Goal: Task Accomplishment & Management: Use online tool/utility

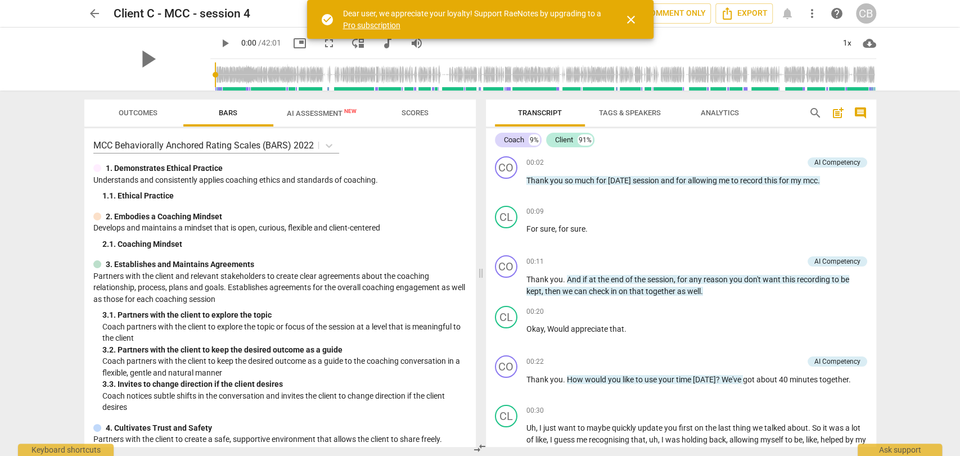
click at [631, 23] on span "close" at bounding box center [632, 20] width 14 height 14
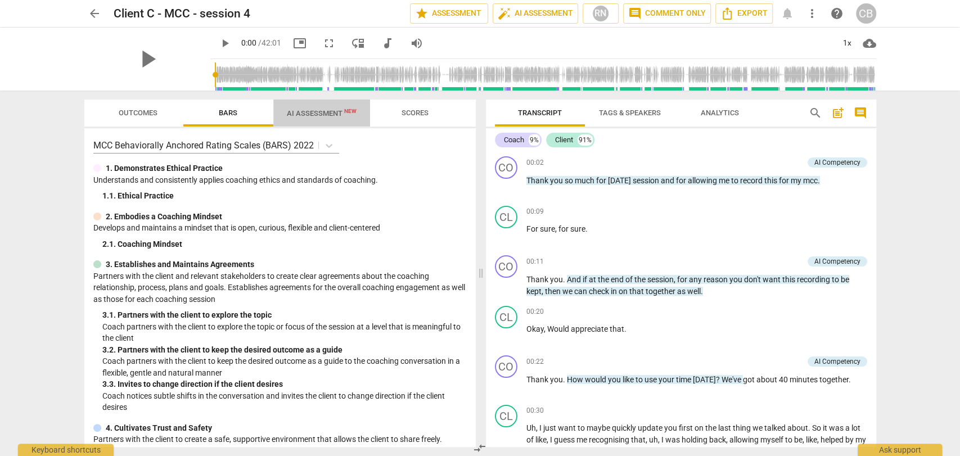
click at [328, 114] on span "AI Assessment New" at bounding box center [322, 113] width 70 height 8
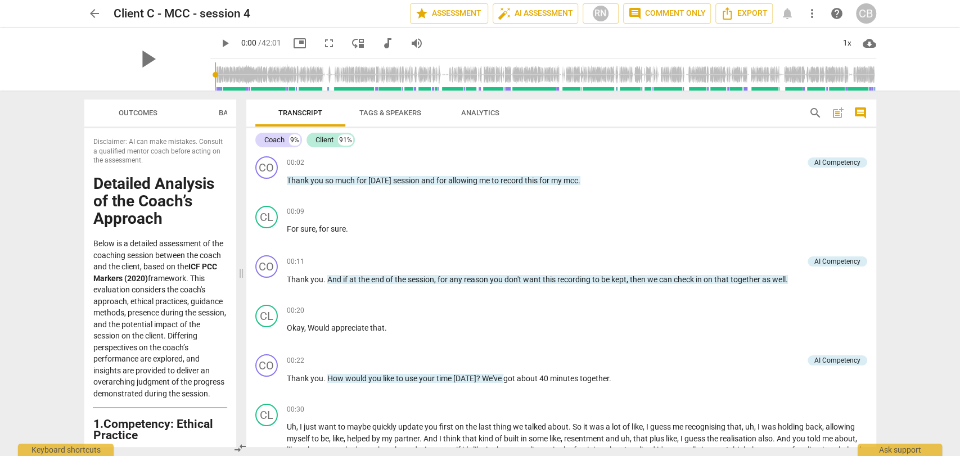
drag, startPoint x: 477, startPoint y: 271, endPoint x: 238, endPoint y: 264, distance: 239.2
click at [238, 264] on span at bounding box center [241, 274] width 7 height 366
click at [218, 42] on span "play_arrow" at bounding box center [225, 44] width 14 height 14
click at [842, 41] on div "1x" at bounding box center [847, 43] width 21 height 18
click at [848, 129] on li "2x" at bounding box center [856, 129] width 38 height 21
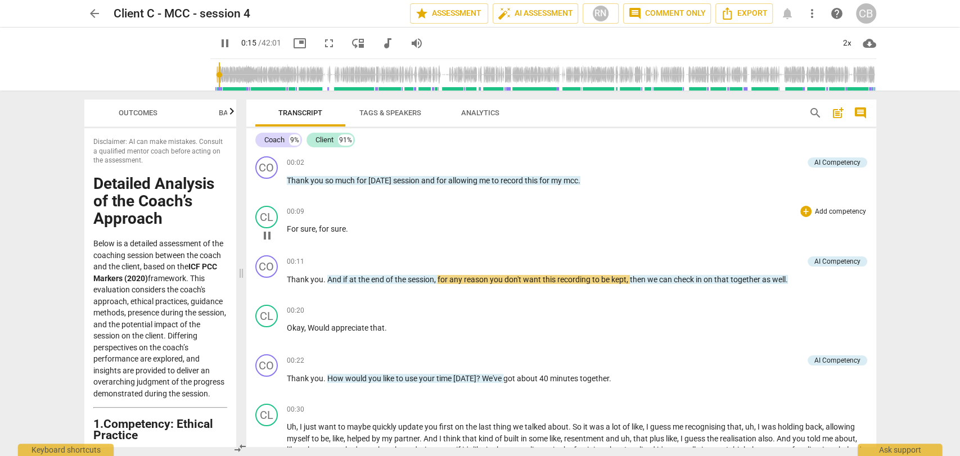
click at [459, 231] on p "For sure , for sure ." at bounding box center [577, 229] width 581 height 12
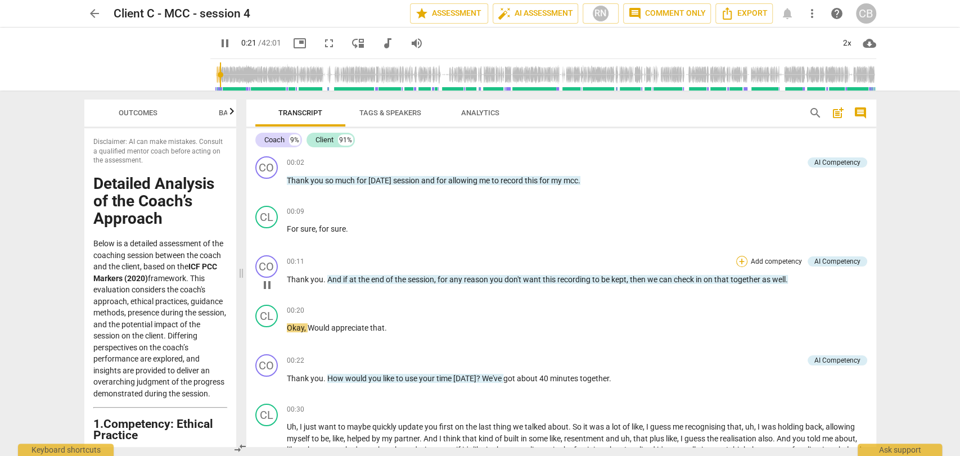
click at [739, 259] on div "+" at bounding box center [741, 261] width 11 height 11
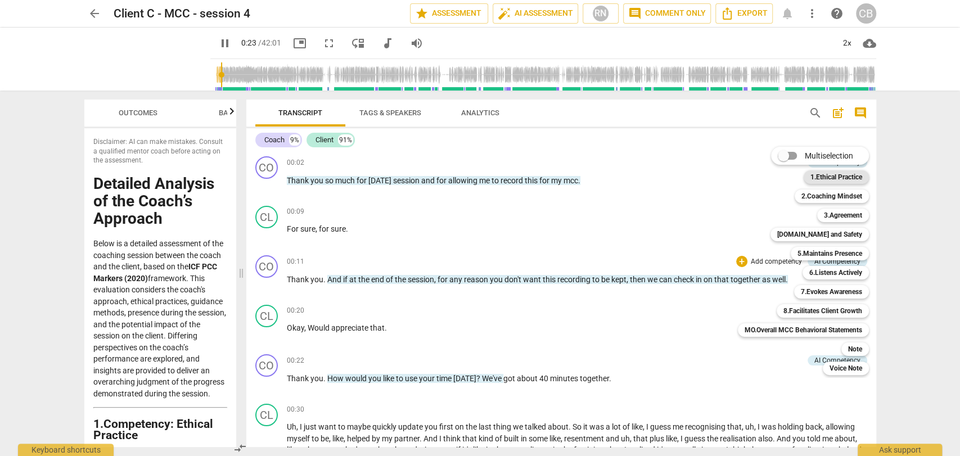
click at [846, 175] on b "1.Ethical Practice" at bounding box center [837, 177] width 52 height 14
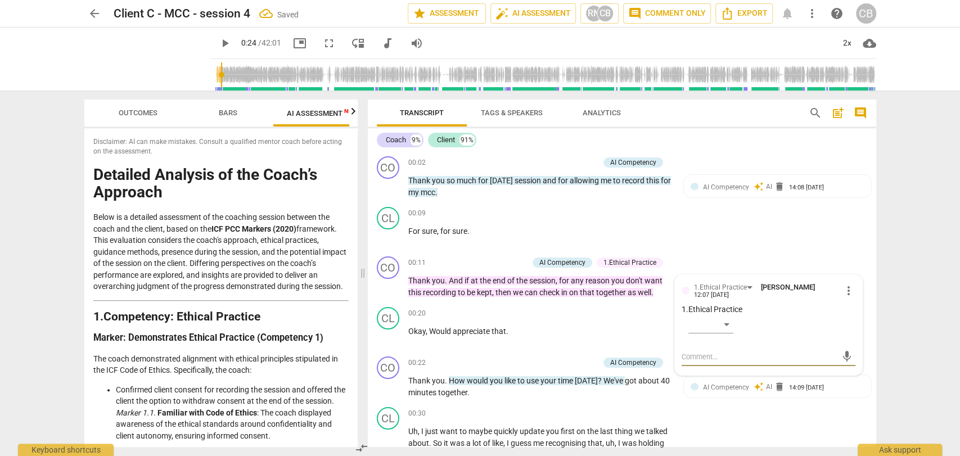
scroll to position [118, 0]
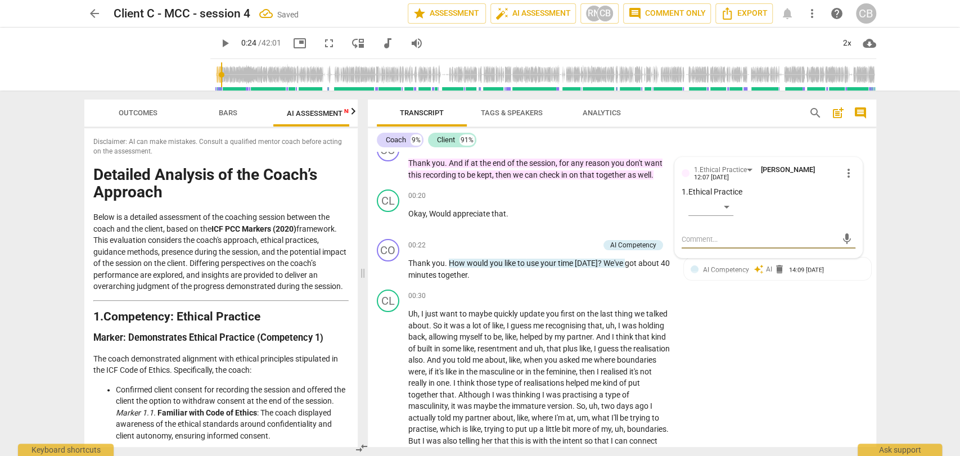
click at [218, 45] on span "play_arrow" at bounding box center [225, 44] width 14 height 14
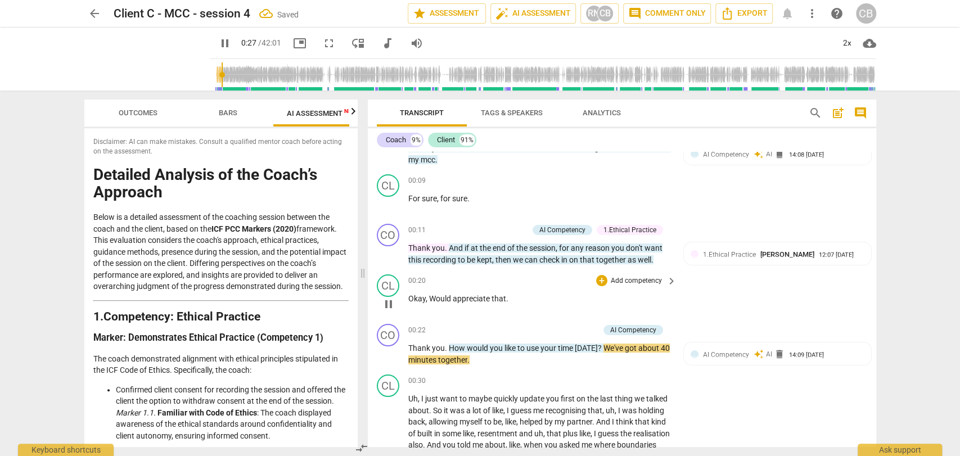
scroll to position [92, 0]
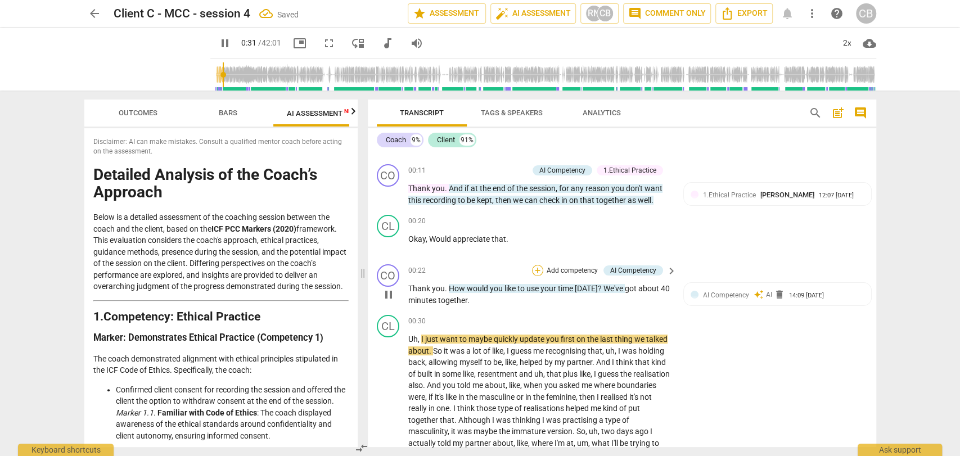
click at [536, 268] on div "+" at bounding box center [537, 270] width 11 height 11
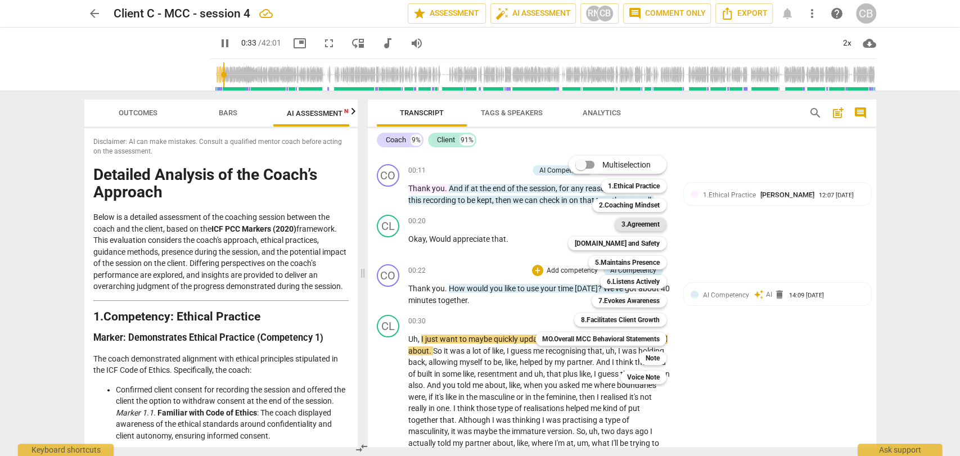
click at [645, 219] on b "3.Agreement" at bounding box center [641, 225] width 38 height 14
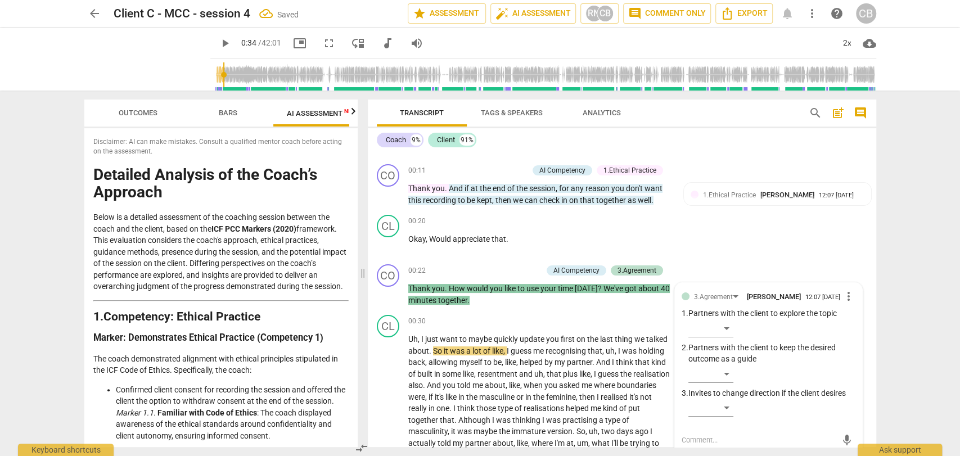
scroll to position [94, 0]
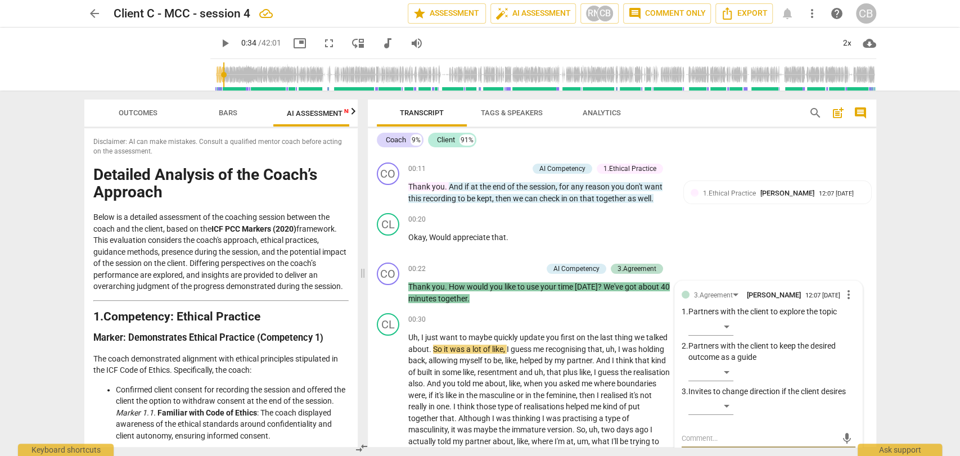
click at [218, 43] on span "play_arrow" at bounding box center [225, 44] width 14 height 14
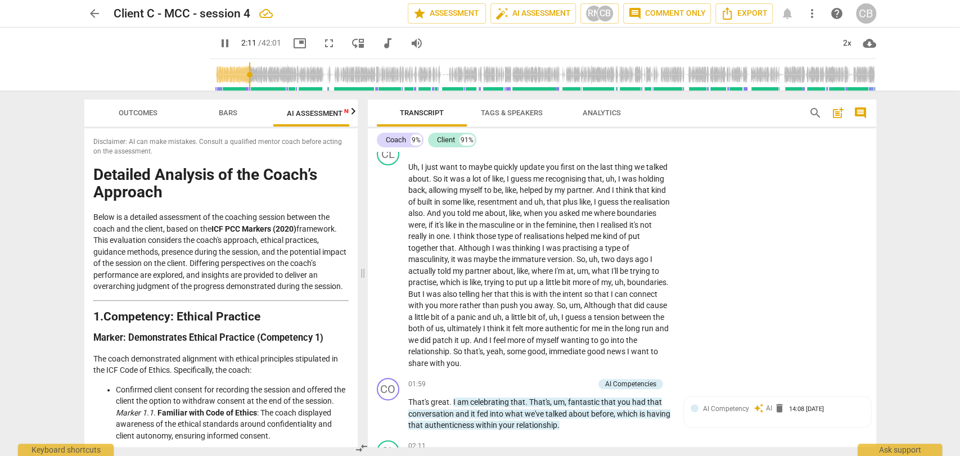
scroll to position [572, 0]
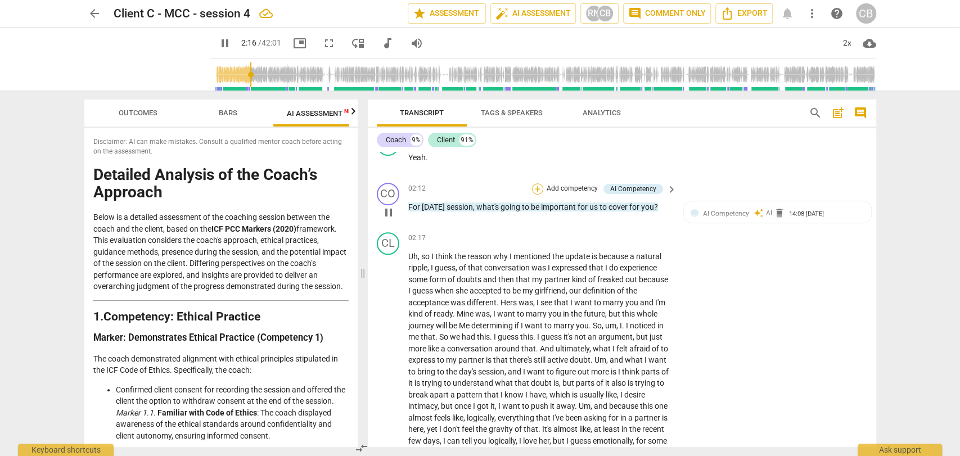
click at [536, 186] on div "+" at bounding box center [537, 188] width 11 height 11
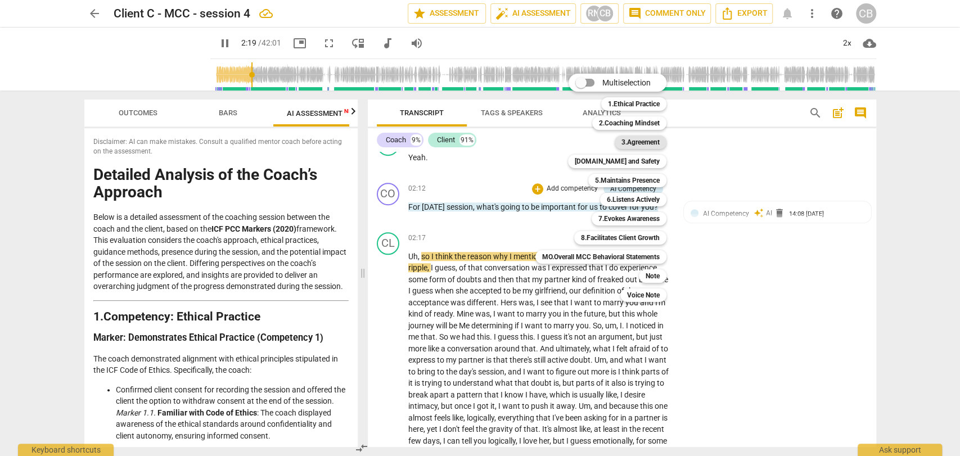
click at [654, 144] on b "3.Agreement" at bounding box center [641, 143] width 38 height 14
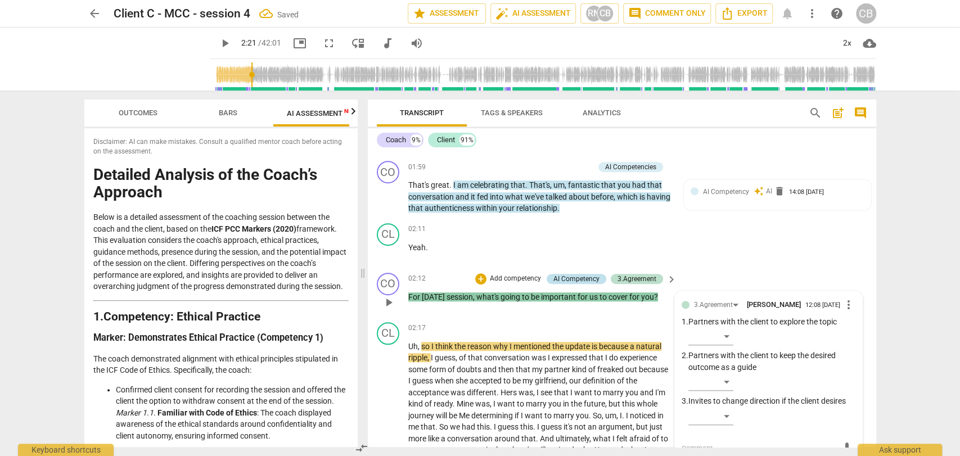
scroll to position [456, 0]
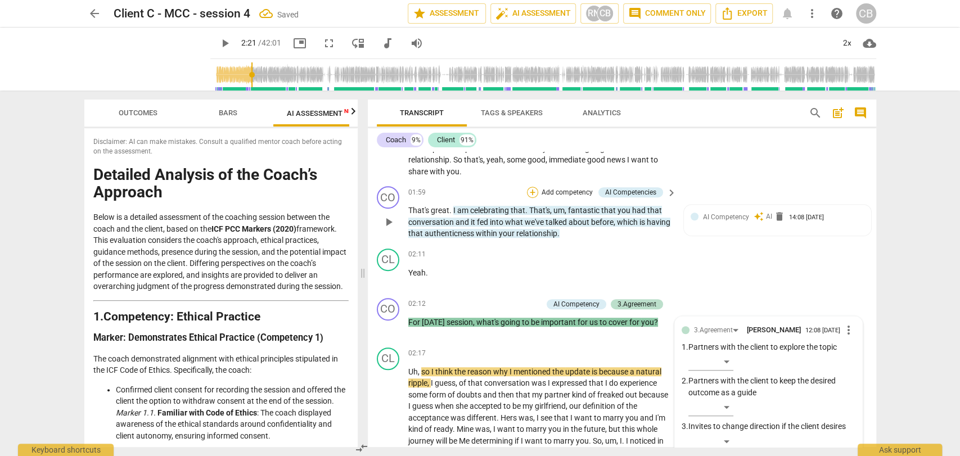
click at [530, 187] on div "+" at bounding box center [532, 192] width 11 height 11
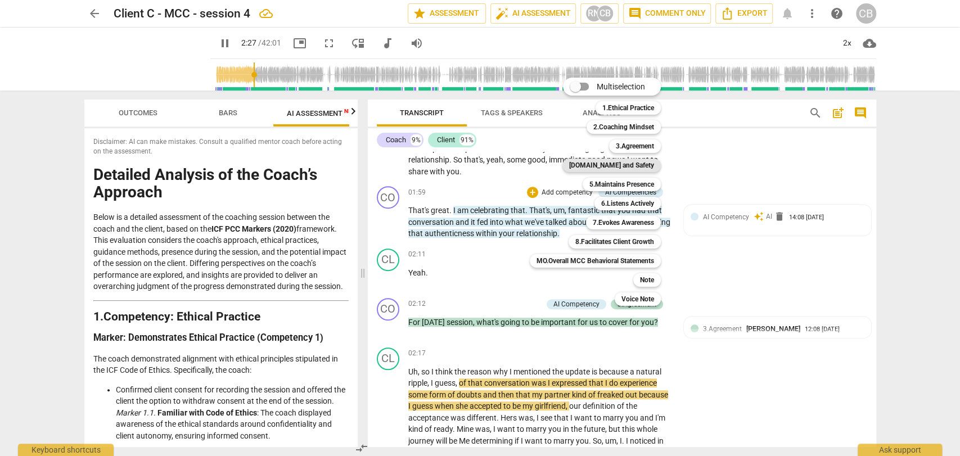
click at [641, 165] on b "[DOMAIN_NAME] and Safety" at bounding box center [611, 166] width 85 height 14
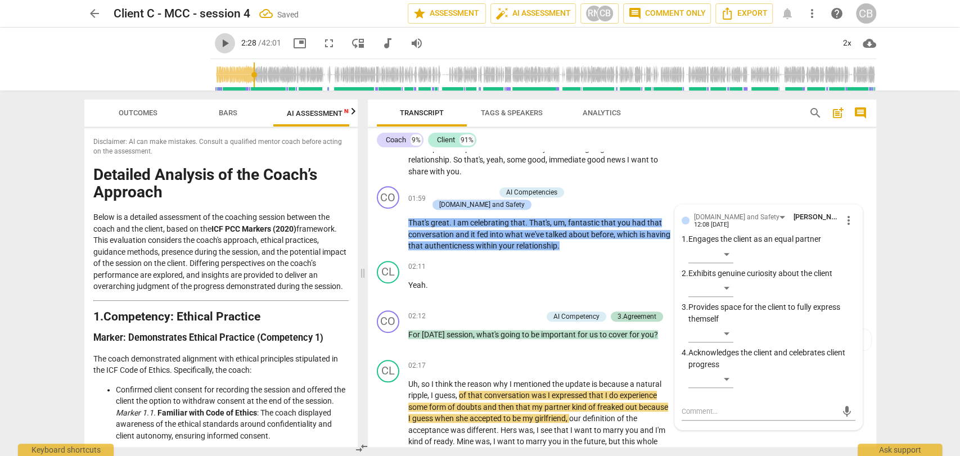
click at [218, 44] on span "play_arrow" at bounding box center [225, 44] width 14 height 14
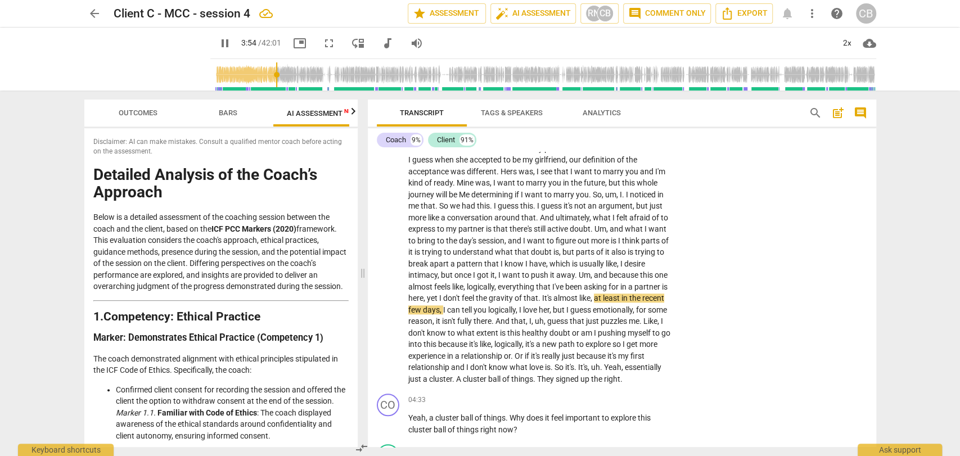
scroll to position [806, 0]
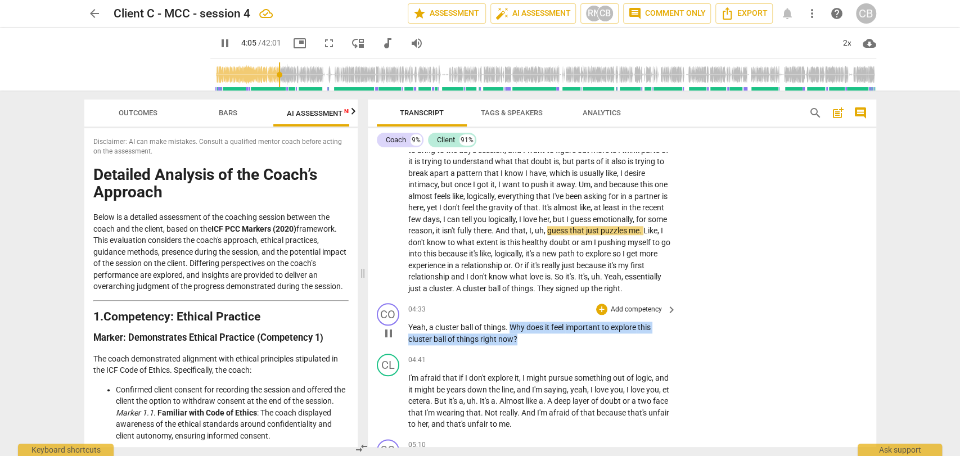
drag, startPoint x: 519, startPoint y: 324, endPoint x: 511, endPoint y: 313, distance: 13.7
click at [511, 322] on p "Yeah , a cluster ball of things . Why does it feel important to explore this cl…" at bounding box center [539, 333] width 263 height 23
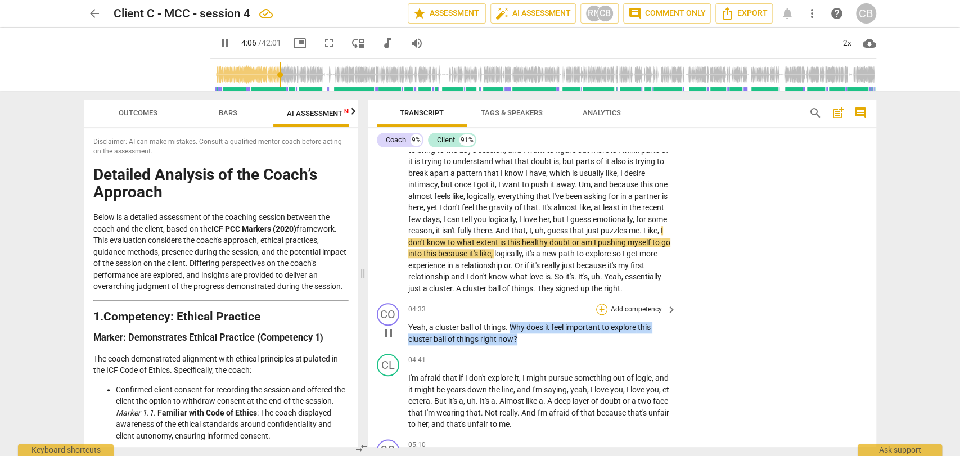
click at [601, 304] on div "+" at bounding box center [601, 309] width 11 height 11
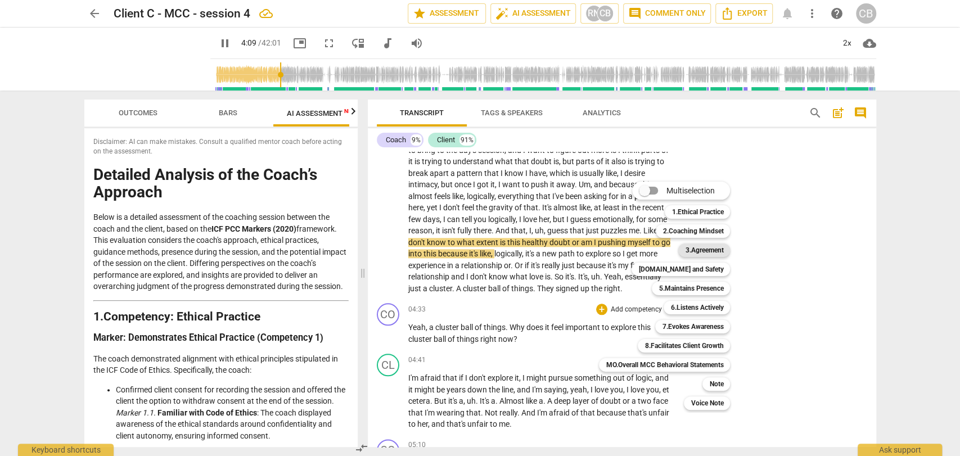
click at [707, 249] on b "3.Agreement" at bounding box center [704, 251] width 38 height 14
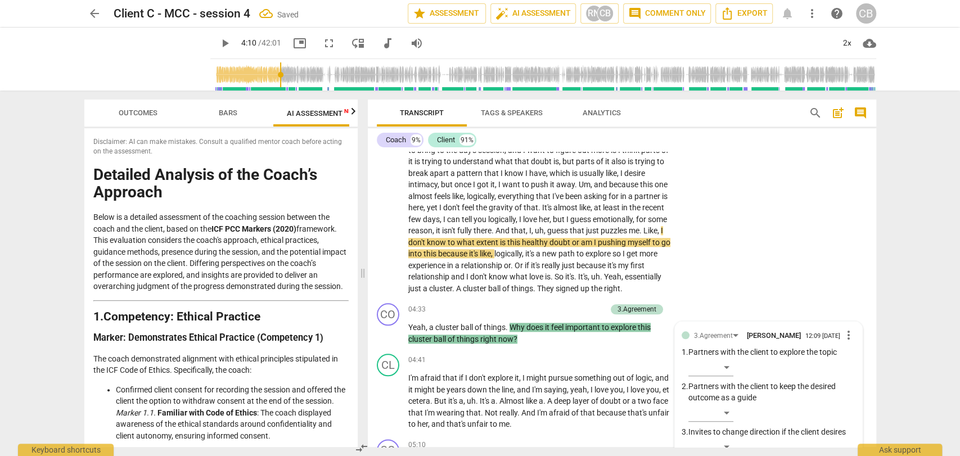
scroll to position [976, 0]
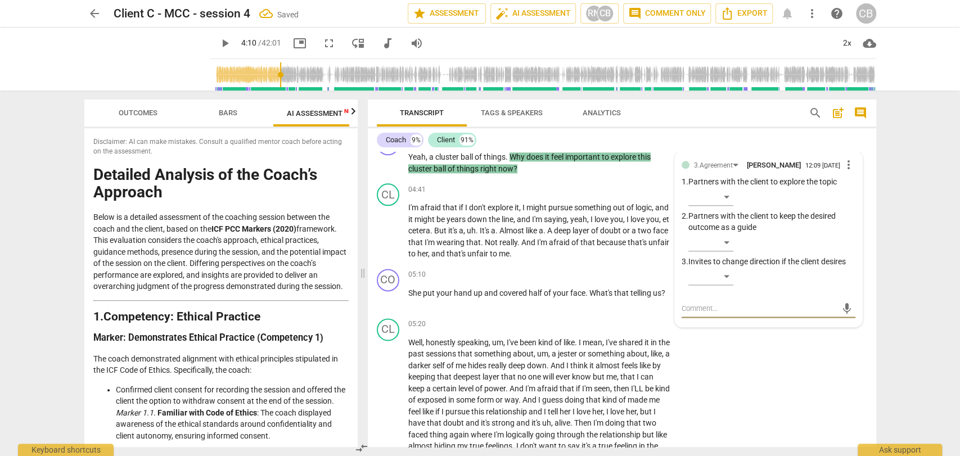
click at [218, 43] on span "play_arrow" at bounding box center [225, 44] width 14 height 14
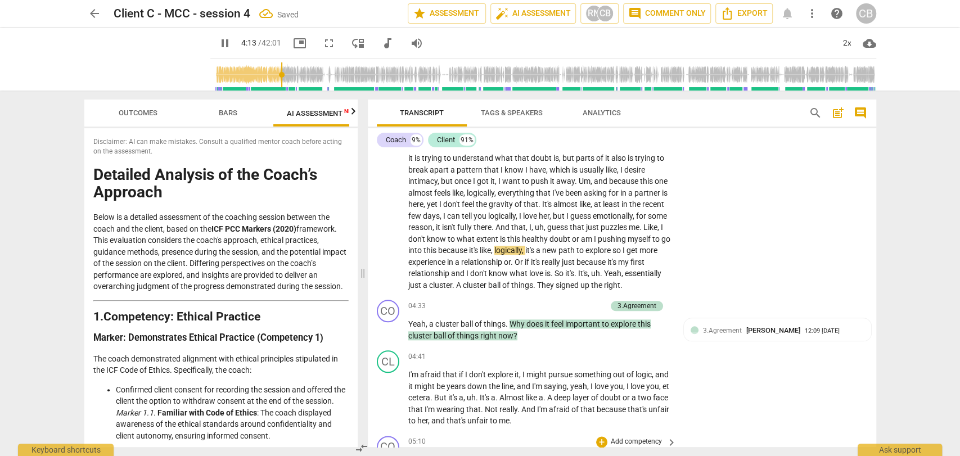
scroll to position [788, 0]
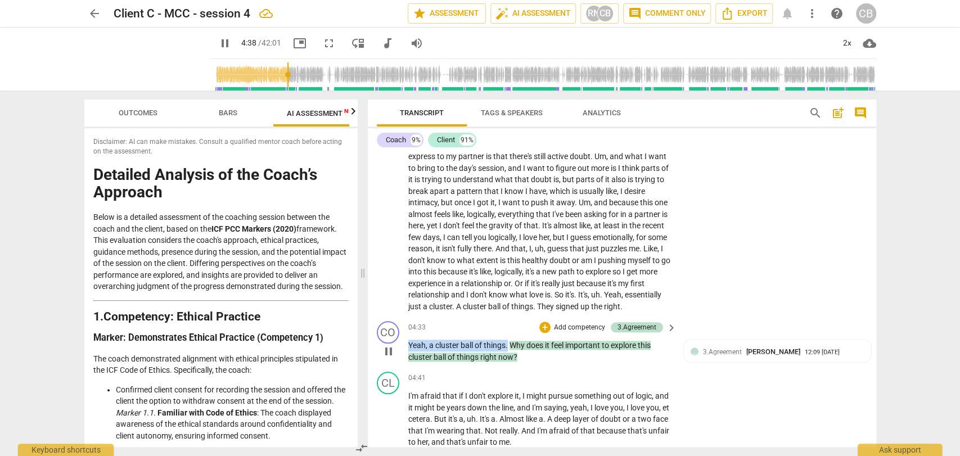
drag, startPoint x: 507, startPoint y: 330, endPoint x: 409, endPoint y: 333, distance: 98.5
click at [409, 340] on p "Yeah , a cluster ball of things . Why does it feel important to explore this cl…" at bounding box center [539, 351] width 263 height 23
click at [545, 322] on div "+" at bounding box center [545, 327] width 11 height 11
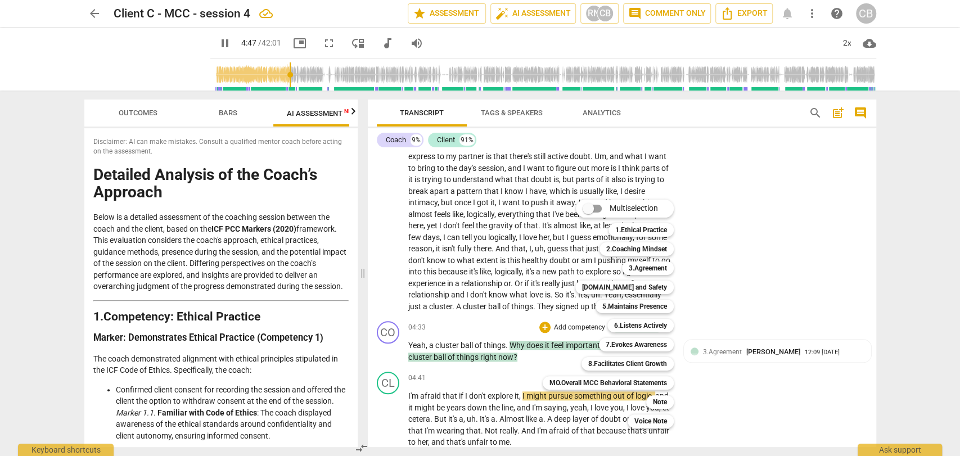
click at [528, 340] on div at bounding box center [480, 228] width 960 height 456
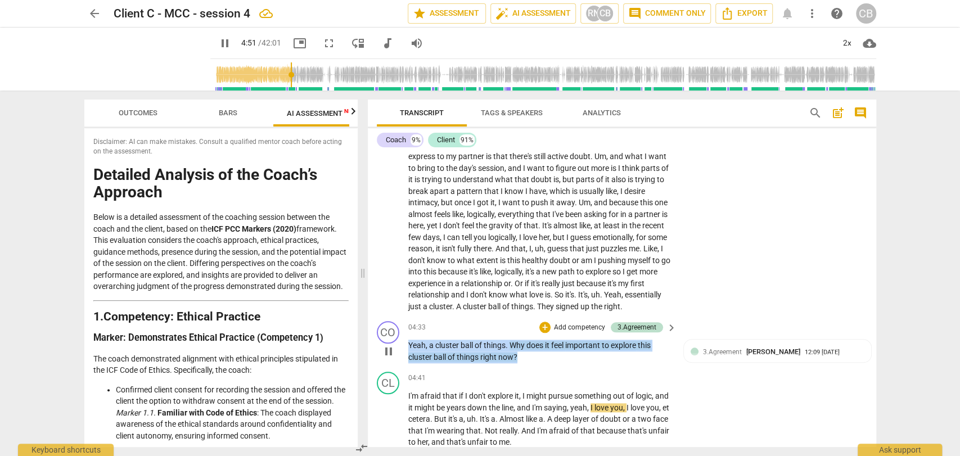
drag, startPoint x: 523, startPoint y: 340, endPoint x: 418, endPoint y: 325, distance: 105.7
click at [408, 340] on p "Yeah , a cluster ball of things . Why does it feel important to explore this cl…" at bounding box center [539, 351] width 263 height 23
click at [549, 322] on div "+" at bounding box center [545, 327] width 11 height 11
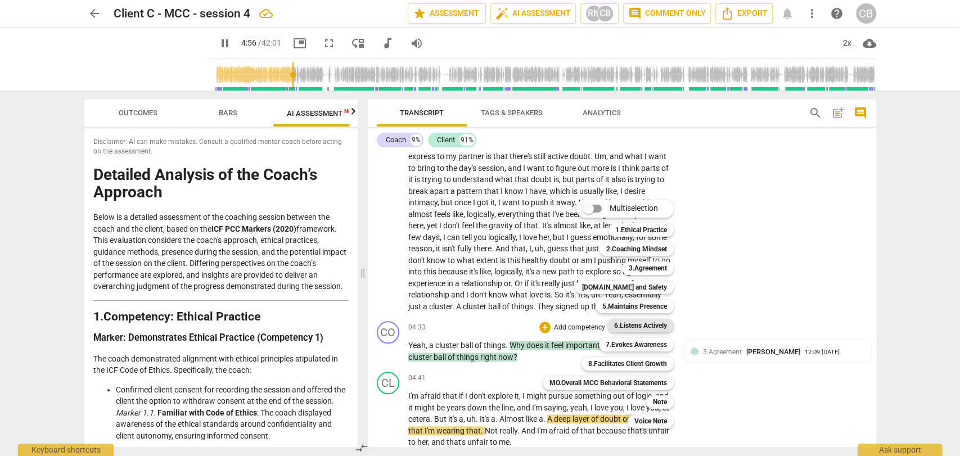
click at [636, 319] on b "6.Listens Actively" at bounding box center [640, 326] width 53 height 14
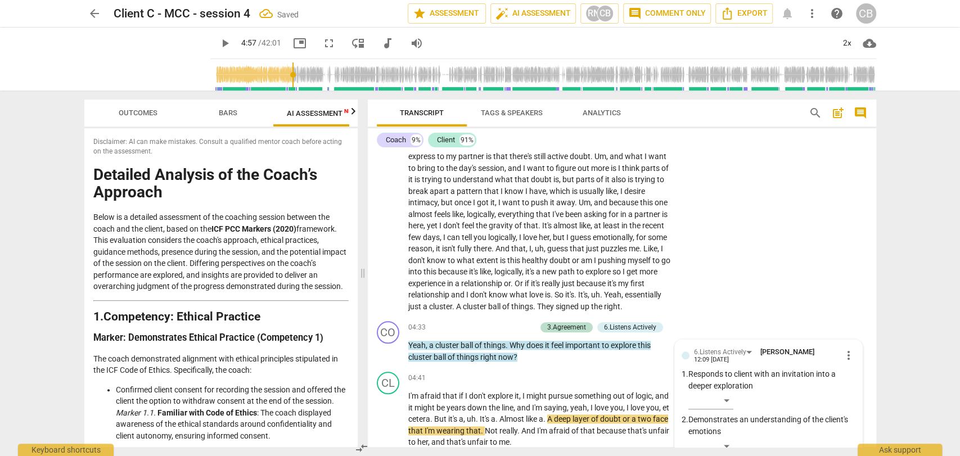
scroll to position [987, 0]
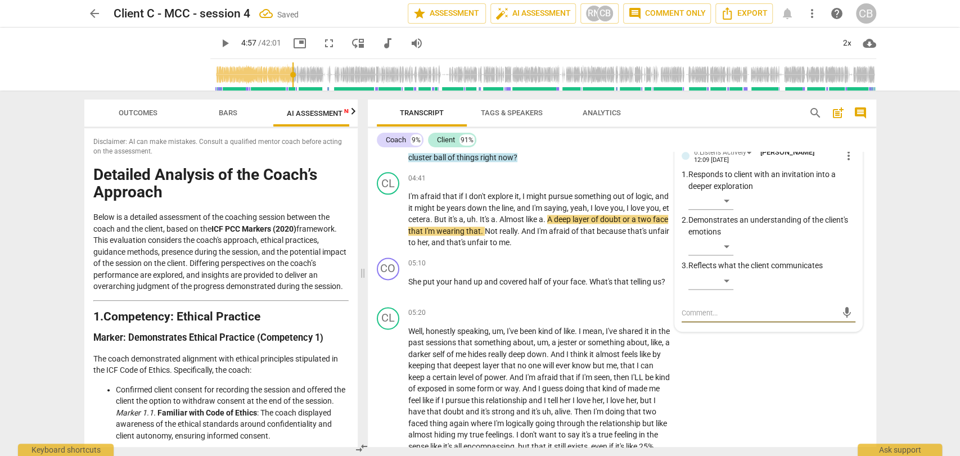
click at [218, 46] on span "play_arrow" at bounding box center [225, 44] width 14 height 14
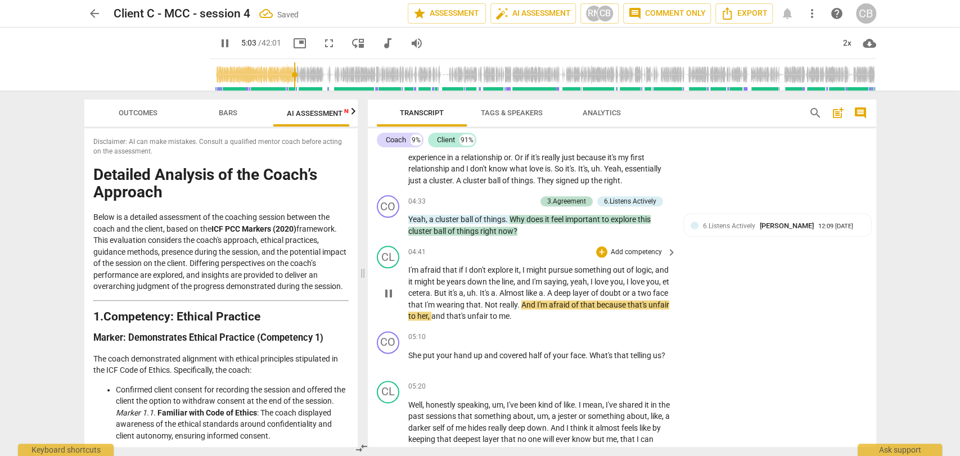
scroll to position [913, 0]
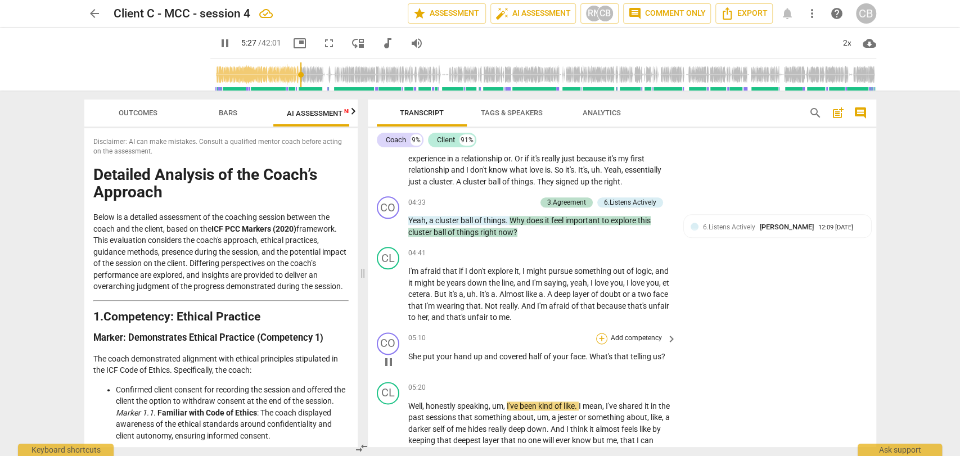
click at [600, 333] on div "+" at bounding box center [601, 338] width 11 height 11
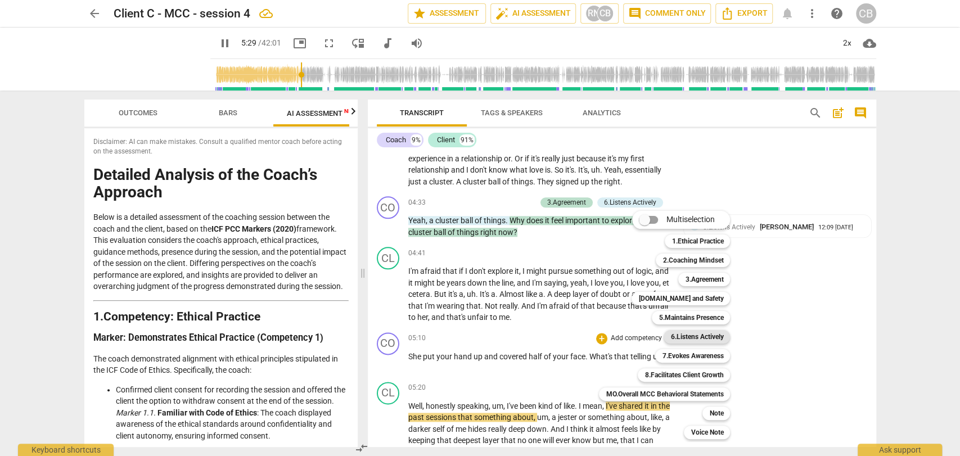
click at [676, 335] on b "6.Listens Actively" at bounding box center [697, 337] width 53 height 14
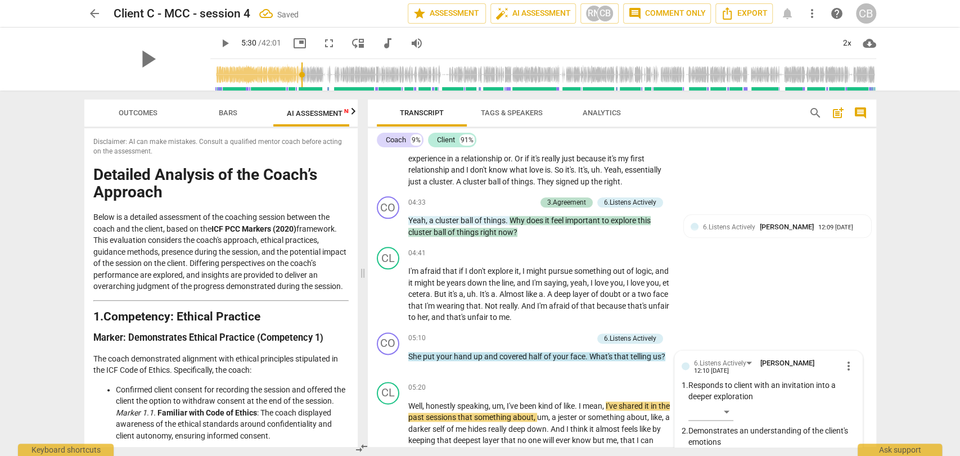
scroll to position [1124, 0]
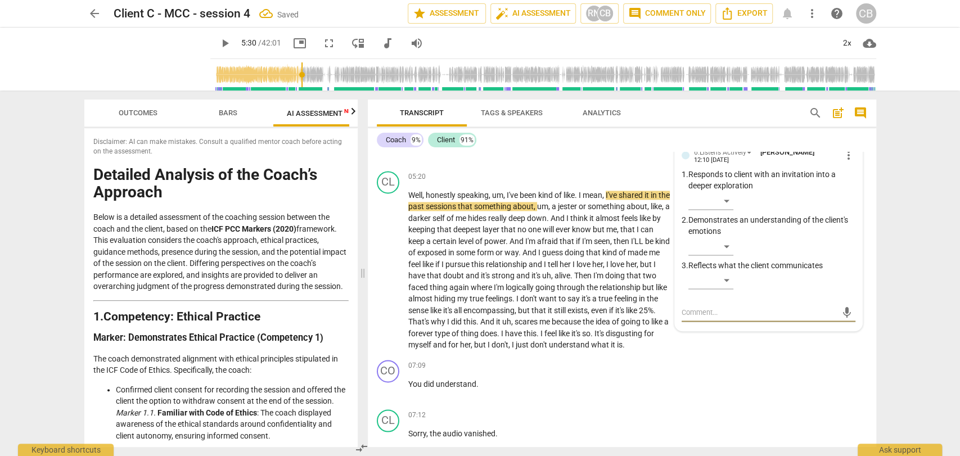
click at [218, 47] on span "play_arrow" at bounding box center [225, 44] width 14 height 14
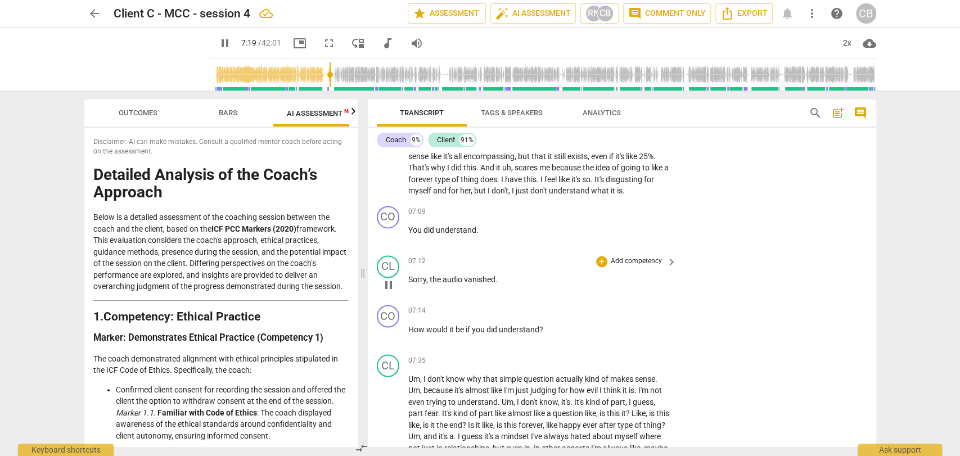
scroll to position [1279, 0]
click at [601, 306] on div "+" at bounding box center [601, 309] width 11 height 11
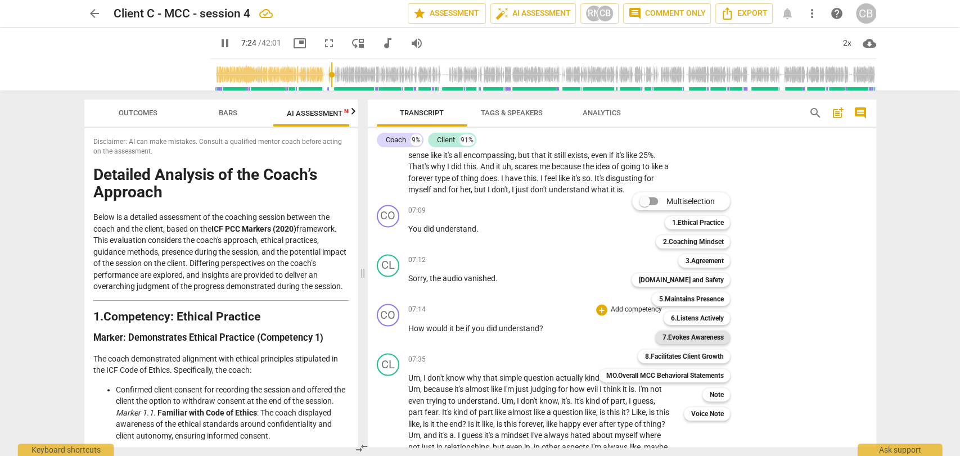
click at [684, 339] on b "7.Evokes Awareness" at bounding box center [692, 338] width 61 height 14
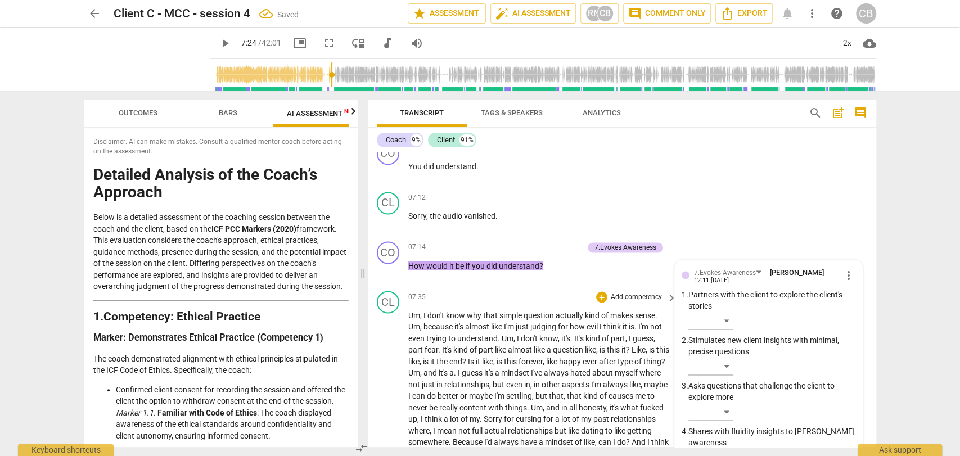
scroll to position [1341, 0]
click at [218, 46] on span "play_arrow" at bounding box center [225, 44] width 14 height 14
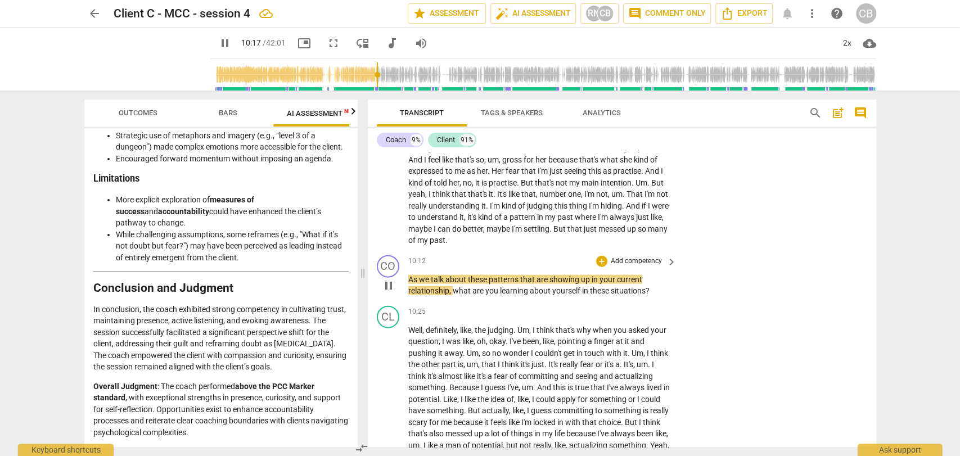
scroll to position [1771, 0]
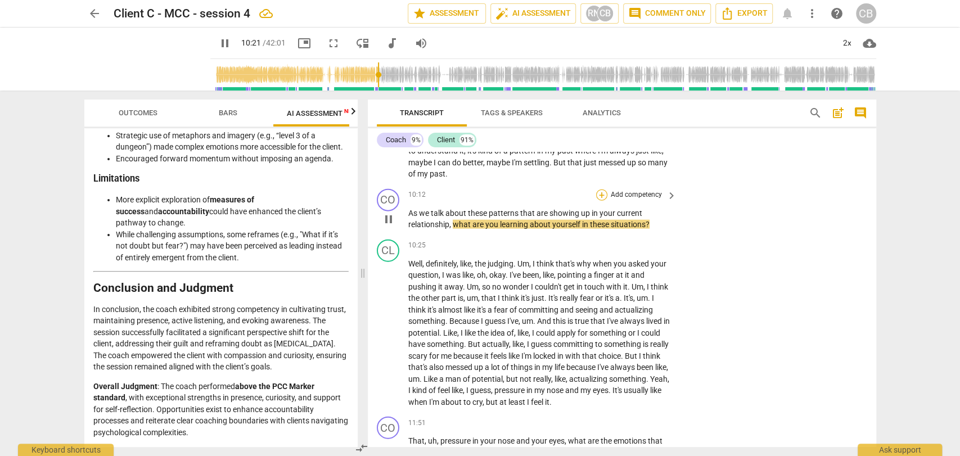
click at [600, 191] on div "+" at bounding box center [601, 195] width 11 height 11
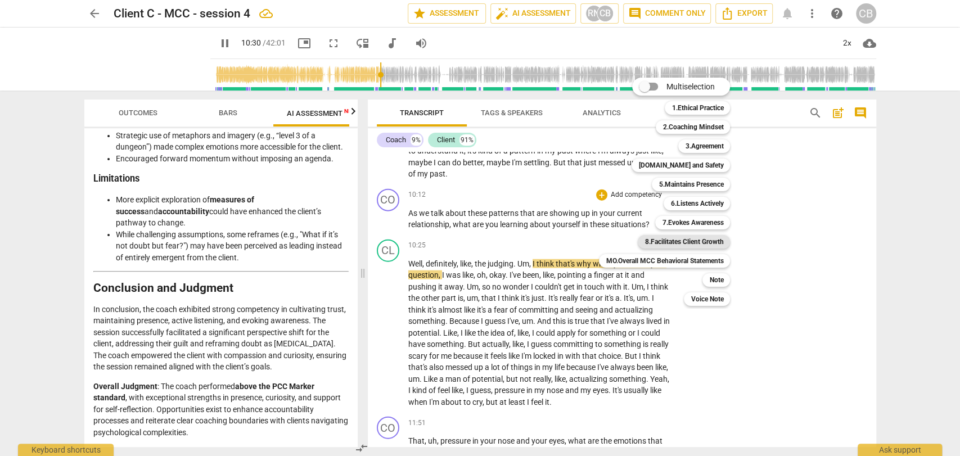
click at [671, 244] on b "8.Facilitates Client Growth" at bounding box center [684, 242] width 79 height 14
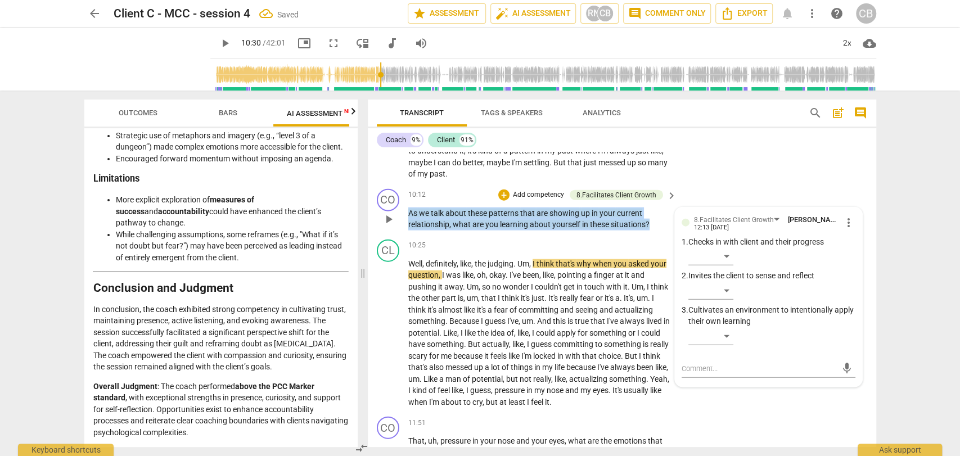
drag, startPoint x: 653, startPoint y: 222, endPoint x: 407, endPoint y: 206, distance: 247.0
click at [407, 206] on div "CO play_arrow pause 10:12 + Add competency 8.Facilitates Client Growth keyboard…" at bounding box center [622, 210] width 509 height 51
click at [505, 192] on div "+" at bounding box center [503, 195] width 11 height 11
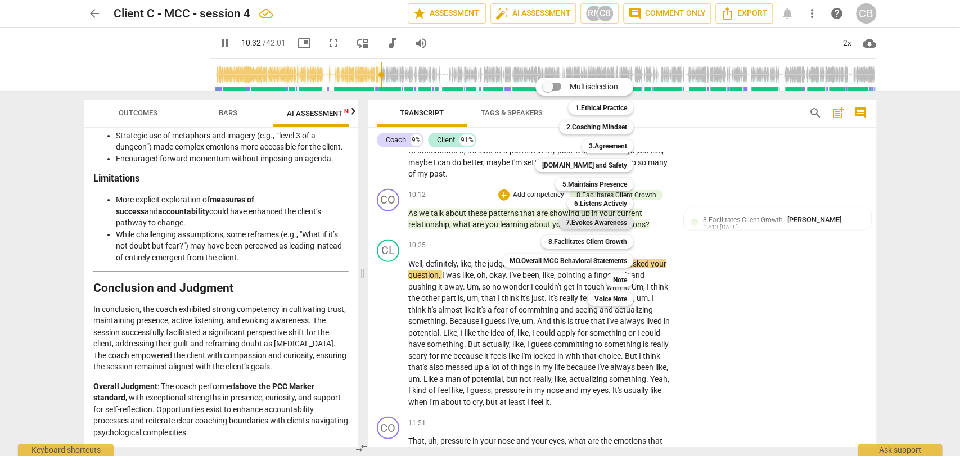
click at [596, 226] on b "7.Evokes Awareness" at bounding box center [595, 223] width 61 height 14
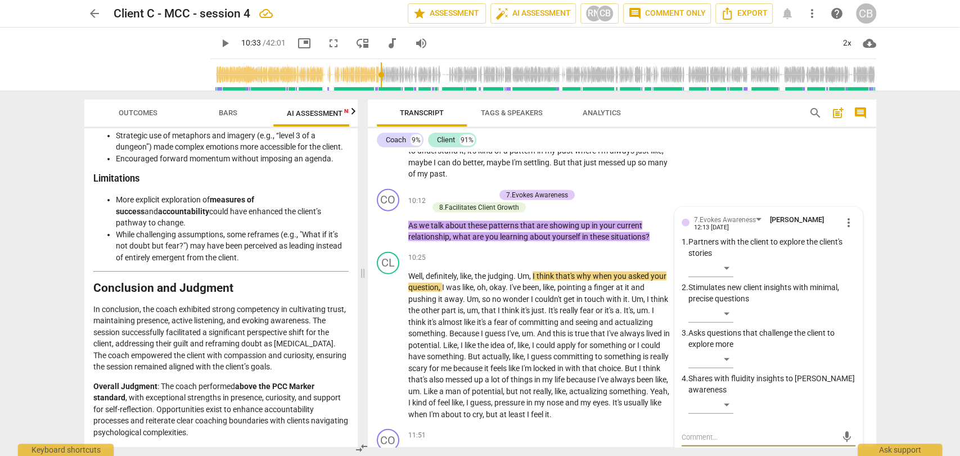
click at [218, 46] on span "play_arrow" at bounding box center [225, 44] width 14 height 14
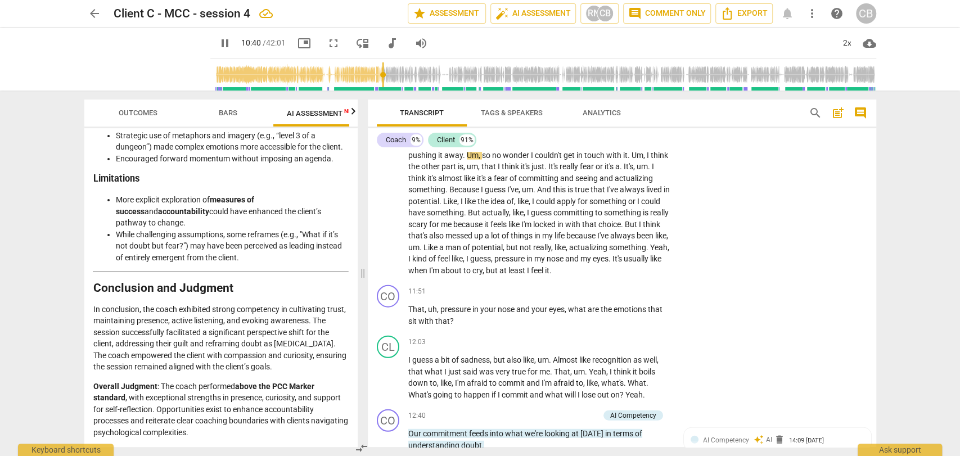
scroll to position [1917, 0]
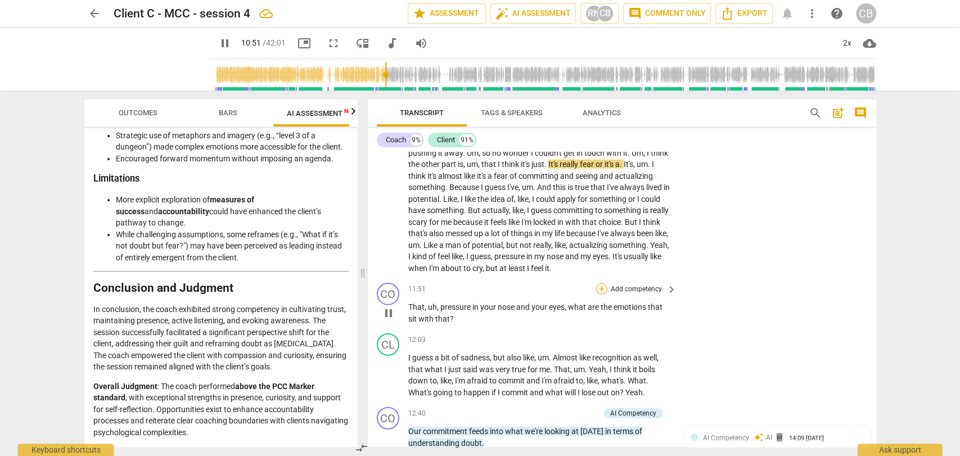
click at [601, 294] on div "+" at bounding box center [601, 289] width 11 height 11
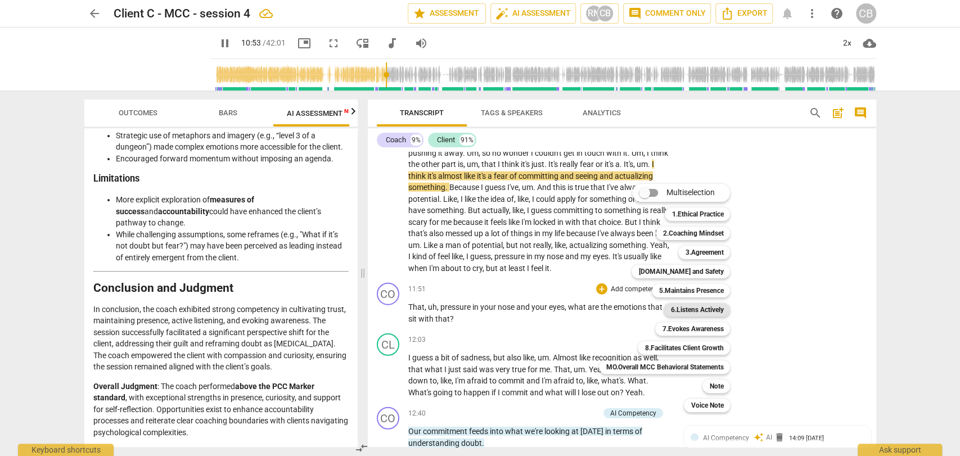
click at [680, 311] on b "6.Listens Actively" at bounding box center [697, 310] width 53 height 14
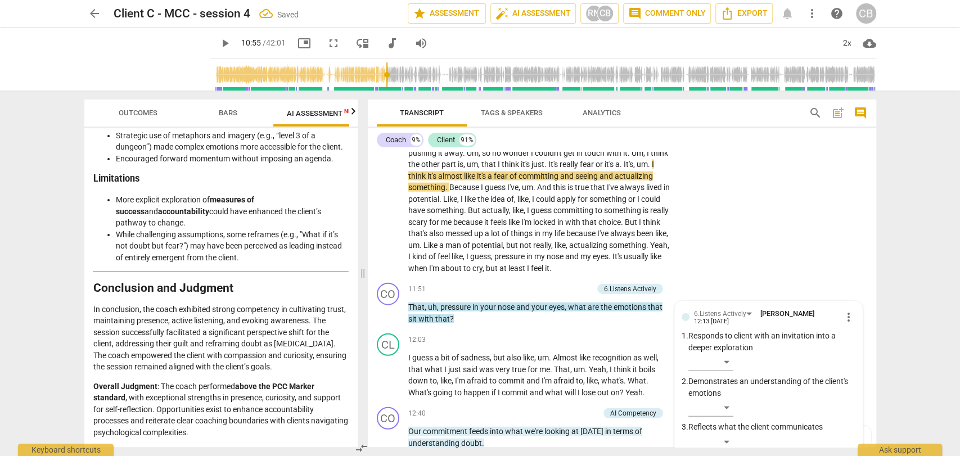
scroll to position [2101, 0]
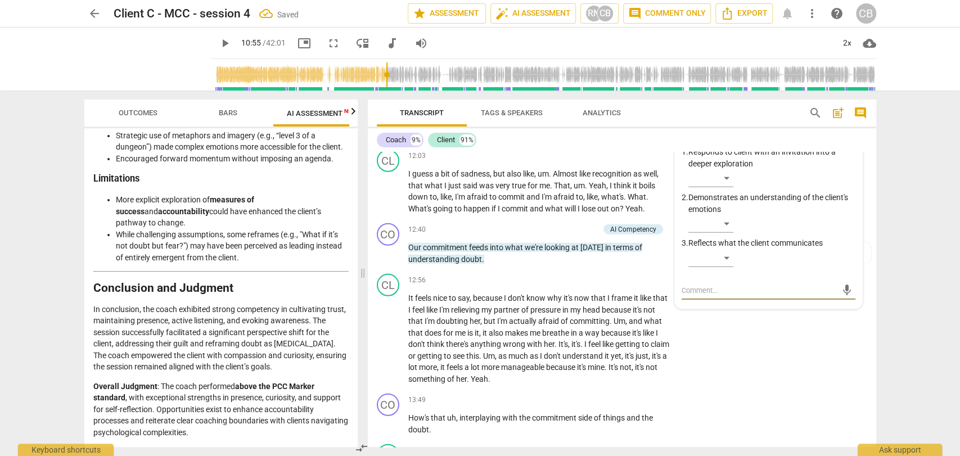
click at [218, 44] on span "play_arrow" at bounding box center [225, 44] width 14 height 14
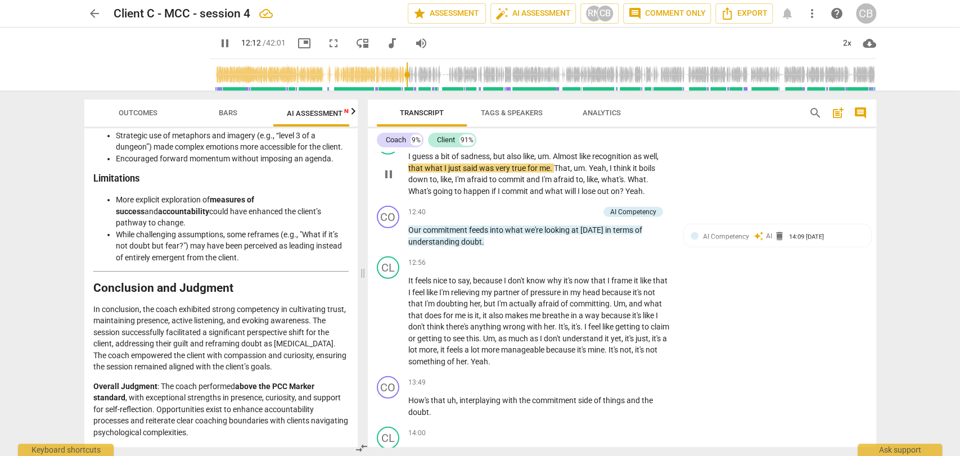
scroll to position [2120, 0]
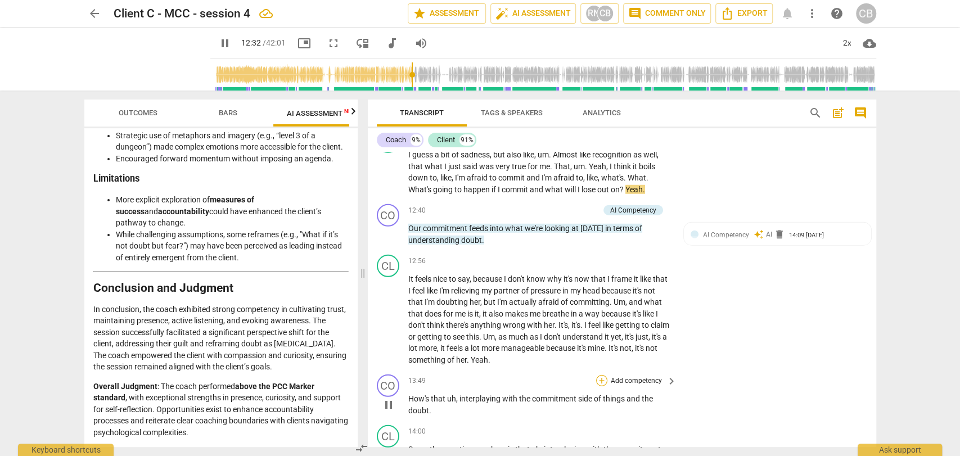
click at [601, 387] on div "+" at bounding box center [601, 380] width 11 height 11
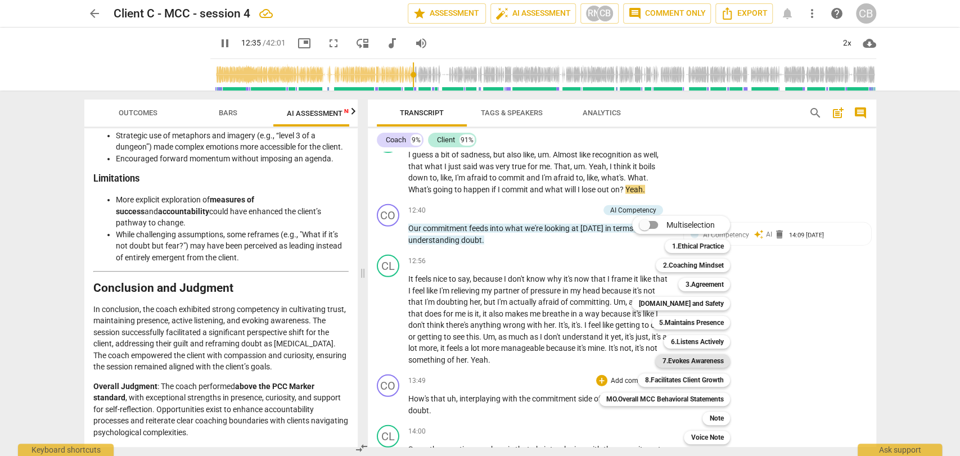
click at [684, 360] on b "7.Evokes Awareness" at bounding box center [692, 361] width 61 height 14
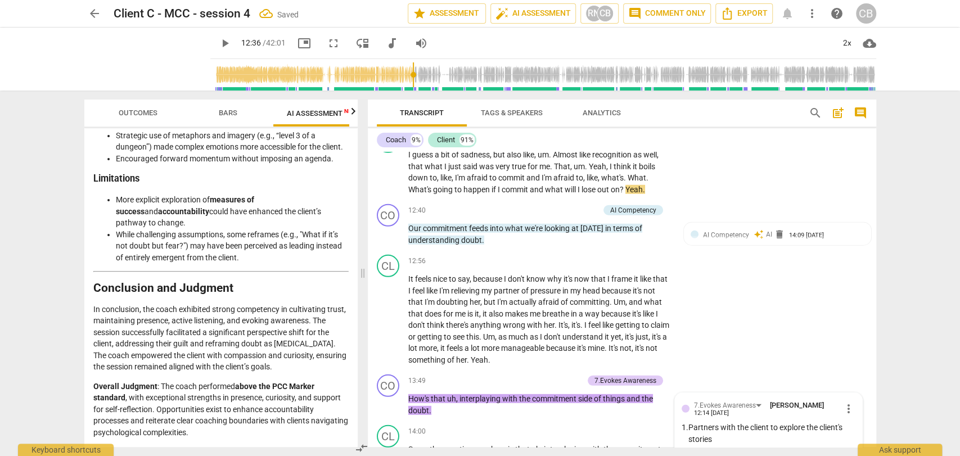
scroll to position [2453, 0]
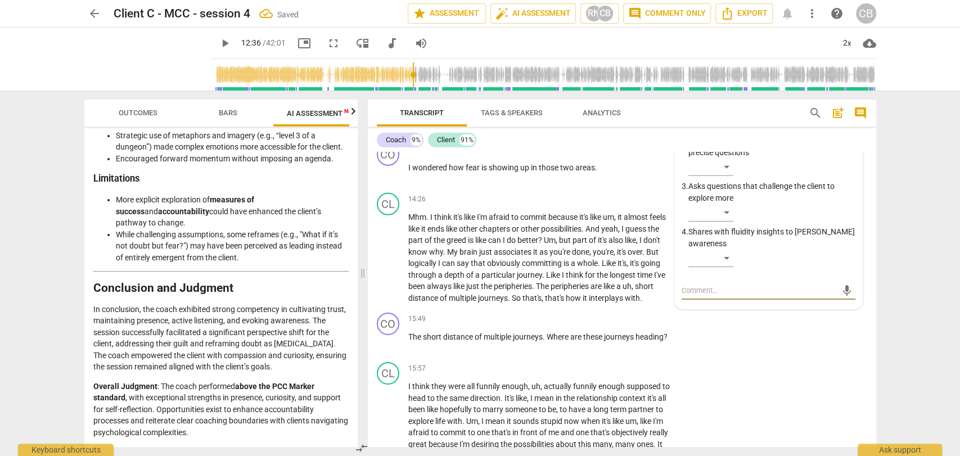
click at [218, 41] on span "play_arrow" at bounding box center [225, 44] width 14 height 14
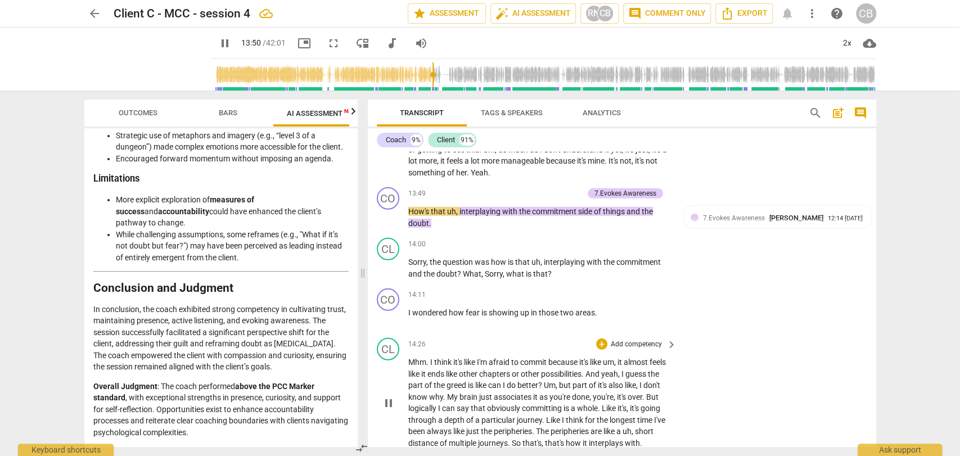
scroll to position [2308, 0]
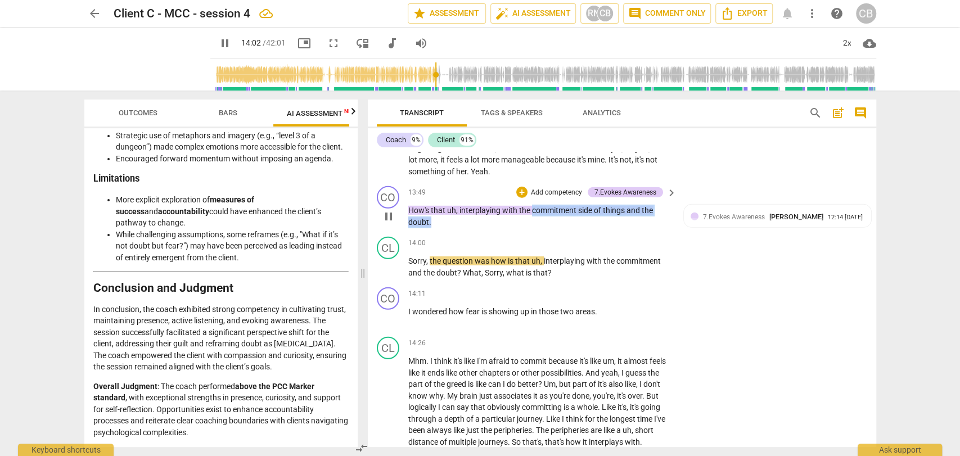
drag, startPoint x: 434, startPoint y: 231, endPoint x: 533, endPoint y: 221, distance: 98.9
click at [533, 221] on p "How's that uh , interplaying with the commitment side of things and the doubt ." at bounding box center [539, 216] width 263 height 23
click at [522, 198] on div "+" at bounding box center [521, 192] width 11 height 11
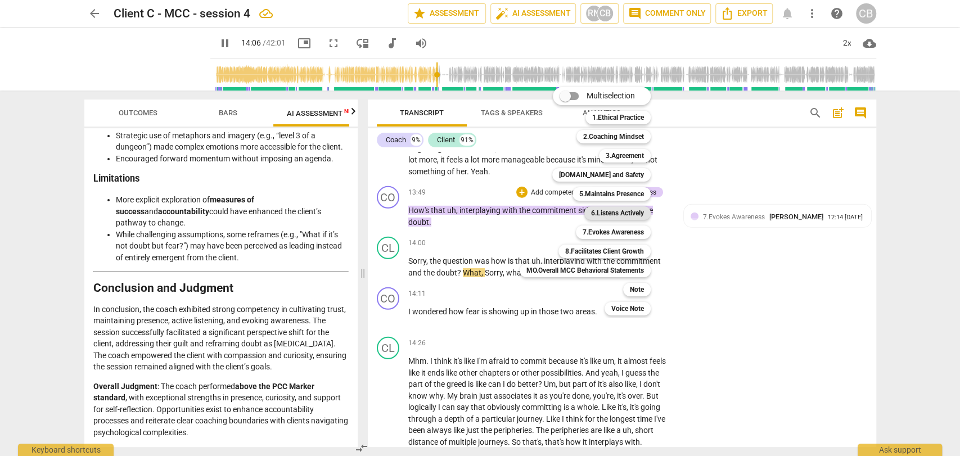
click at [613, 208] on b "6.Listens Actively" at bounding box center [617, 213] width 53 height 14
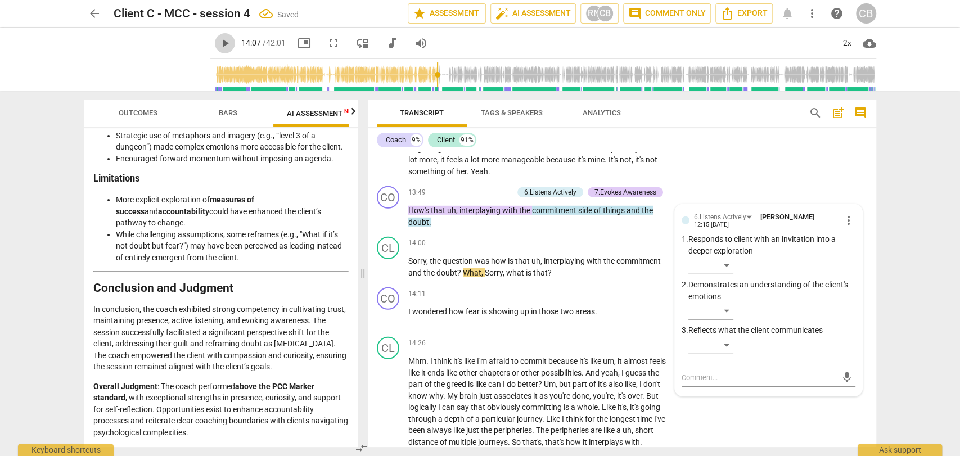
click at [218, 46] on span "play_arrow" at bounding box center [225, 44] width 14 height 14
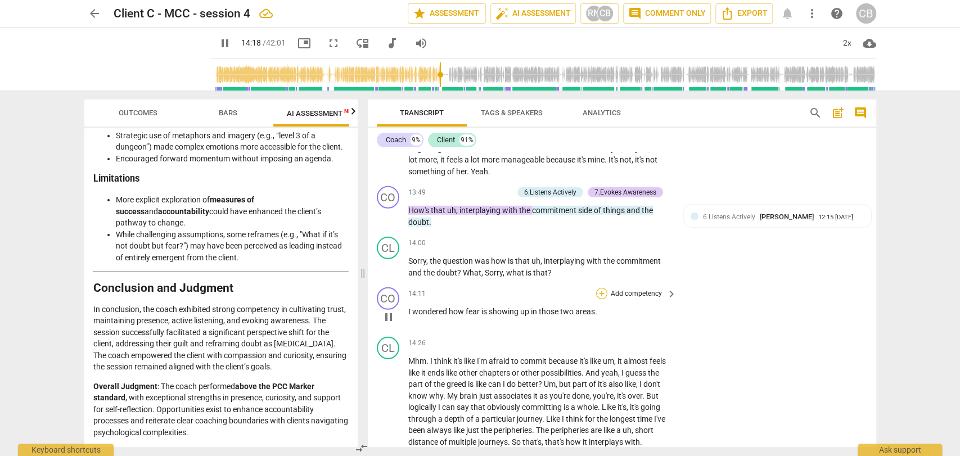
click at [601, 299] on div "+" at bounding box center [601, 293] width 11 height 11
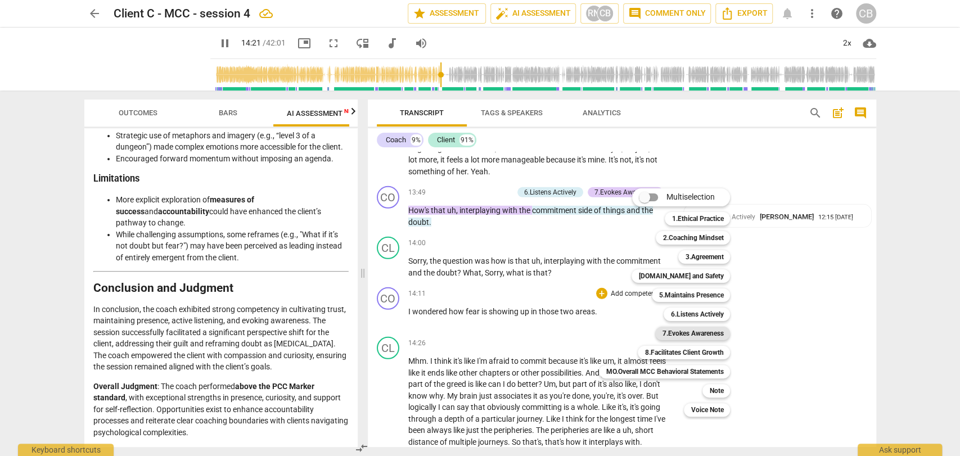
click at [689, 331] on b "7.Evokes Awareness" at bounding box center [692, 334] width 61 height 14
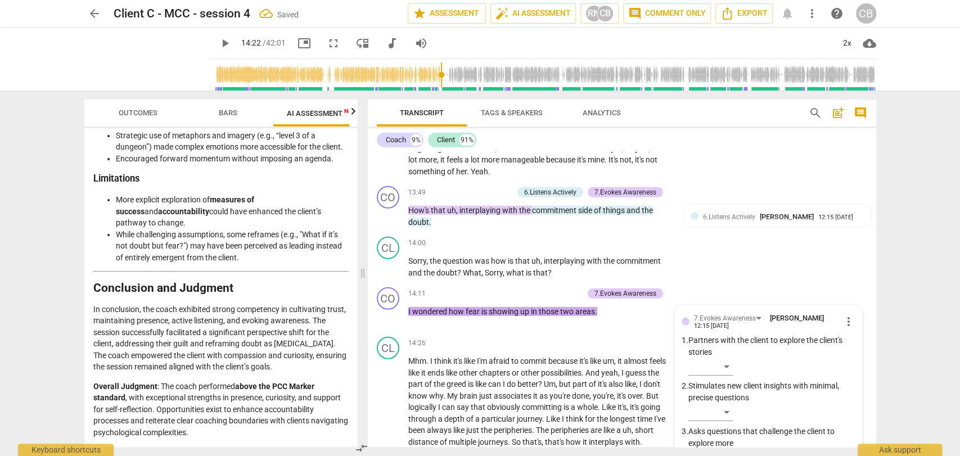
scroll to position [2554, 0]
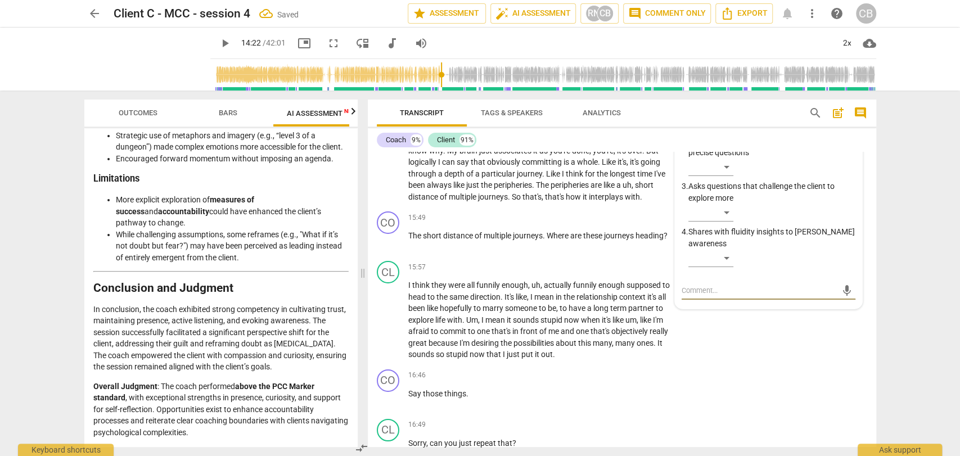
click at [217, 41] on span "play_arrow" at bounding box center [225, 44] width 20 height 14
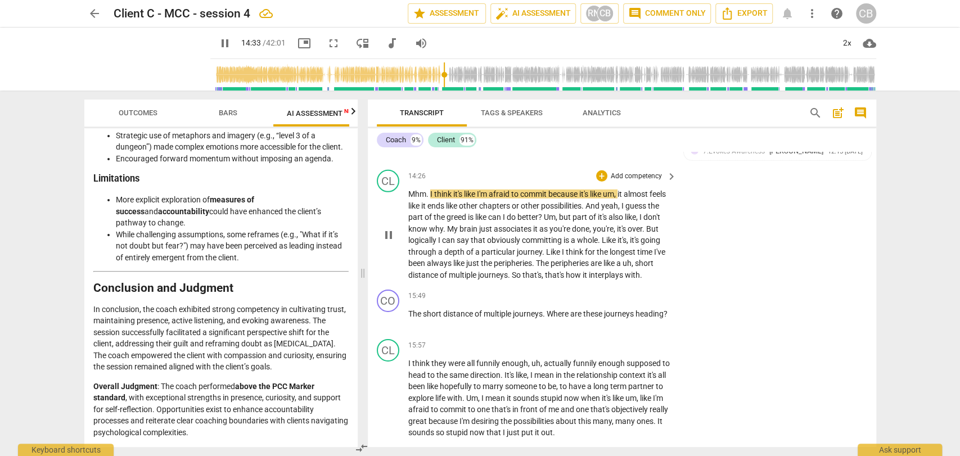
scroll to position [2476, 0]
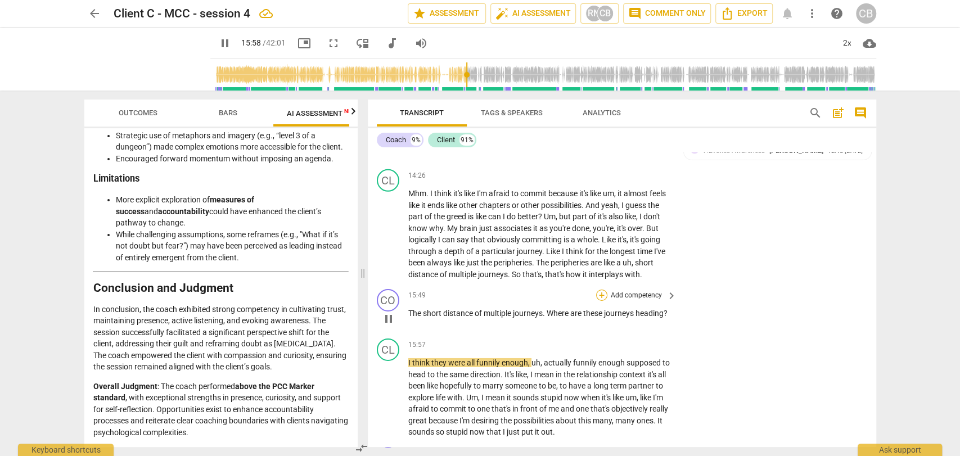
click at [604, 301] on div "+" at bounding box center [601, 295] width 11 height 11
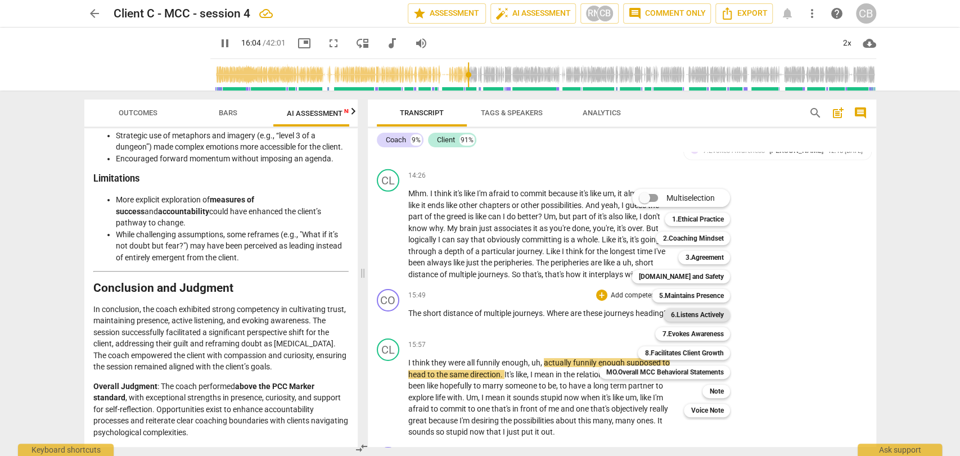
click at [682, 315] on b "6.Listens Actively" at bounding box center [697, 315] width 53 height 14
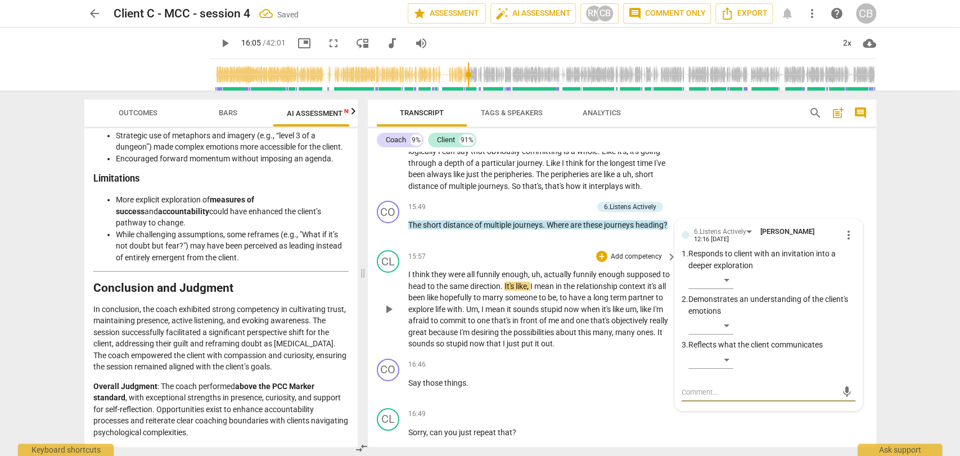
scroll to position [2563, 0]
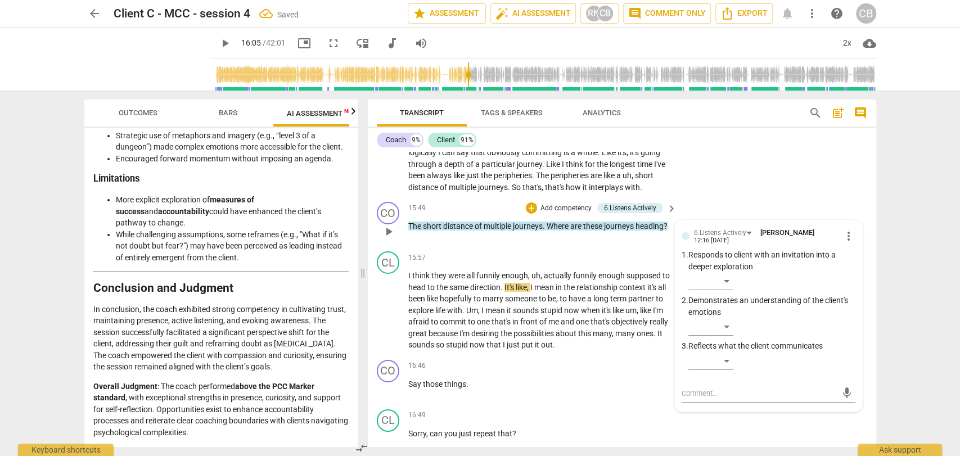
click at [527, 211] on div "+ Add competency" at bounding box center [559, 208] width 67 height 11
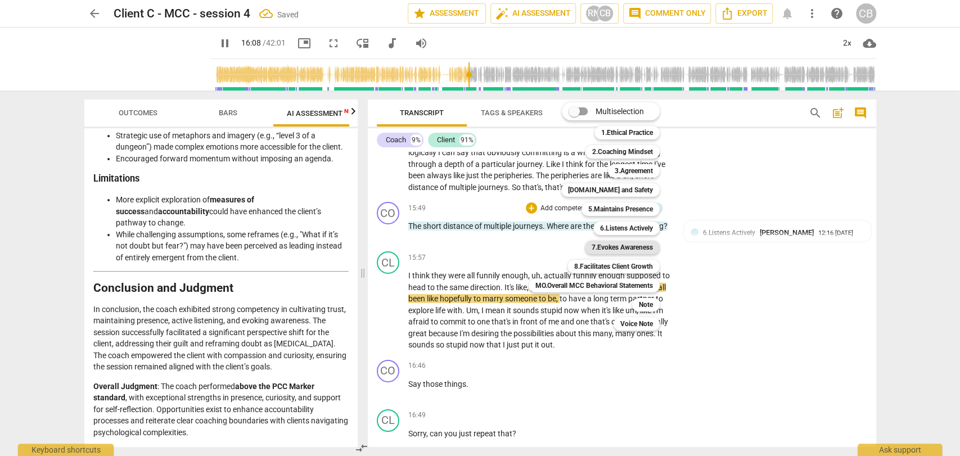
click at [599, 248] on b "7.Evokes Awareness" at bounding box center [622, 248] width 61 height 14
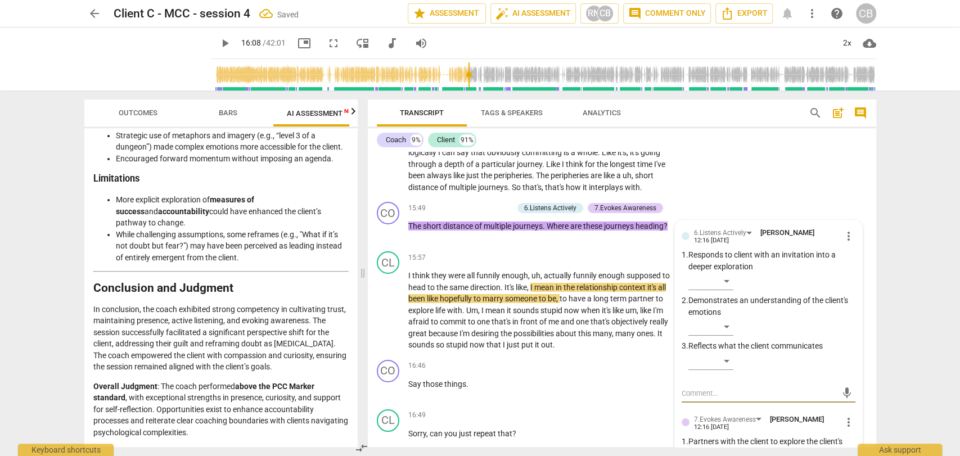
click at [218, 43] on span "play_arrow" at bounding box center [225, 44] width 14 height 14
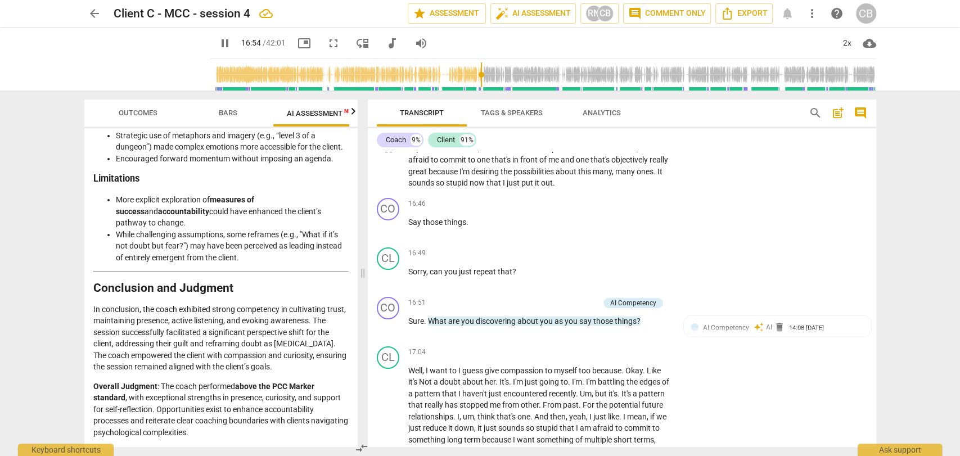
scroll to position [2732, 0]
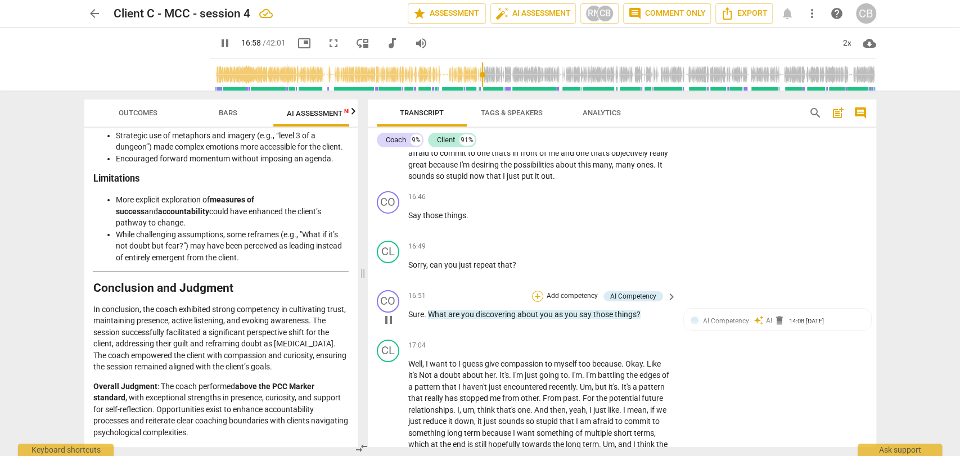
click at [536, 302] on div "+" at bounding box center [537, 296] width 11 height 11
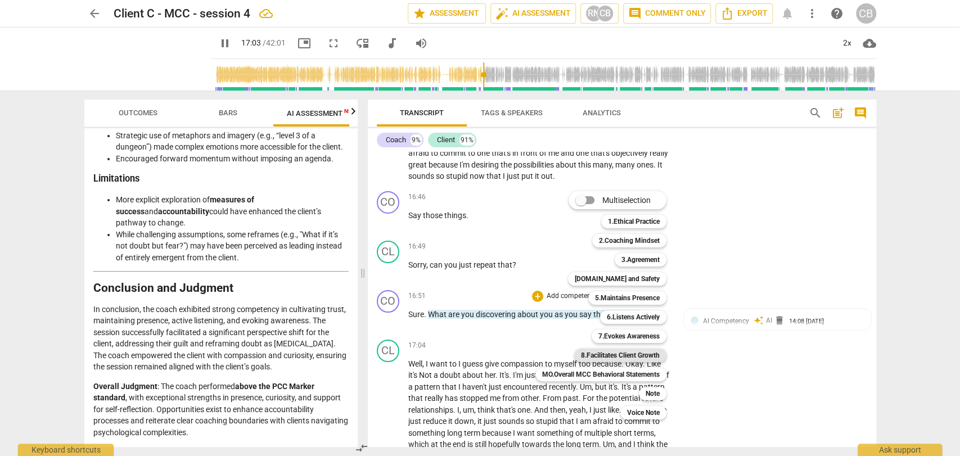
click at [623, 351] on b "8.Facilitates Client Growth" at bounding box center [620, 356] width 79 height 14
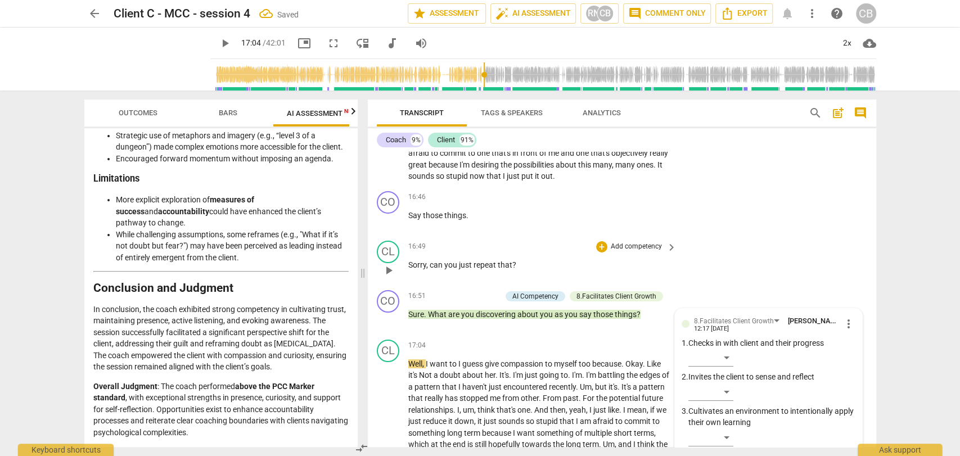
scroll to position [2912, 0]
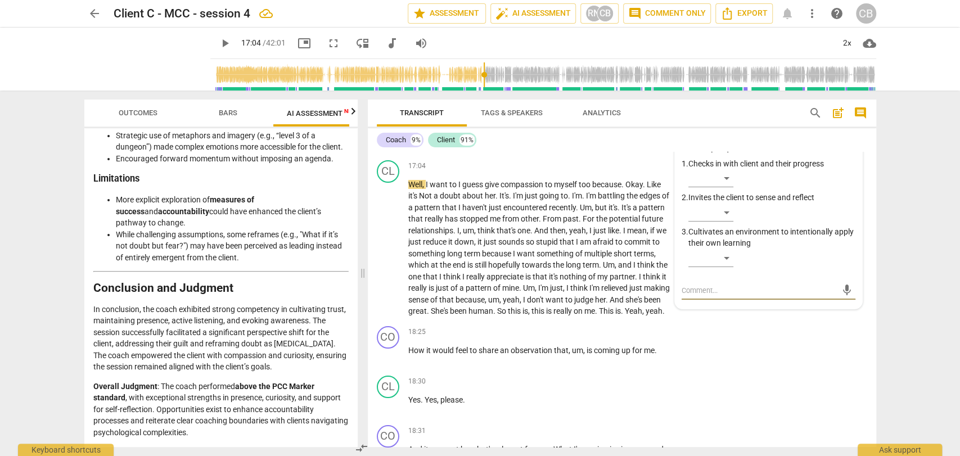
click at [218, 43] on span "play_arrow" at bounding box center [225, 44] width 14 height 14
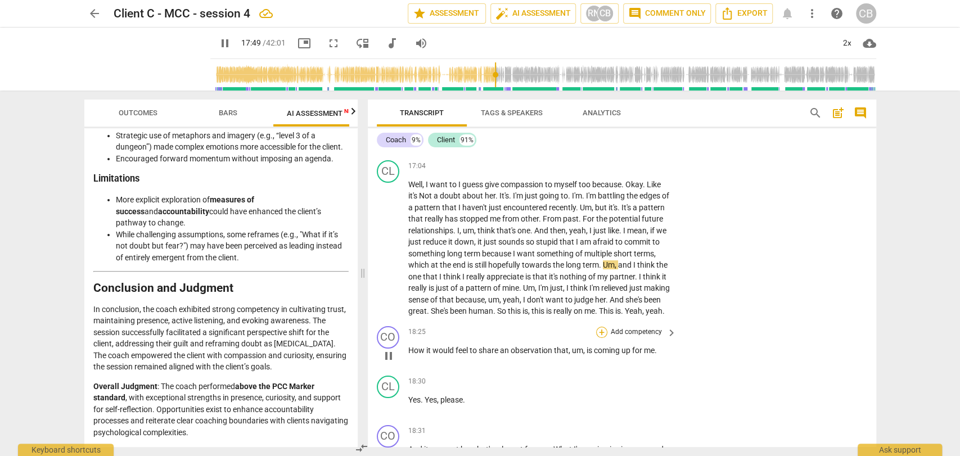
click at [599, 338] on div "+" at bounding box center [601, 332] width 11 height 11
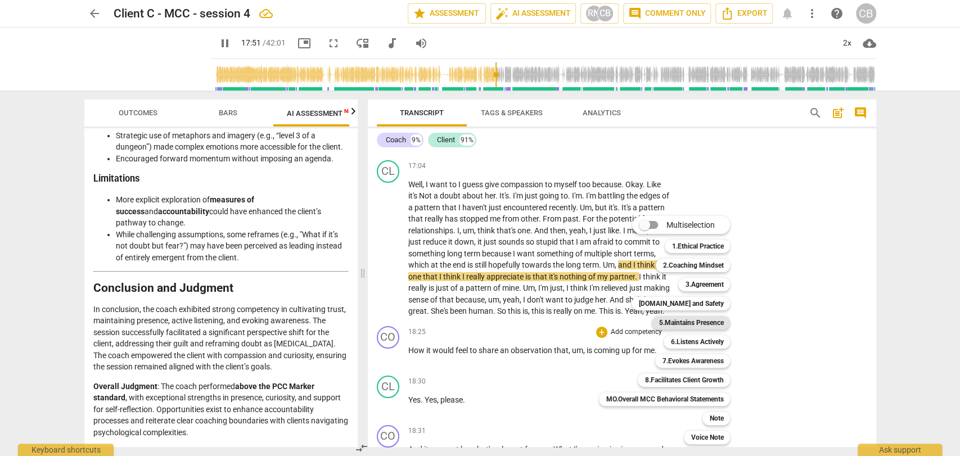
click at [688, 318] on b "5.Maintains Presence" at bounding box center [691, 323] width 65 height 14
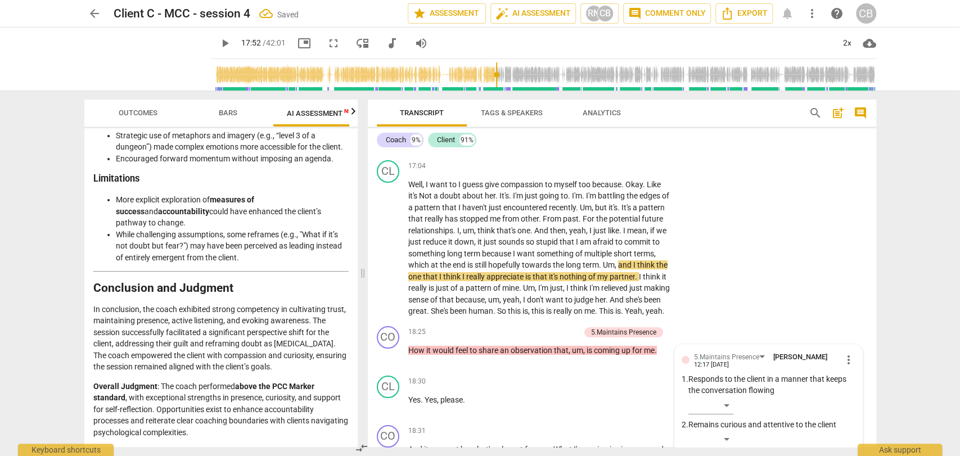
scroll to position [3184, 0]
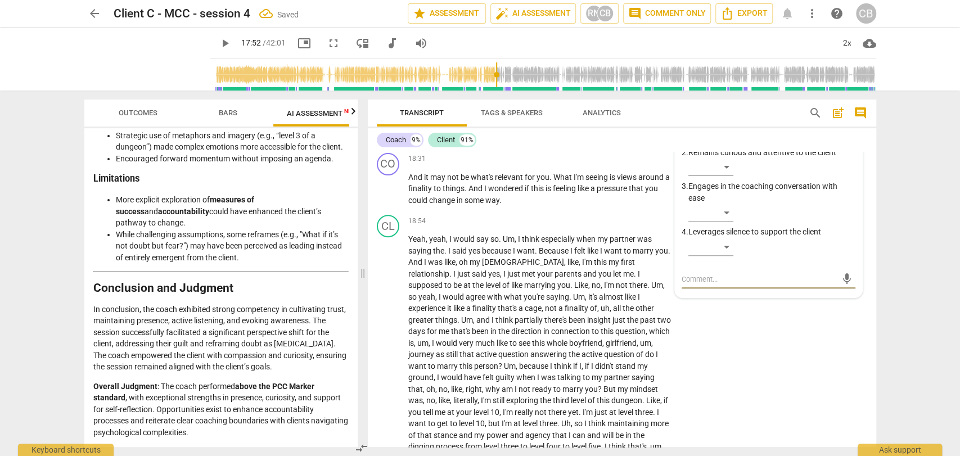
click at [218, 44] on span "play_arrow" at bounding box center [225, 44] width 14 height 14
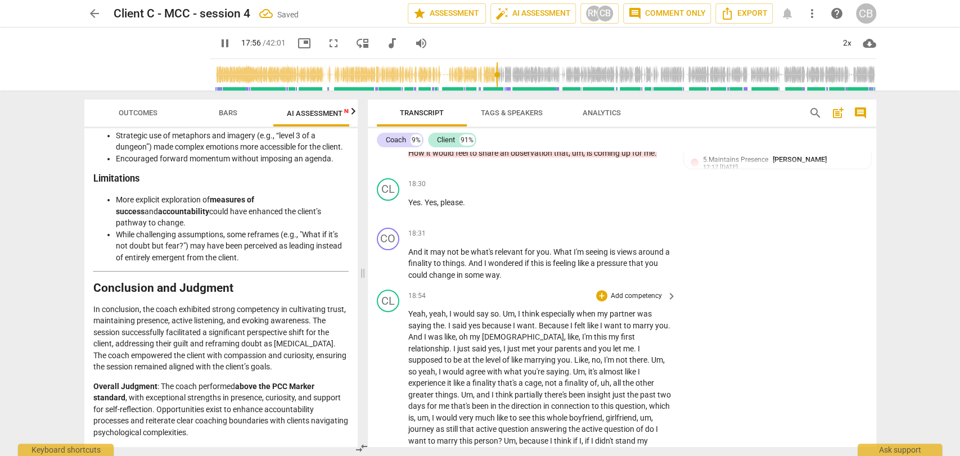
scroll to position [3100, 0]
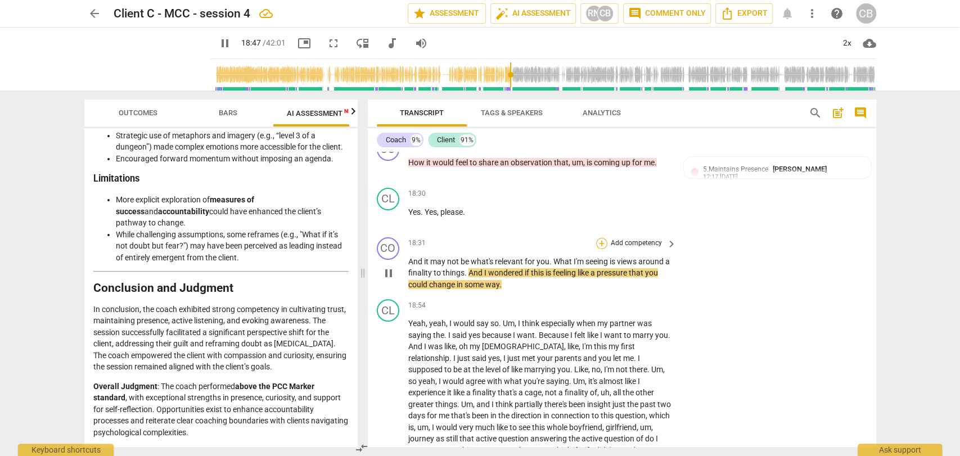
click at [601, 249] on div "+" at bounding box center [601, 243] width 11 height 11
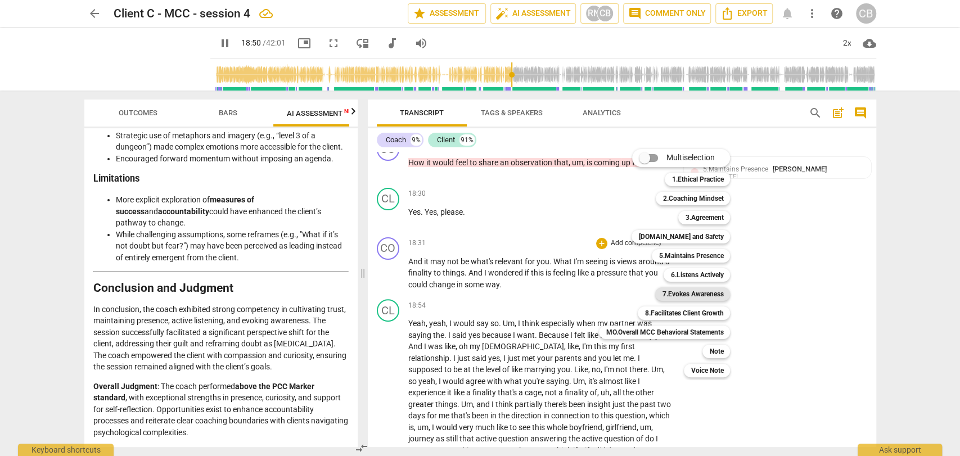
click at [674, 294] on b "7.Evokes Awareness" at bounding box center [692, 295] width 61 height 14
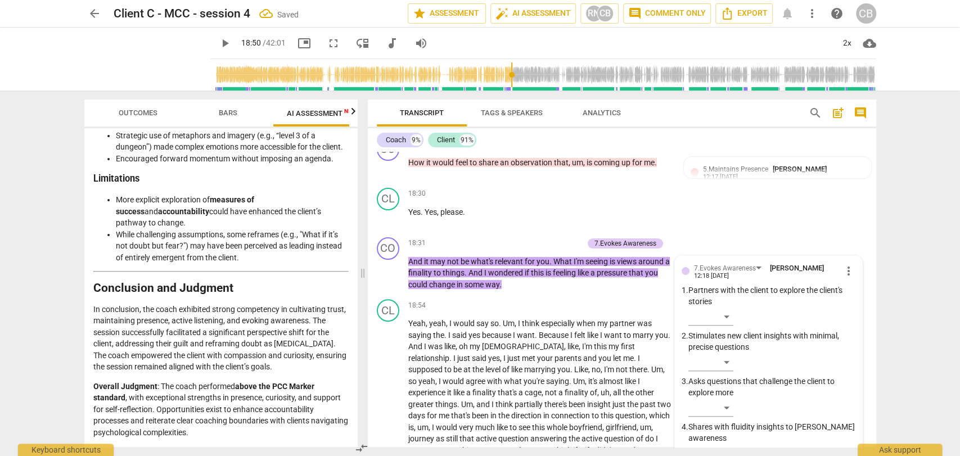
scroll to position [3305, 0]
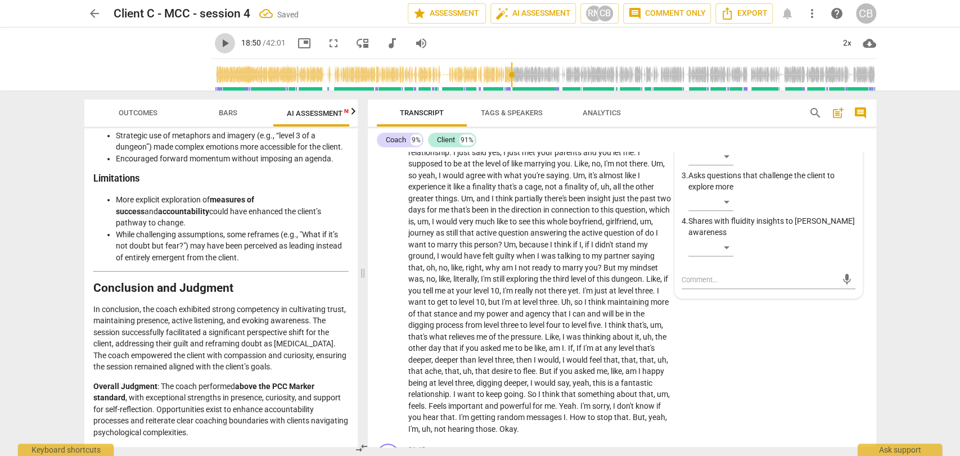
click at [218, 48] on span "play_arrow" at bounding box center [225, 44] width 14 height 14
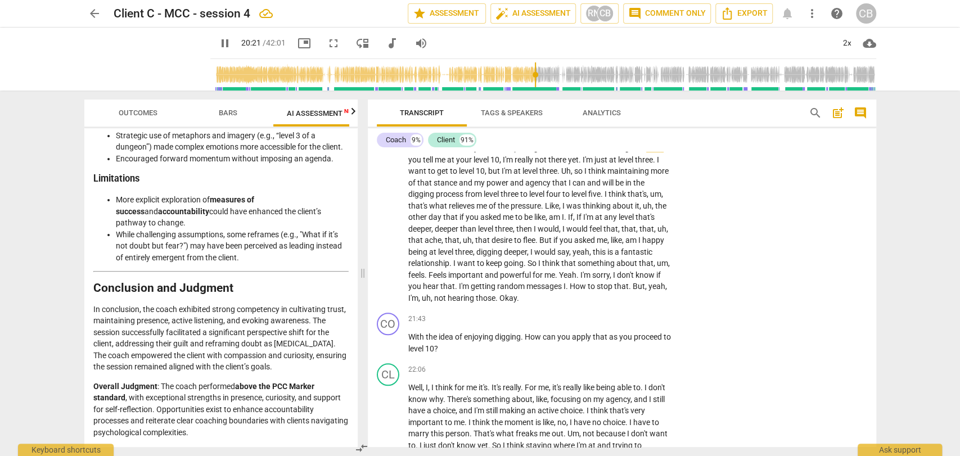
scroll to position [3443, 0]
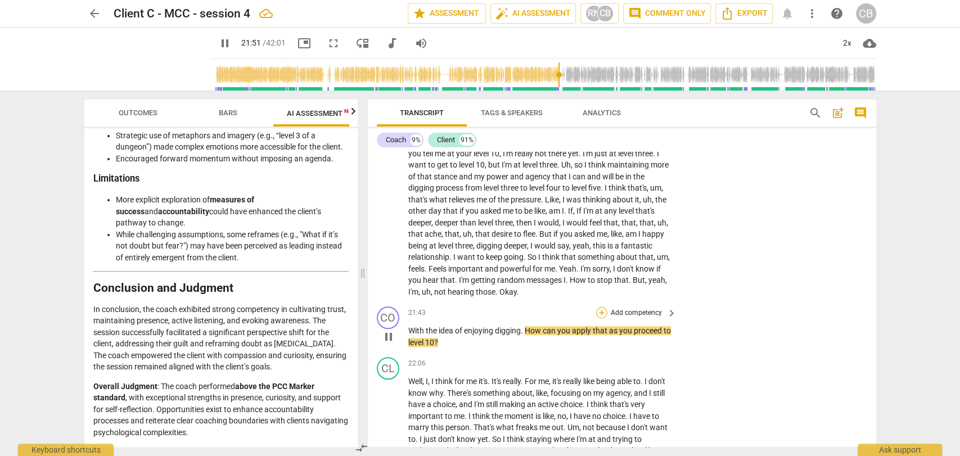
click at [603, 318] on div "+" at bounding box center [601, 312] width 11 height 11
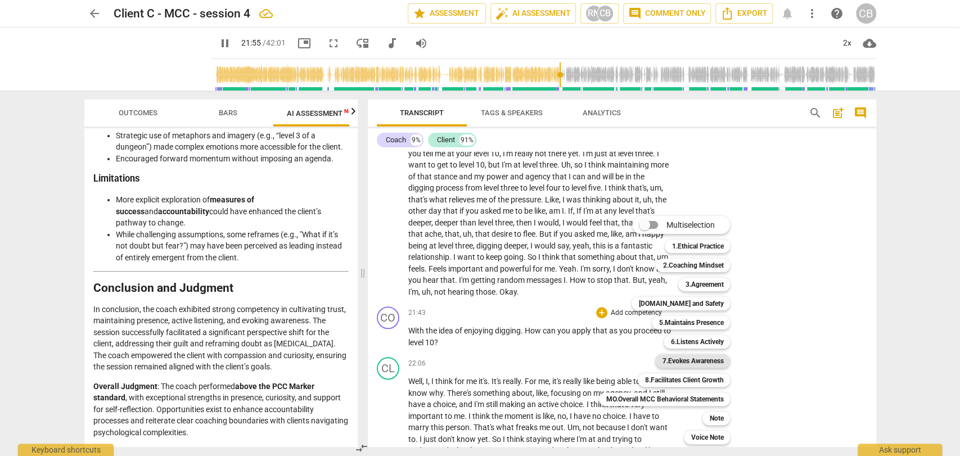
click at [673, 361] on b "7.Evokes Awareness" at bounding box center [692, 361] width 61 height 14
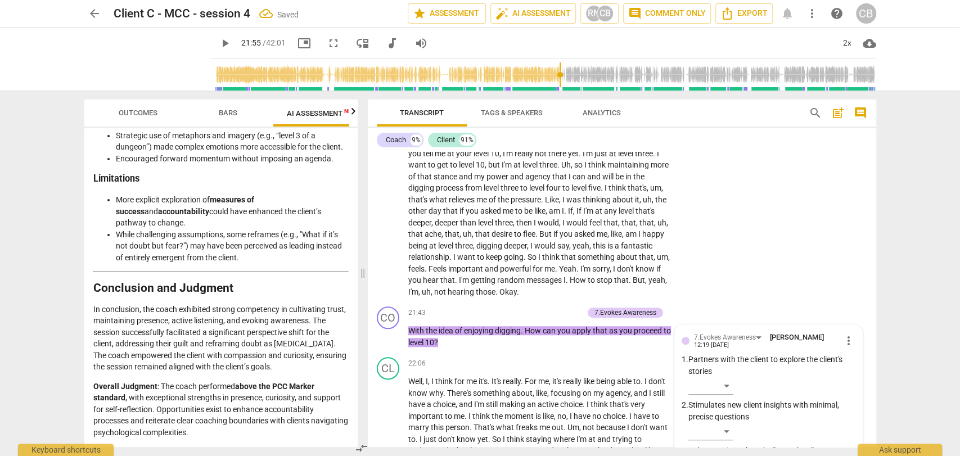
scroll to position [3718, 0]
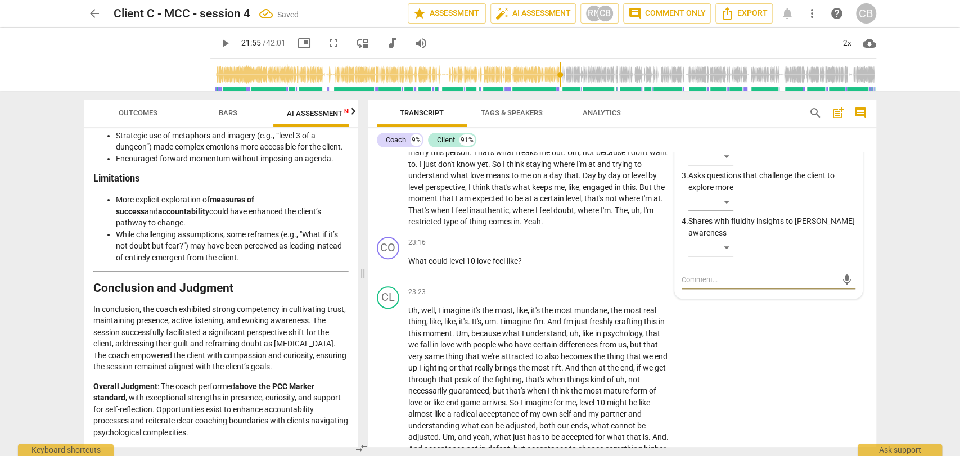
click at [218, 43] on span "play_arrow" at bounding box center [225, 44] width 14 height 14
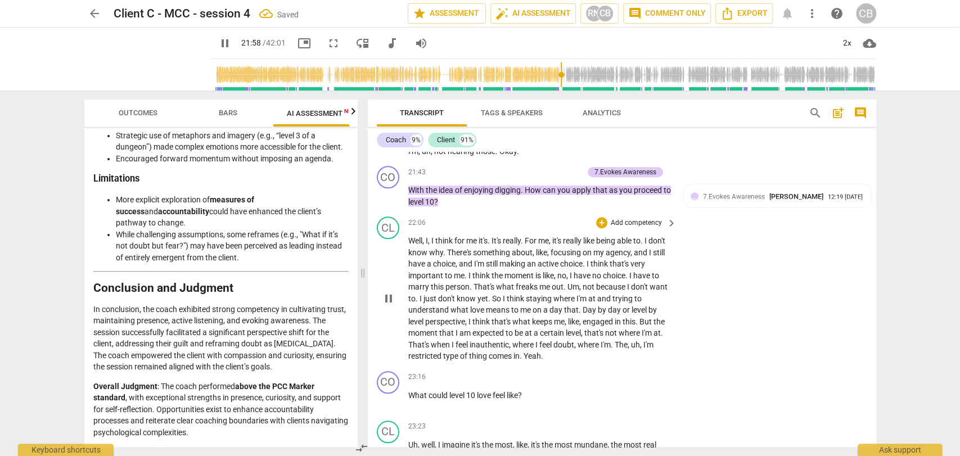
scroll to position [3579, 0]
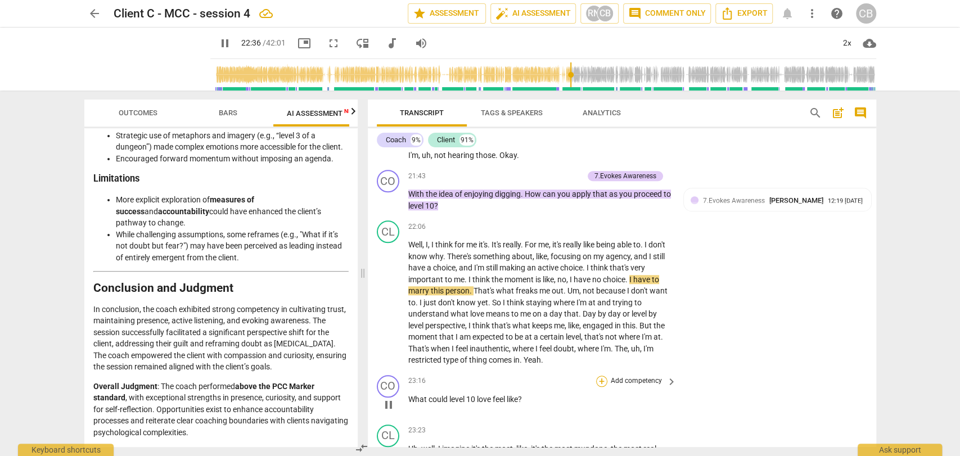
click at [599, 387] on div "+" at bounding box center [601, 381] width 11 height 11
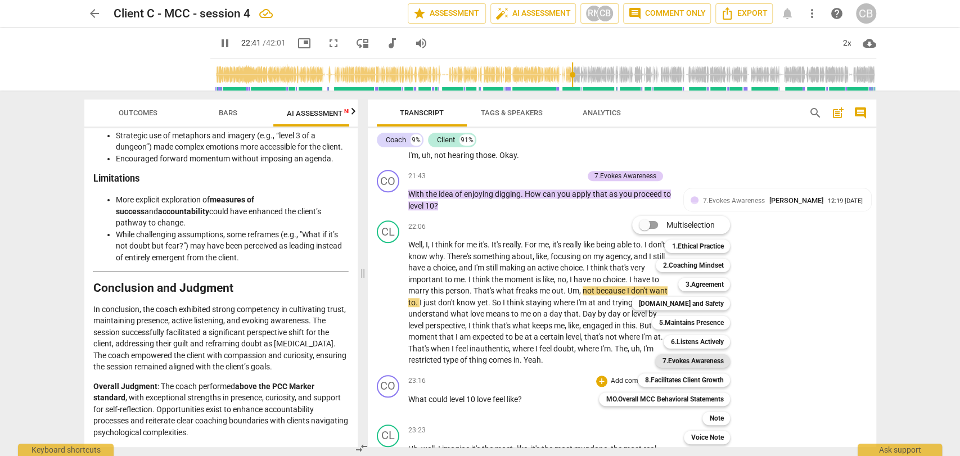
click at [691, 364] on b "7.Evokes Awareness" at bounding box center [692, 361] width 61 height 14
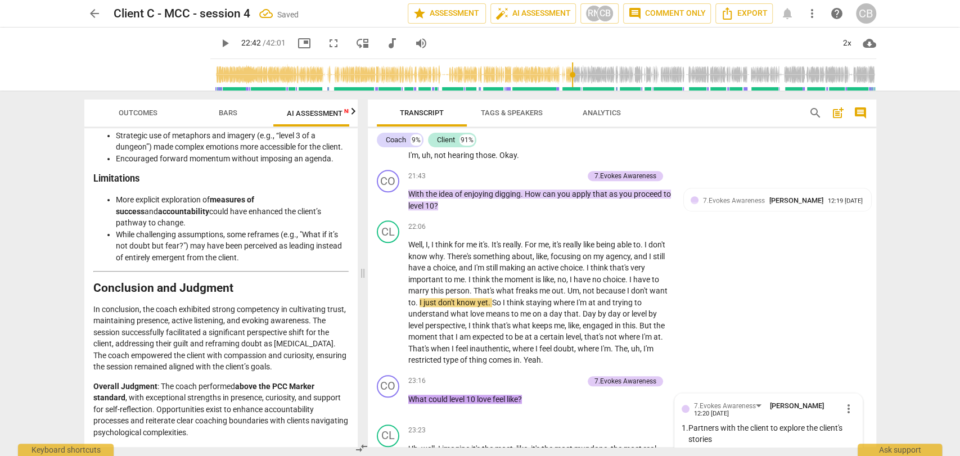
scroll to position [3923, 0]
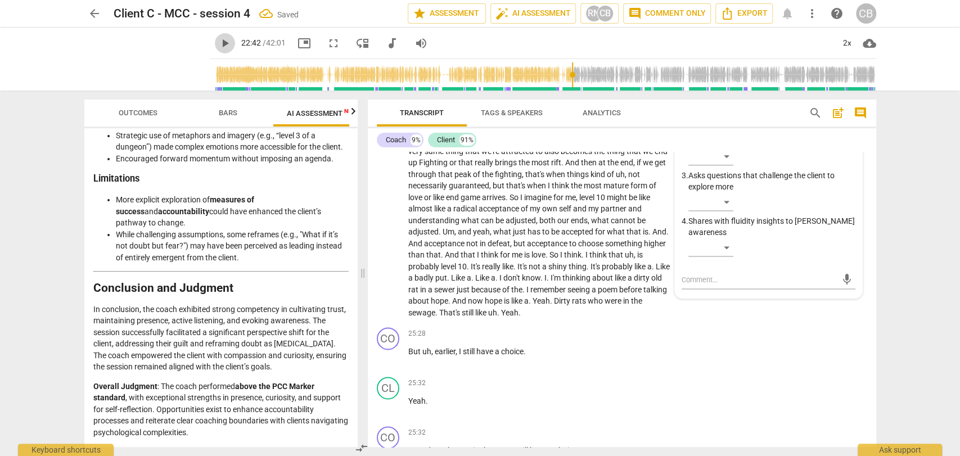
click at [218, 42] on span "play_arrow" at bounding box center [225, 44] width 14 height 14
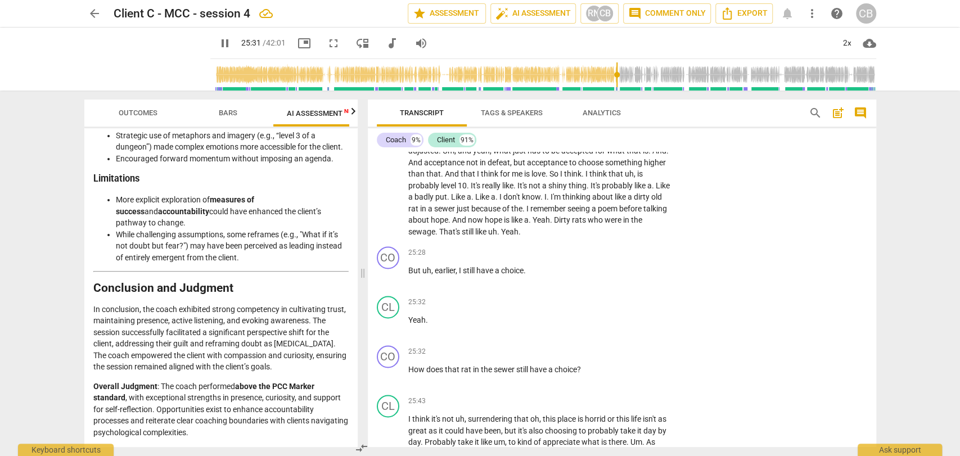
scroll to position [4005, 0]
click at [601, 357] on div "+" at bounding box center [601, 350] width 11 height 11
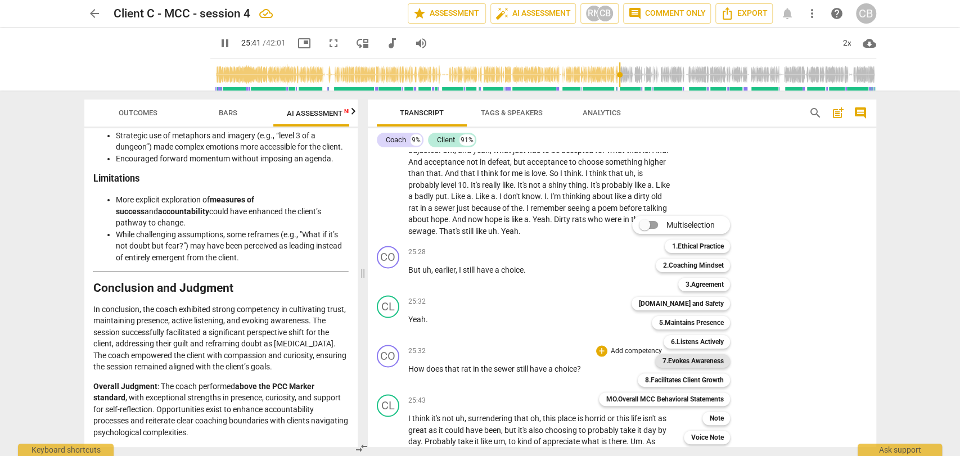
click at [674, 361] on b "7.Evokes Awareness" at bounding box center [692, 361] width 61 height 14
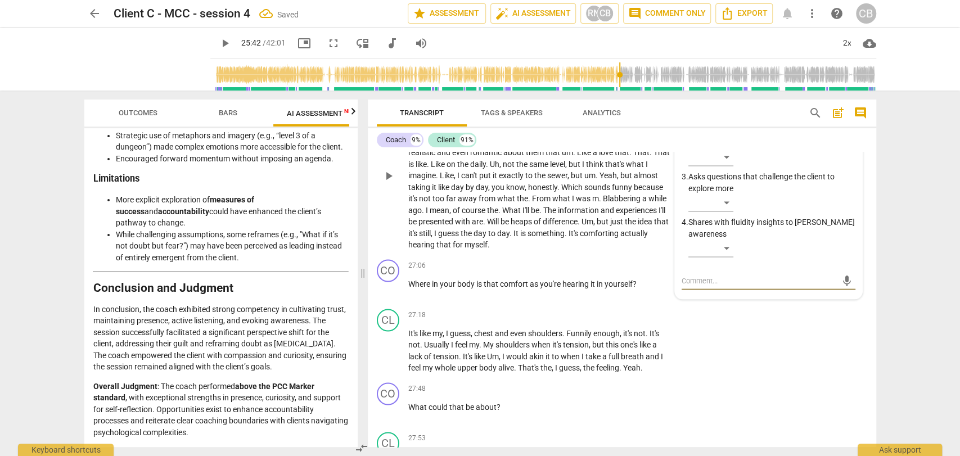
scroll to position [4383, 0]
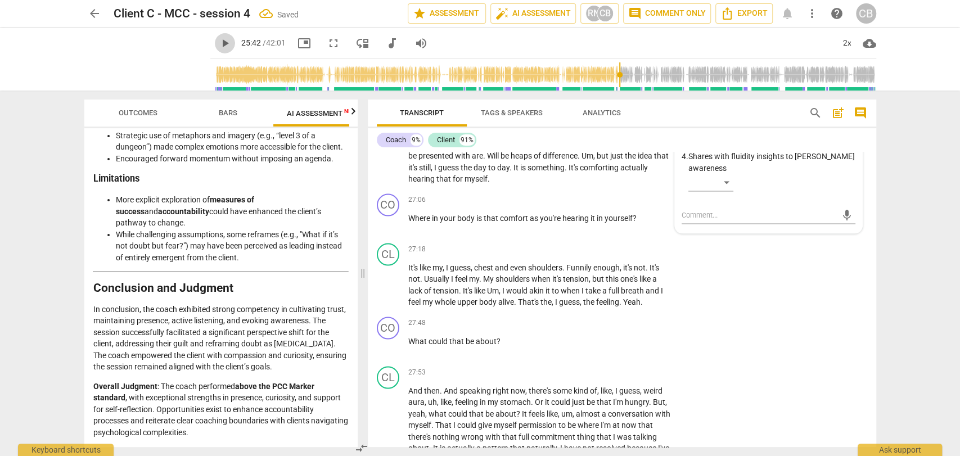
click at [218, 44] on span "play_arrow" at bounding box center [225, 44] width 14 height 14
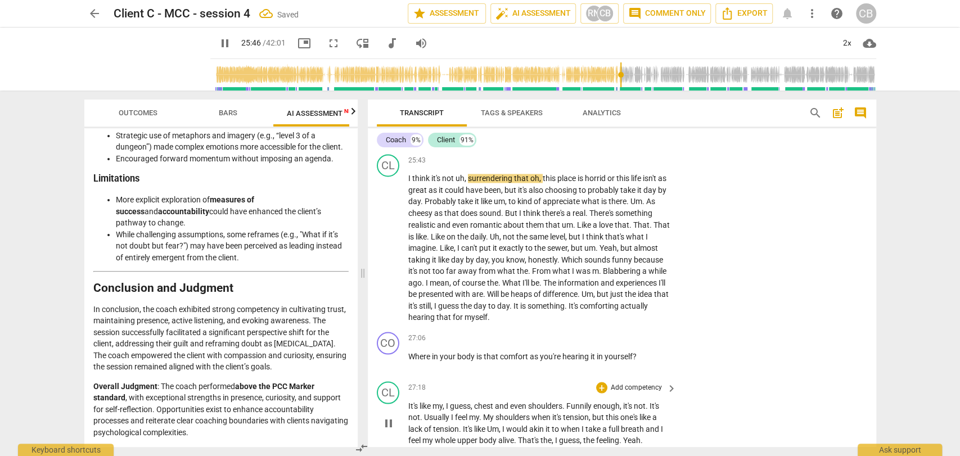
scroll to position [4236, 0]
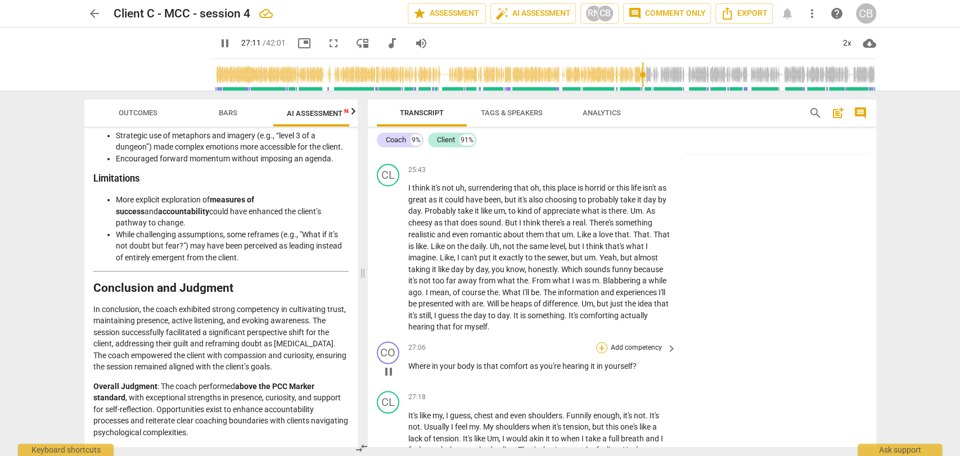
click at [601, 353] on div "+" at bounding box center [601, 347] width 11 height 11
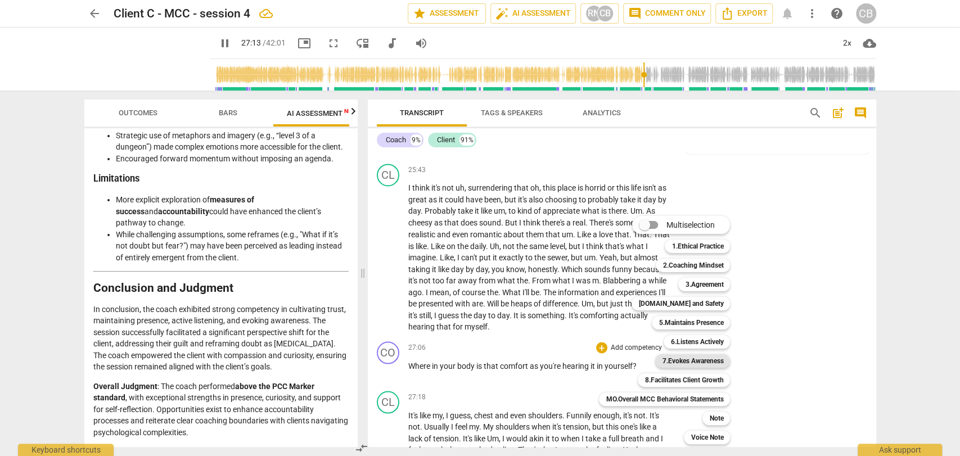
click at [680, 358] on b "7.Evokes Awareness" at bounding box center [692, 361] width 61 height 14
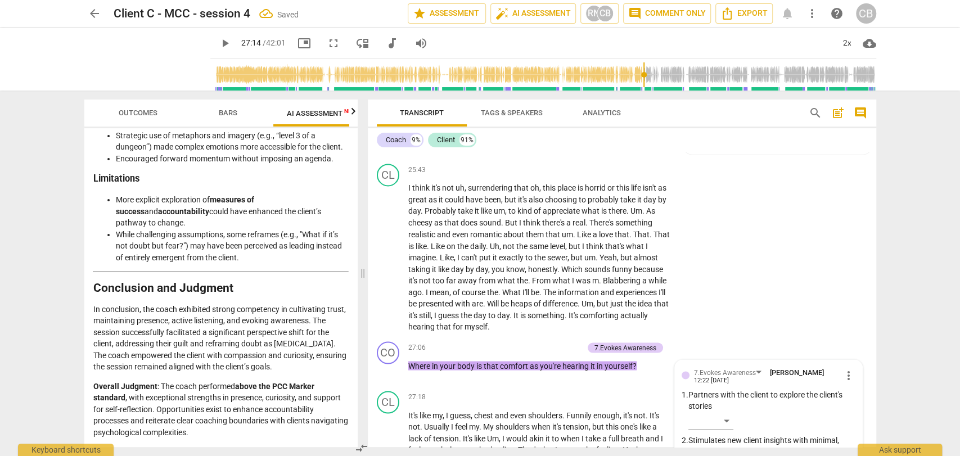
scroll to position [4545, 0]
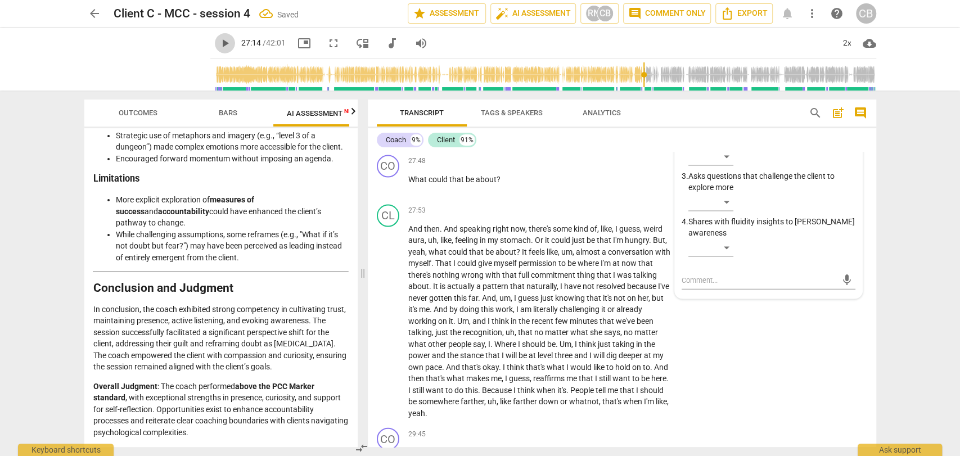
click at [218, 39] on span "play_arrow" at bounding box center [225, 44] width 14 height 14
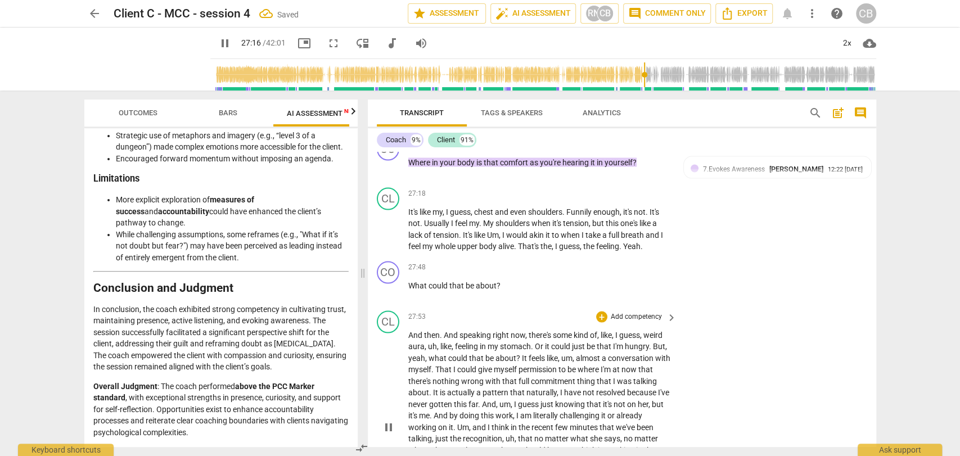
scroll to position [4402, 0]
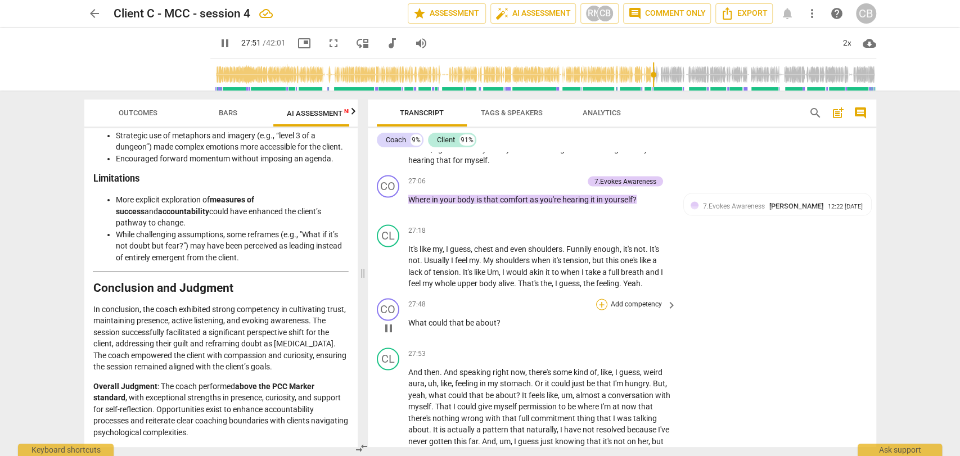
click at [600, 310] on div "+" at bounding box center [601, 304] width 11 height 11
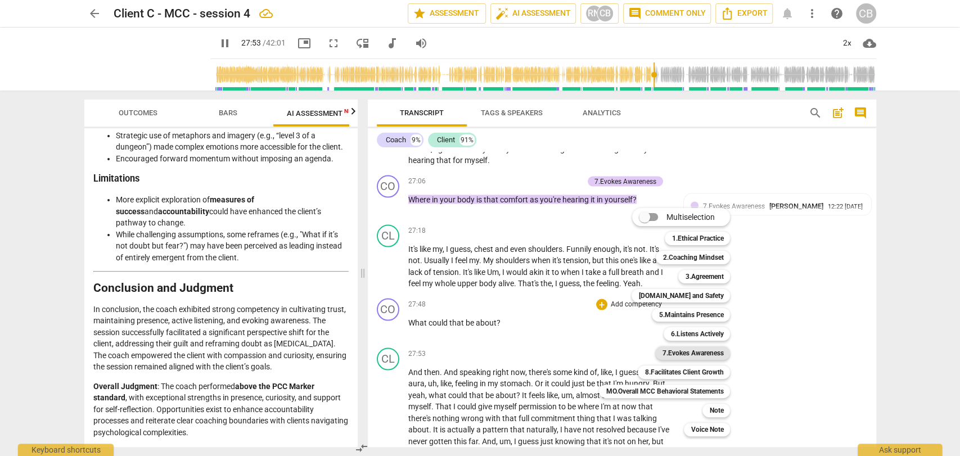
click at [694, 356] on b "7.Evokes Awareness" at bounding box center [692, 354] width 61 height 14
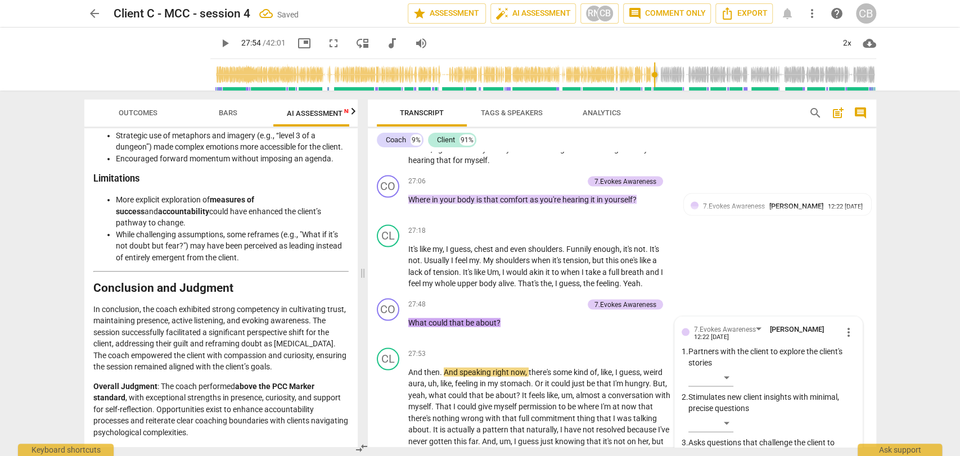
scroll to position [4668, 0]
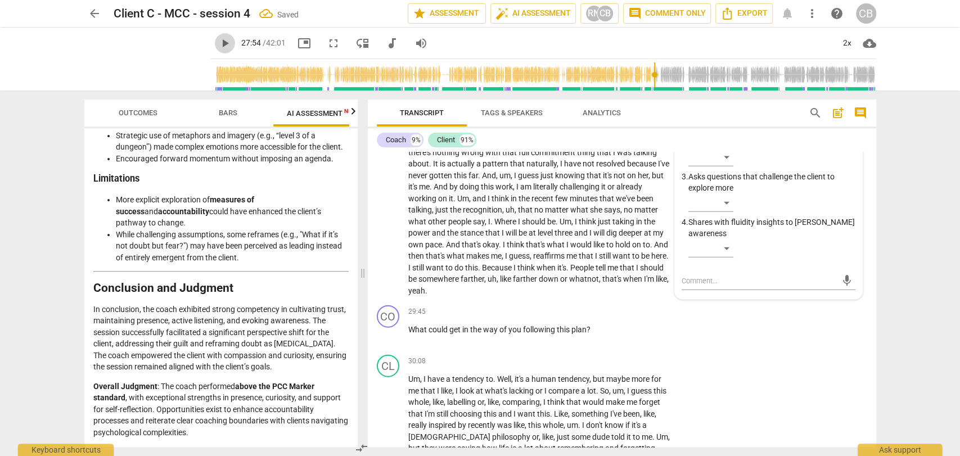
click at [218, 42] on span "play_arrow" at bounding box center [225, 44] width 14 height 14
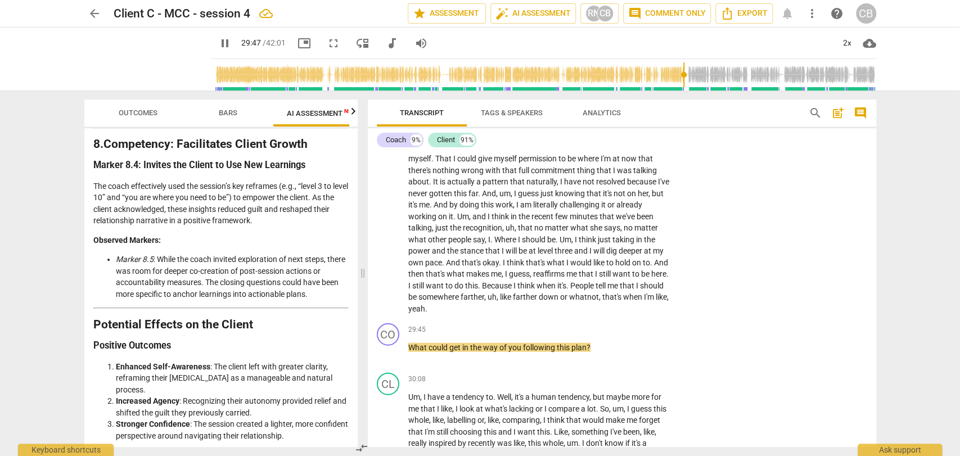
scroll to position [1791, 0]
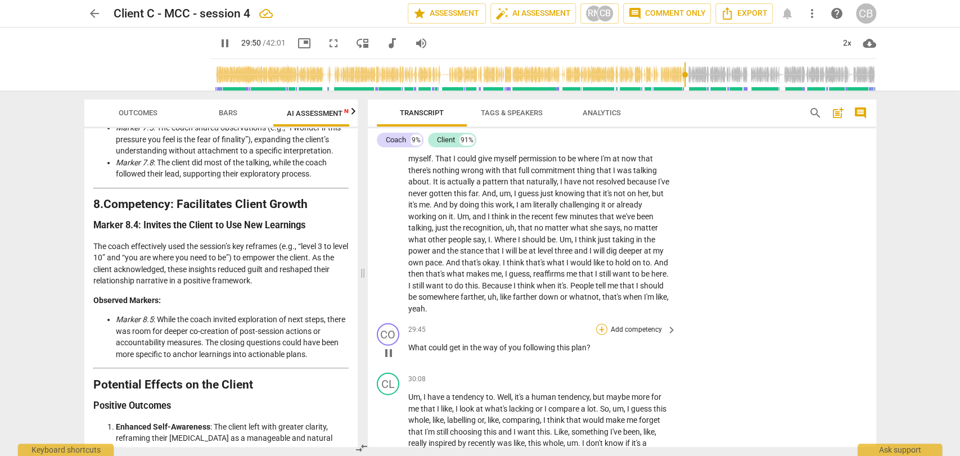
click at [599, 335] on div "+" at bounding box center [601, 329] width 11 height 11
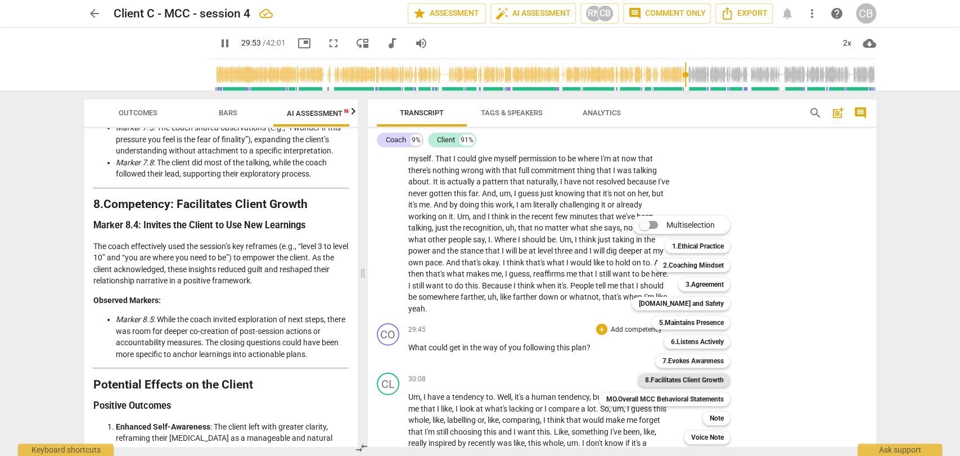
click at [675, 384] on b "8.Facilitates Client Growth" at bounding box center [684, 381] width 79 height 14
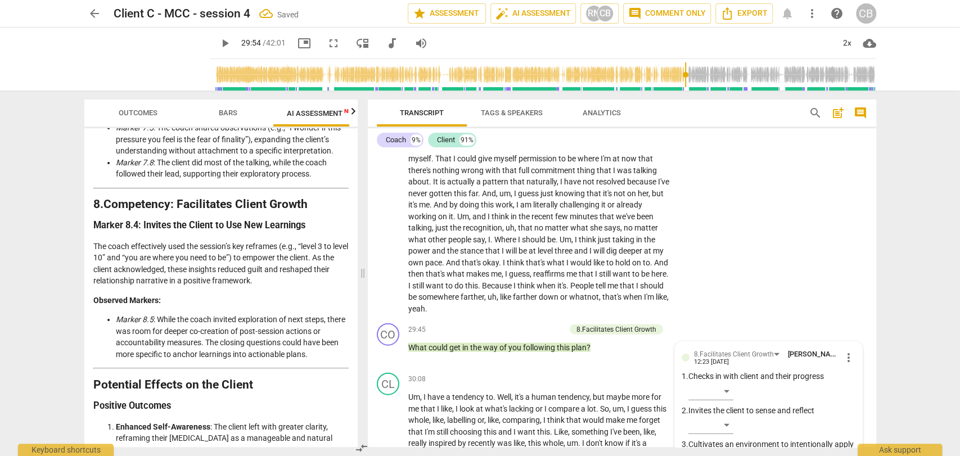
scroll to position [4872, 0]
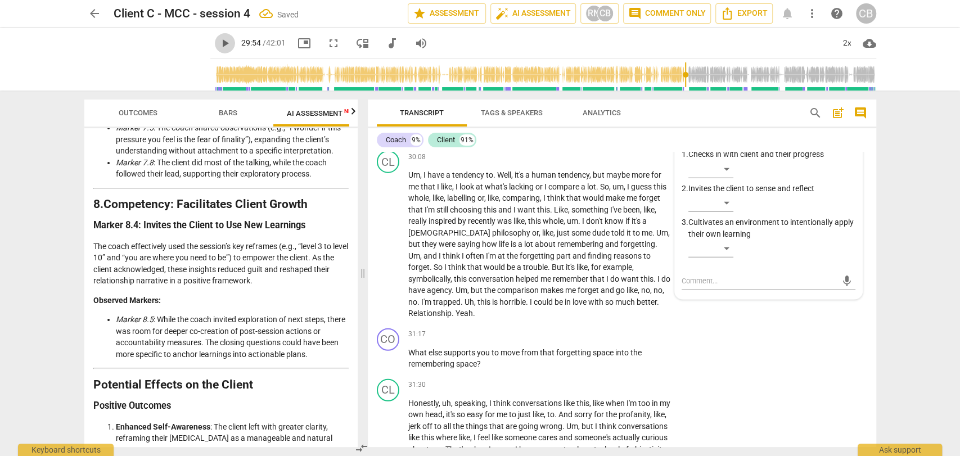
click at [218, 43] on span "play_arrow" at bounding box center [225, 44] width 14 height 14
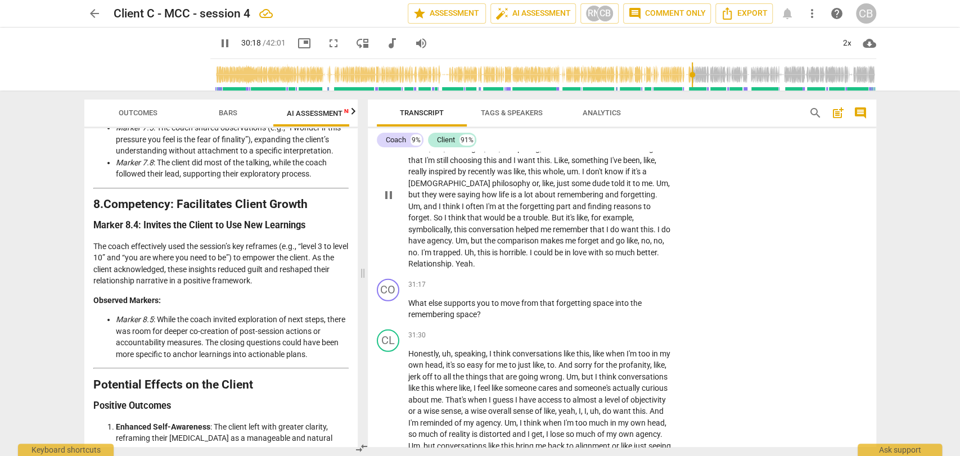
scroll to position [4916, 0]
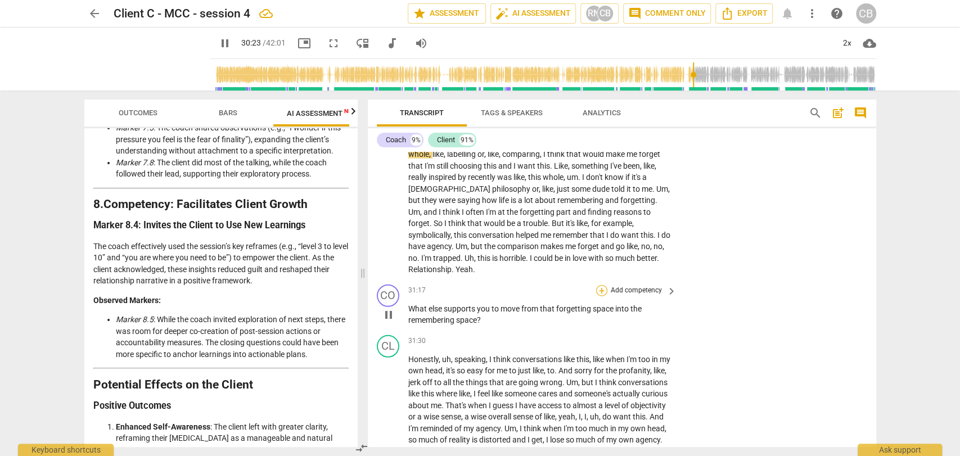
click at [596, 297] on div "+" at bounding box center [601, 290] width 11 height 11
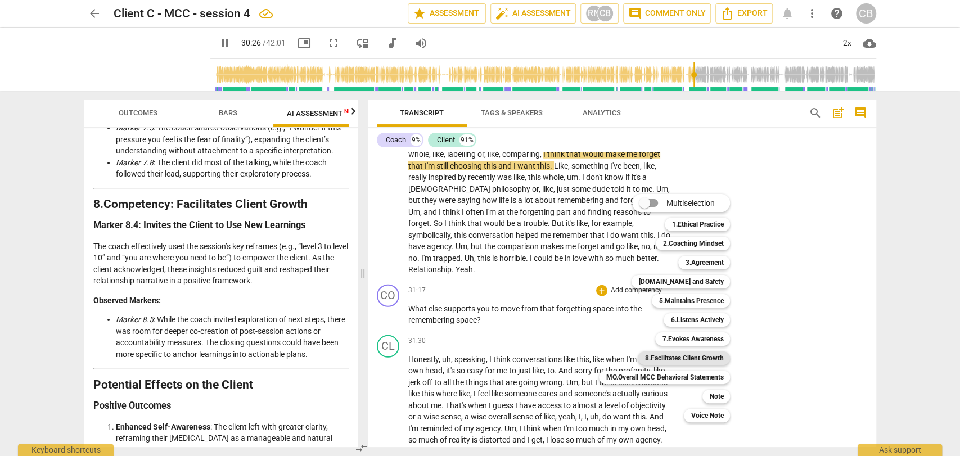
click at [678, 355] on b "8.Facilitates Client Growth" at bounding box center [684, 359] width 79 height 14
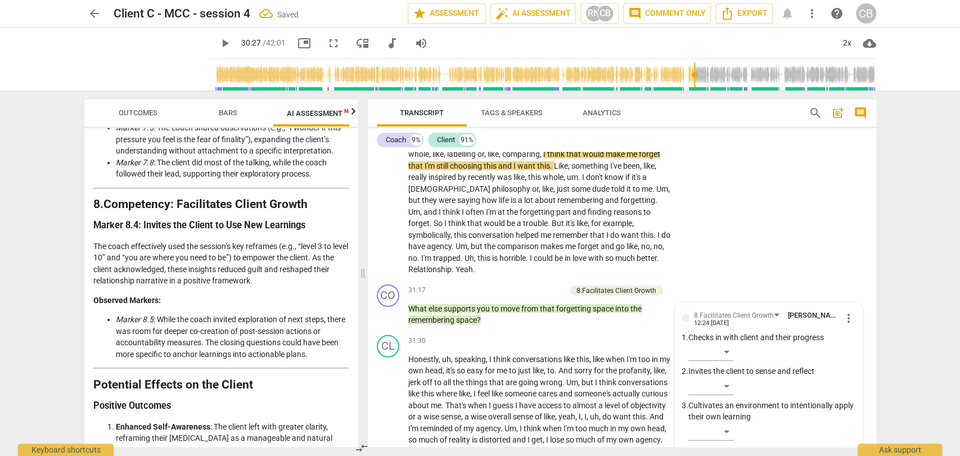
scroll to position [5099, 0]
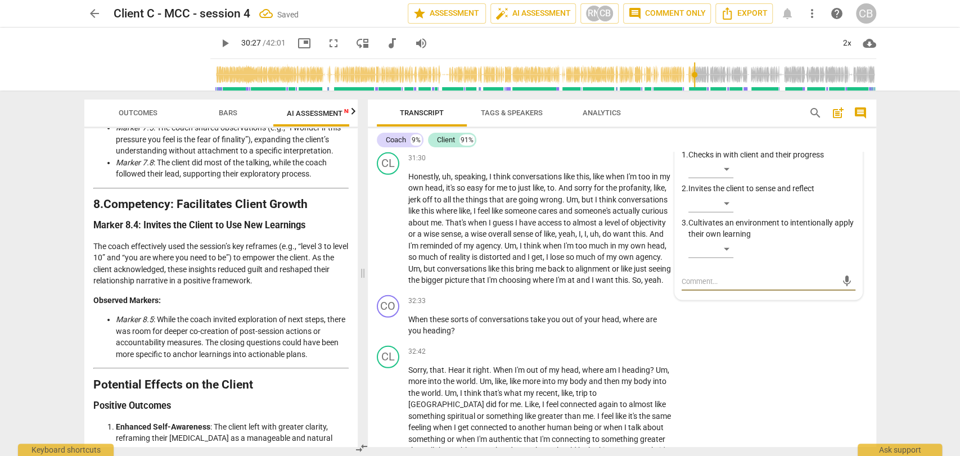
click at [218, 44] on span "play_arrow" at bounding box center [225, 44] width 20 height 14
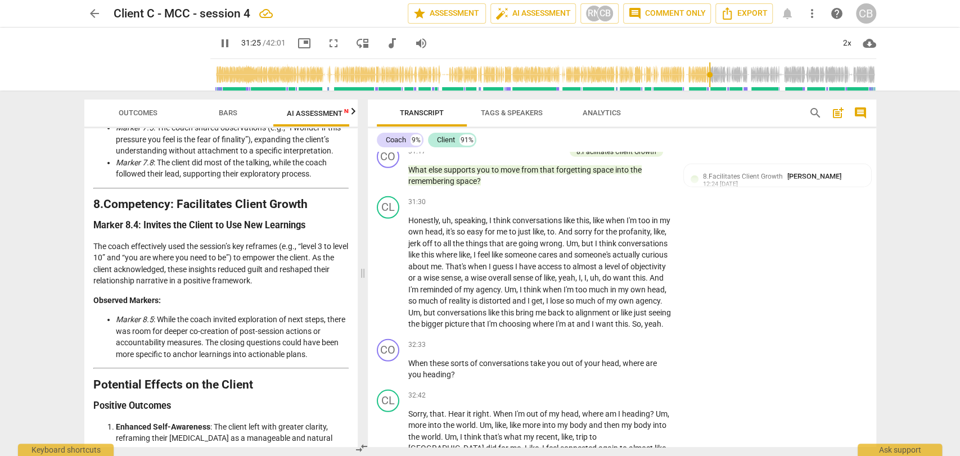
scroll to position [5056, 0]
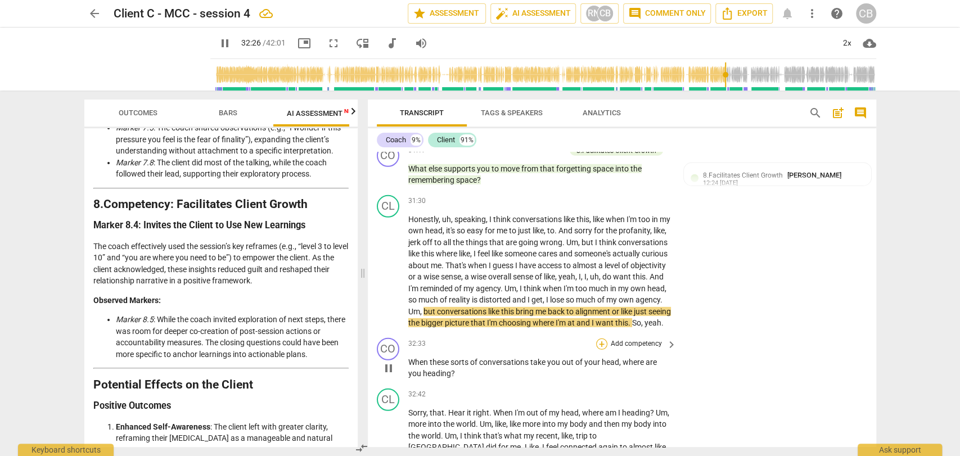
click at [600, 350] on div "+" at bounding box center [601, 344] width 11 height 11
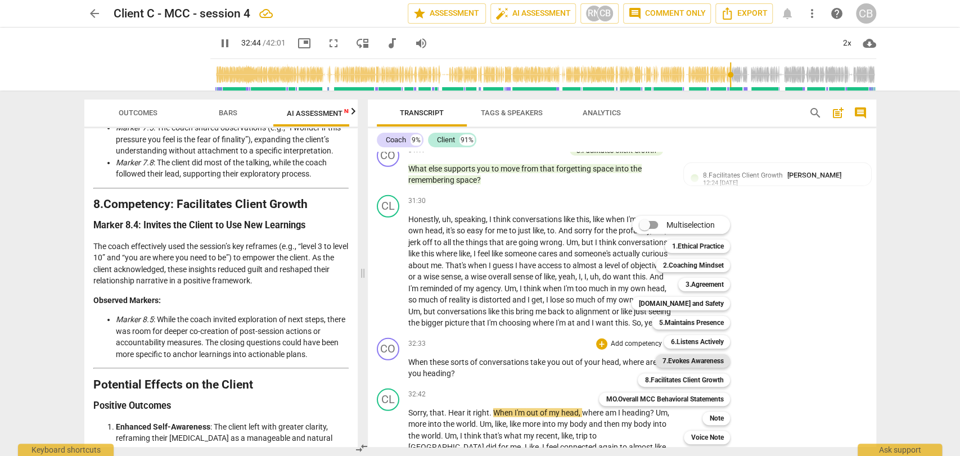
click at [683, 363] on b "7.Evokes Awareness" at bounding box center [692, 361] width 61 height 14
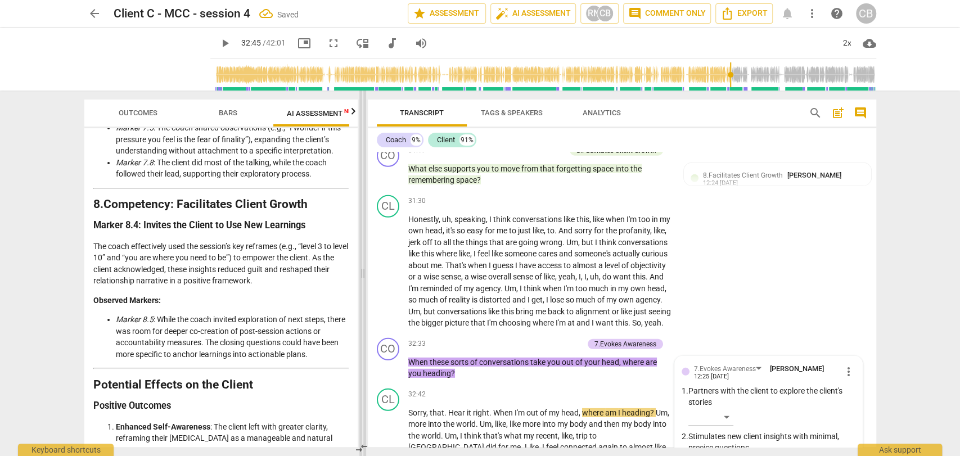
scroll to position [5373, 0]
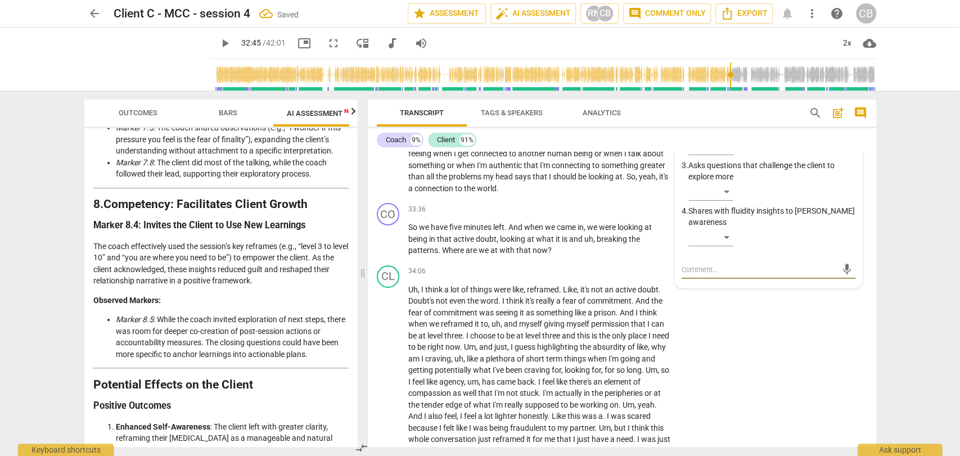
click at [218, 44] on span "play_arrow" at bounding box center [225, 44] width 14 height 14
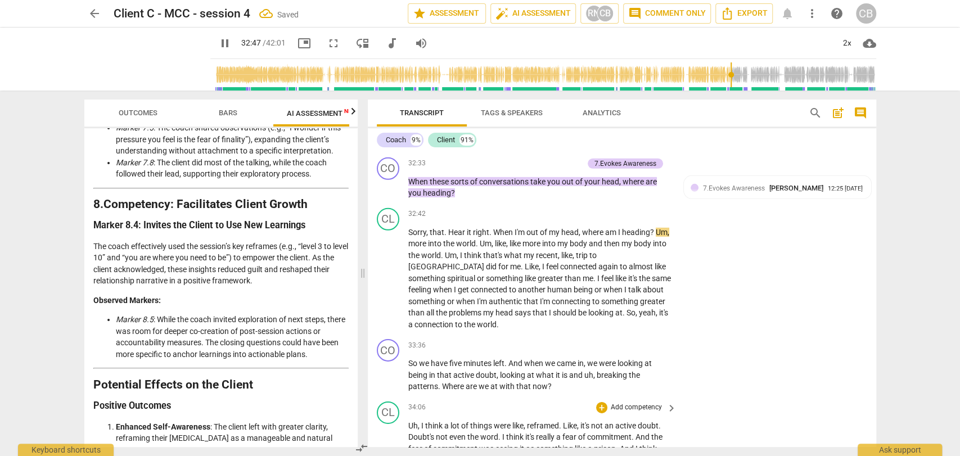
scroll to position [5233, 0]
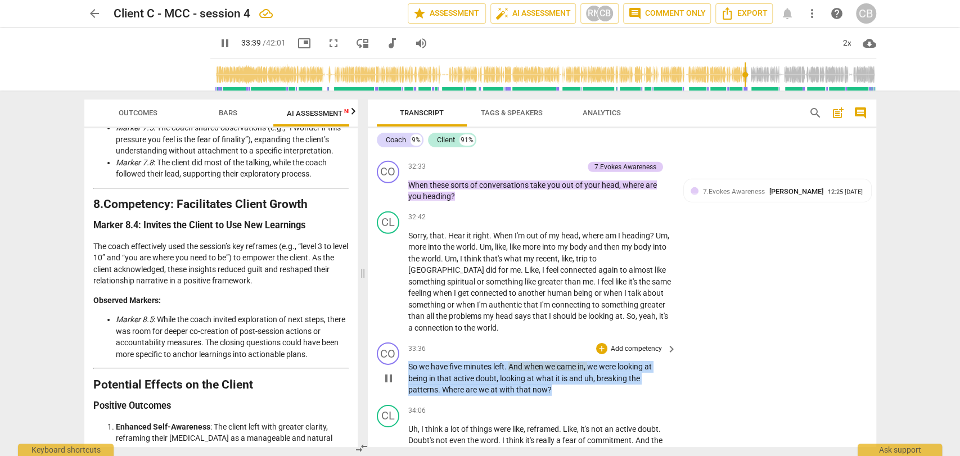
drag, startPoint x: 552, startPoint y: 419, endPoint x: 407, endPoint y: 392, distance: 147.7
click at [407, 392] on div "CO play_arrow pause 33:36 + Add competency keyboard_arrow_right So we have five…" at bounding box center [622, 369] width 509 height 62
click at [599, 354] on div "+" at bounding box center [601, 348] width 11 height 11
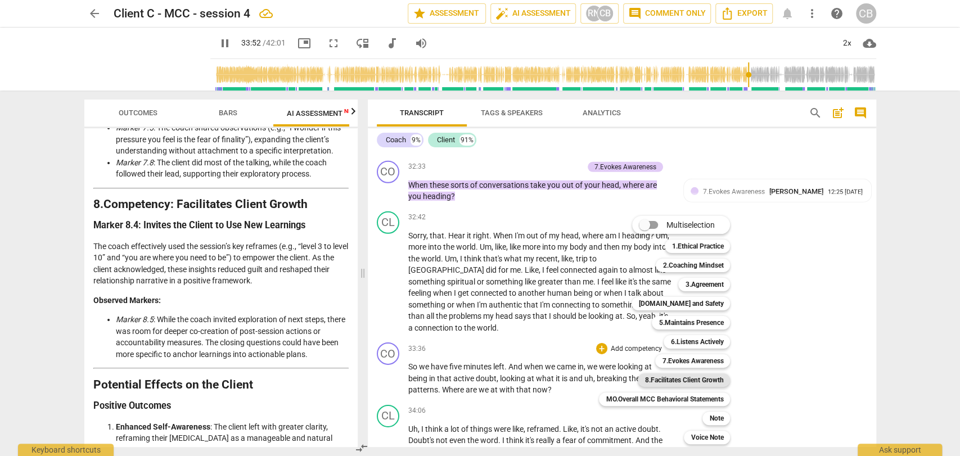
click at [676, 376] on b "8.Facilitates Client Growth" at bounding box center [684, 381] width 79 height 14
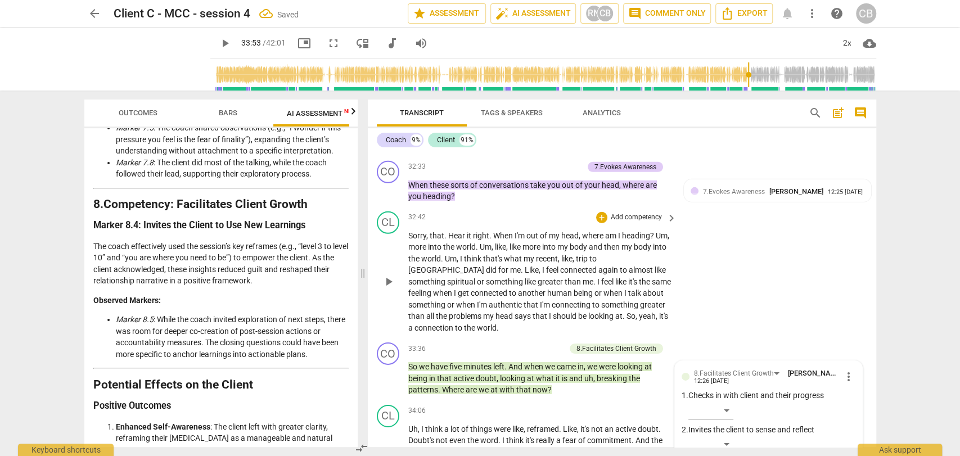
scroll to position [5486, 0]
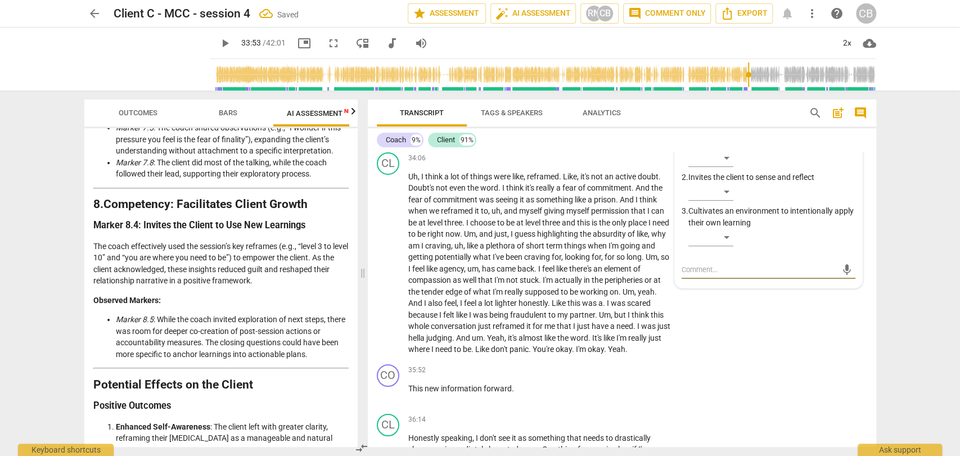
click at [218, 46] on span "play_arrow" at bounding box center [225, 44] width 14 height 14
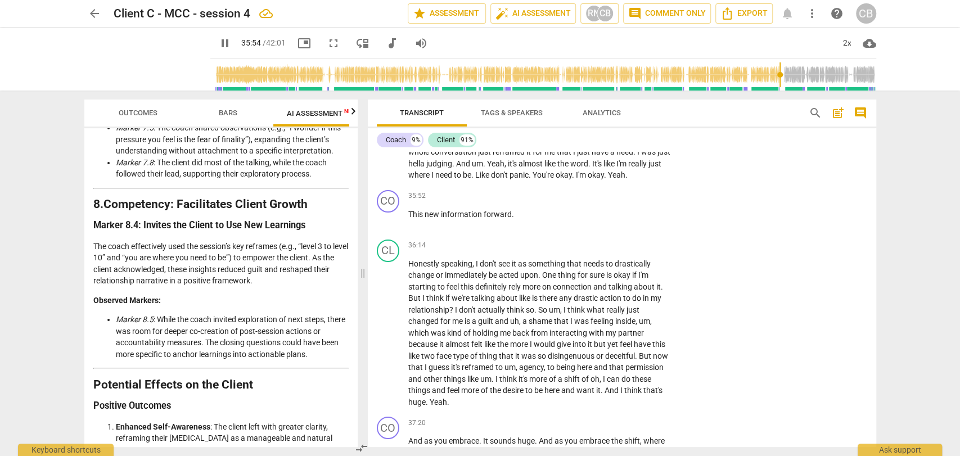
scroll to position [5662, 0]
click at [588, 177] on span "okay" at bounding box center [596, 172] width 16 height 9
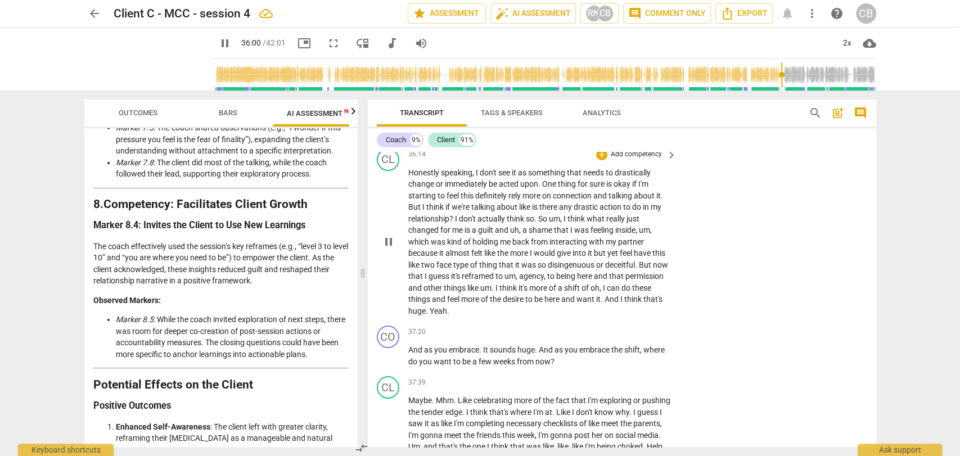
scroll to position [5752, 0]
click at [480, 127] on span "information" at bounding box center [462, 122] width 43 height 9
drag, startPoint x: 506, startPoint y: 163, endPoint x: 434, endPoint y: 167, distance: 72.7
click at [434, 129] on p "This new information forward ." at bounding box center [539, 123] width 263 height 12
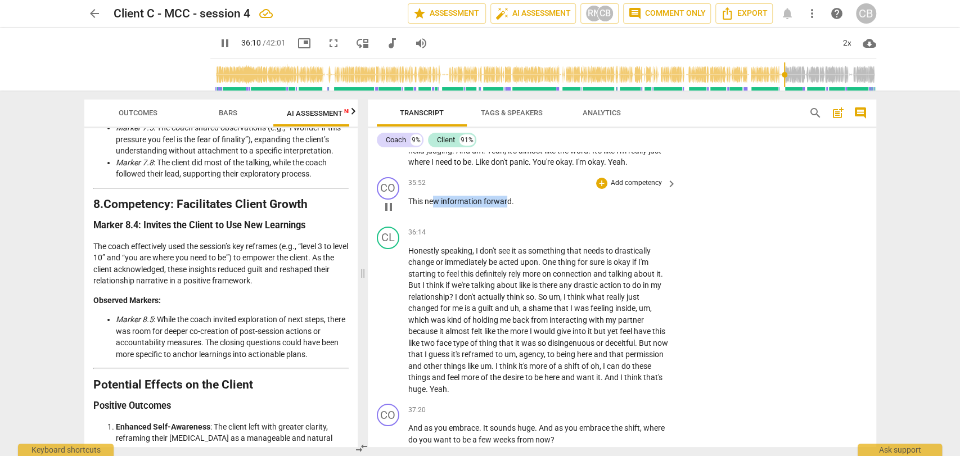
scroll to position [5671, 0]
click at [601, 191] on div "+" at bounding box center [601, 184] width 11 height 11
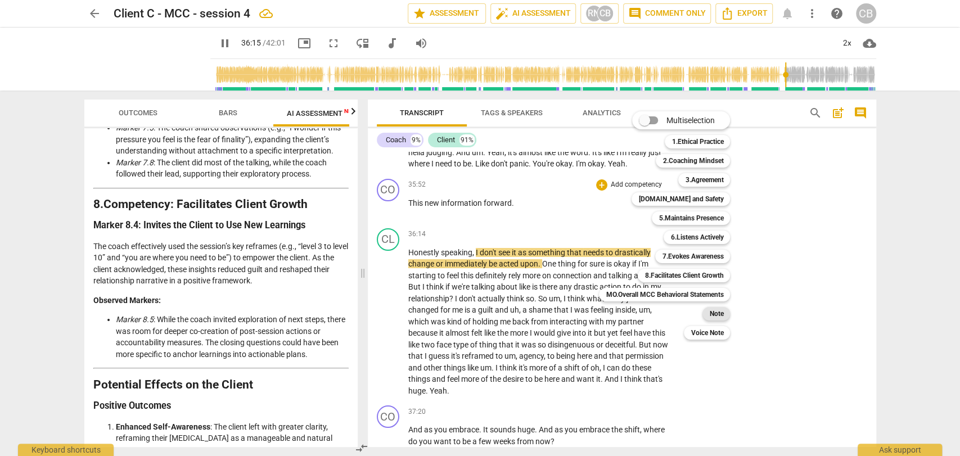
click at [724, 313] on b "Note" at bounding box center [716, 314] width 14 height 14
type input "2176"
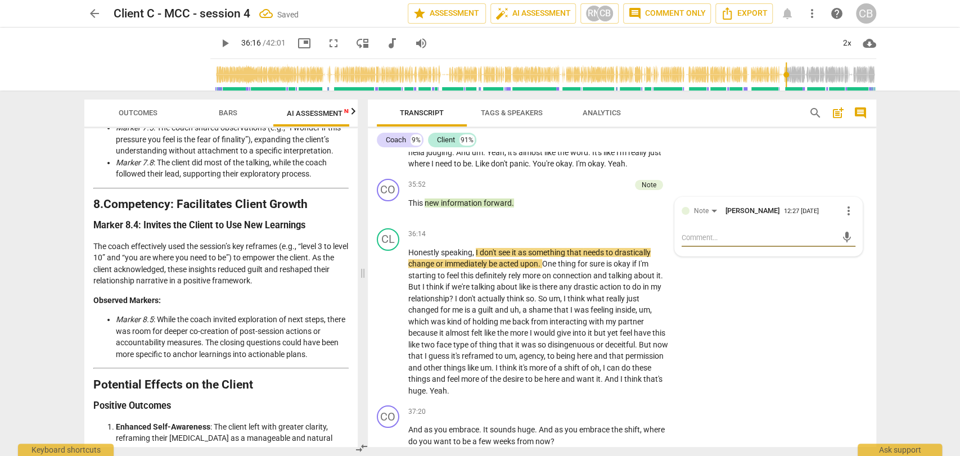
type textarea "e"
type textarea "ed"
type textarea "edi"
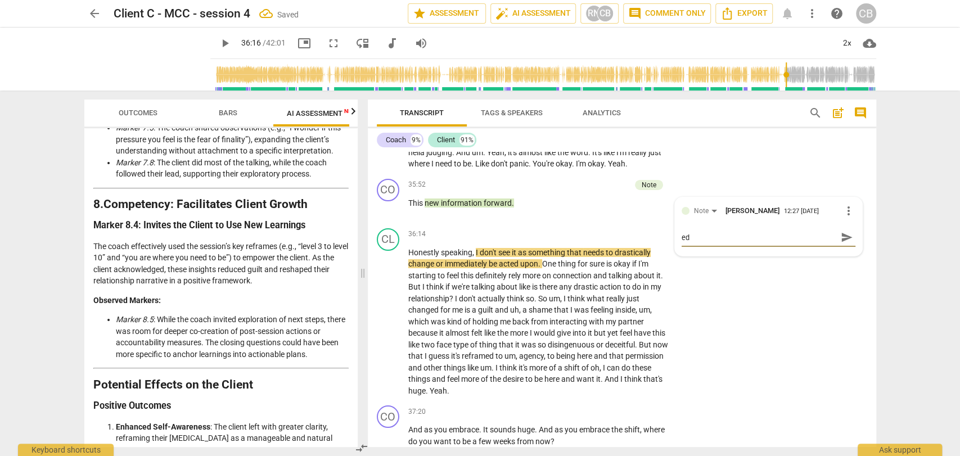
type textarea "edi"
type textarea "edit"
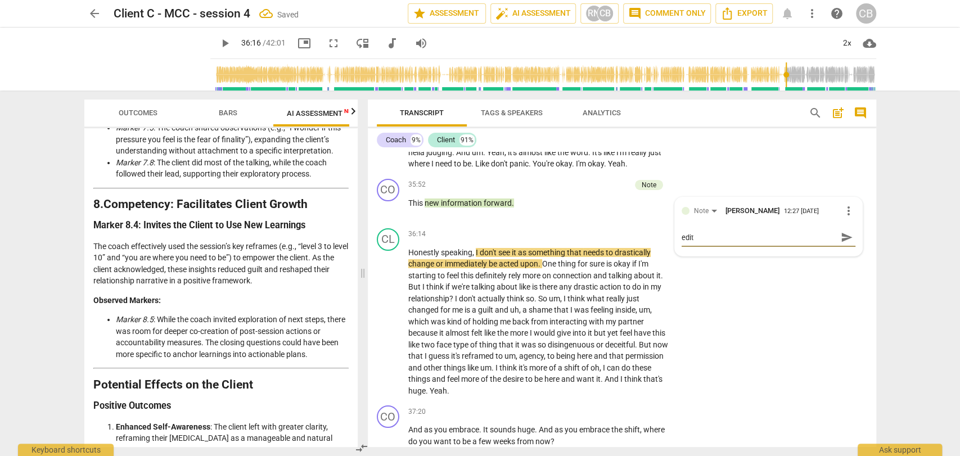
type textarea "edit t"
type textarea "edit th"
type textarea "edit thi"
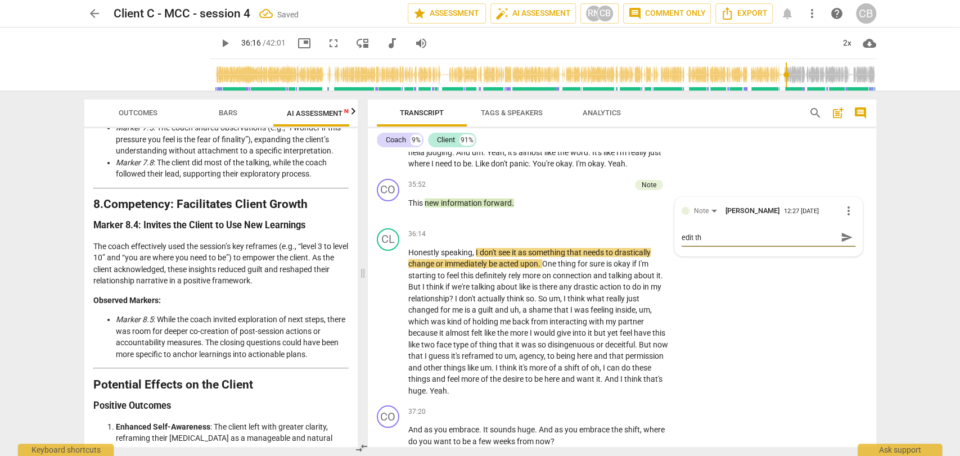
type textarea "edit thi"
type textarea "edit this"
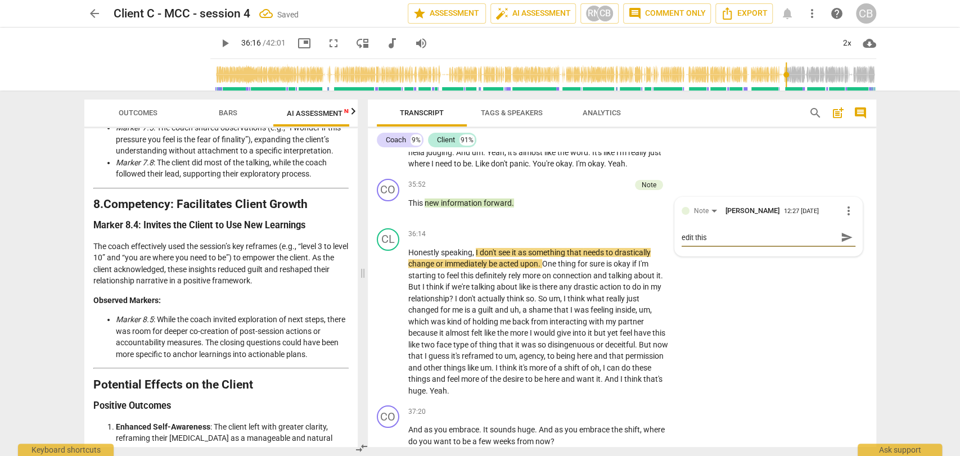
type textarea "edit this t"
type textarea "edit this to"
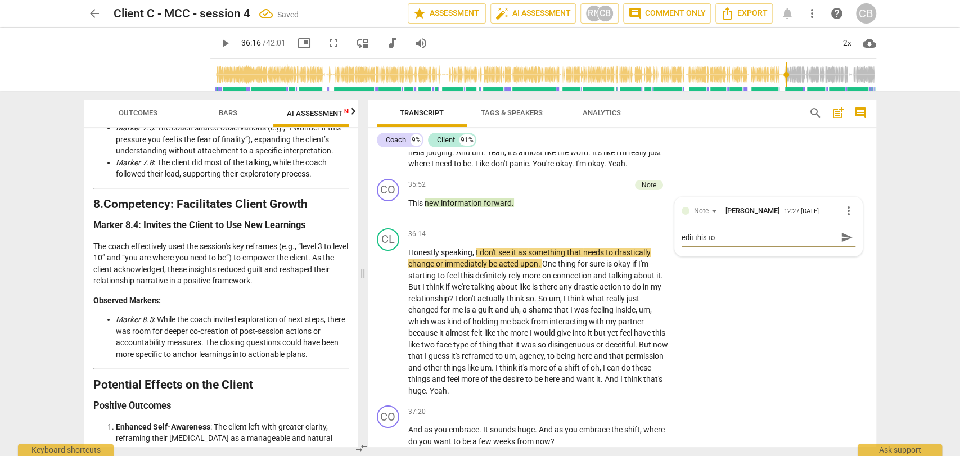
type textarea "edit this to"
type textarea "edit this to a"
type textarea "edit this to ad"
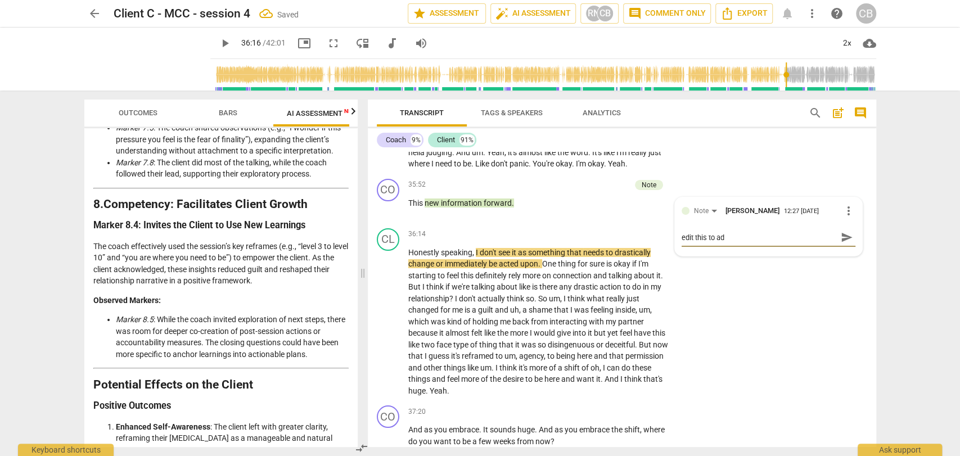
type textarea "edit this to add"
type textarea "edit this to add t"
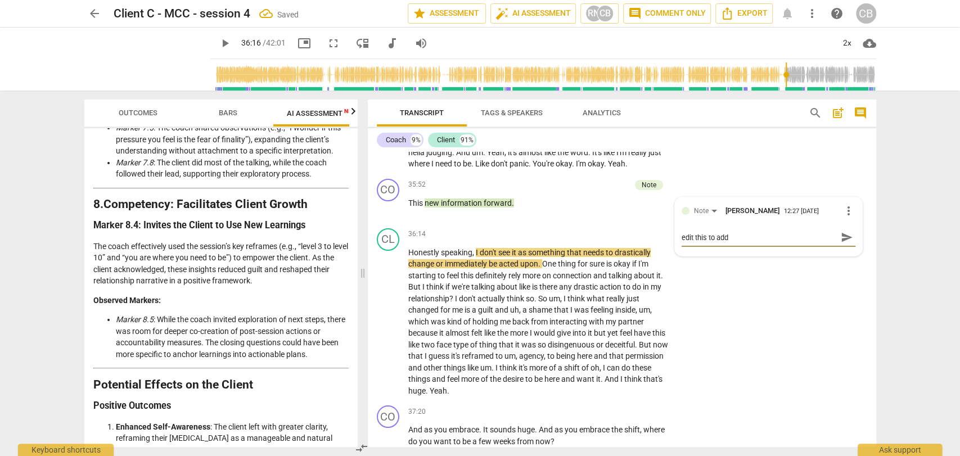
type textarea "edit this to add t"
type textarea "edit this to add th"
type textarea "edit this to add the"
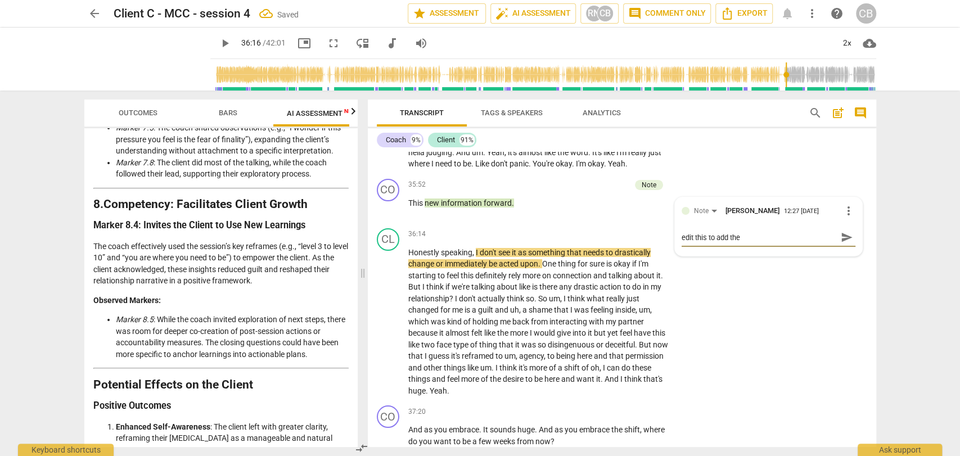
type textarea "edit this to add the"
type textarea "edit this to add the f"
type textarea "edit this to add the fu"
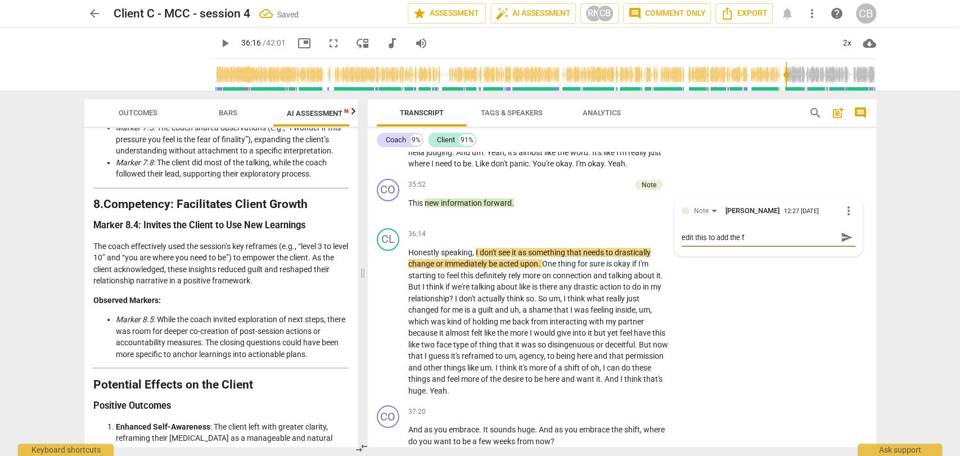
type textarea "edit this to add the fu"
type textarea "edit this to add the ful"
type textarea "edit this to add the full"
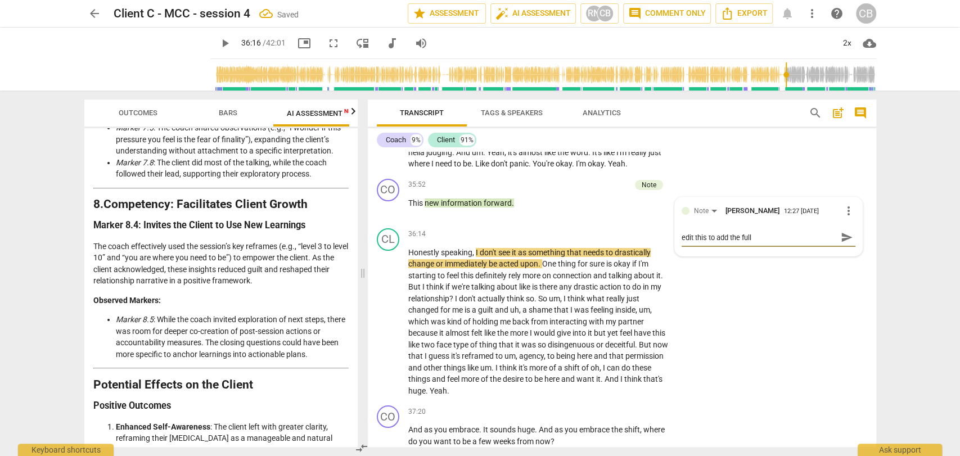
type textarea "edit this to add the full"
type textarea "edit this to add the full q"
type textarea "edit this to add the full qu"
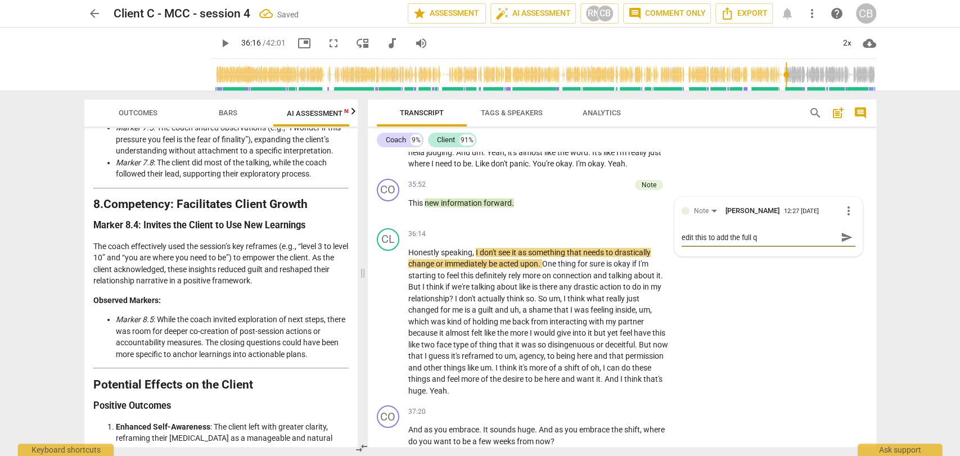
type textarea "edit this to add the full qu"
type textarea "edit this to add the full que"
type textarea "edit this to add the full ques"
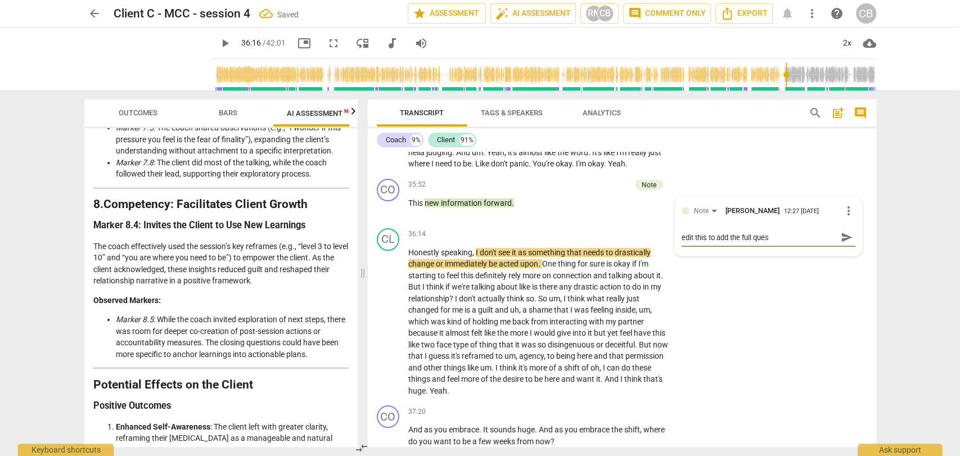
type textarea "edit this to add the full quest"
type textarea "edit this to add the full questi"
type textarea "edit this to add the full questio"
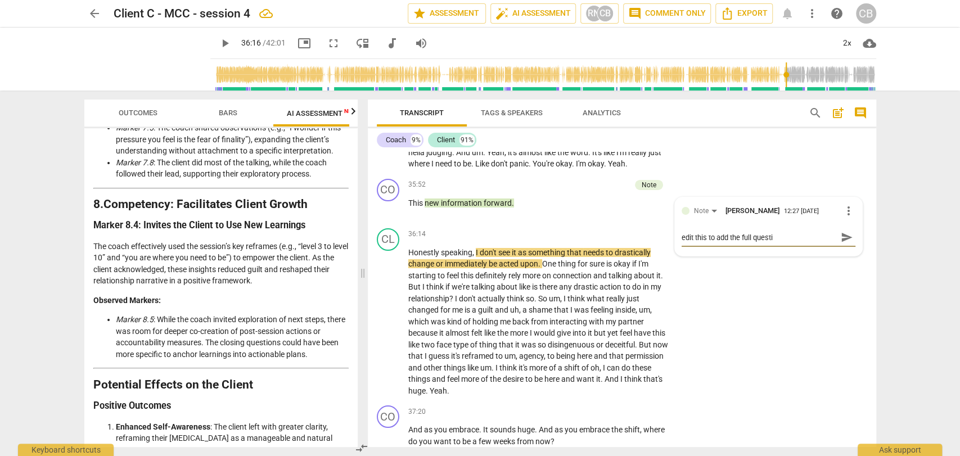
type textarea "edit this to add the full questio"
type textarea "edit this to add the full question"
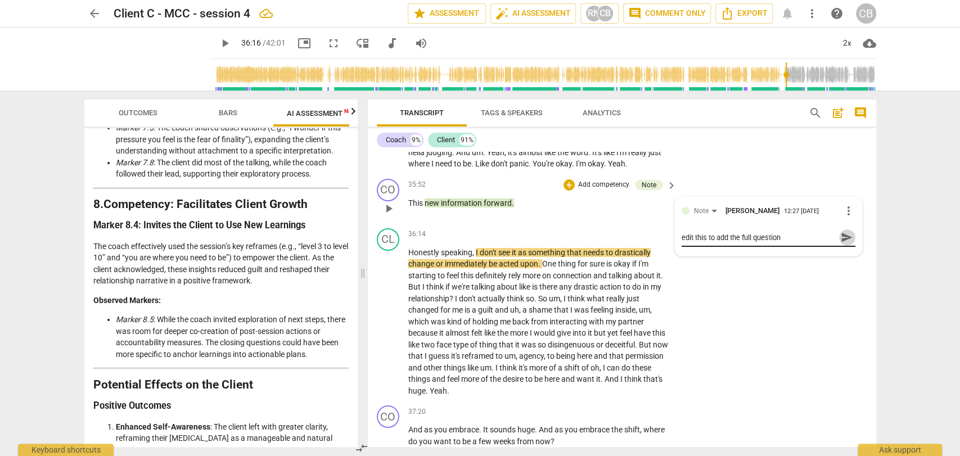
click at [844, 244] on span "send" at bounding box center [847, 237] width 12 height 12
drag, startPoint x: 212, startPoint y: 43, endPoint x: 509, endPoint y: 217, distance: 344.2
click at [509, 217] on div "CO play_arrow pause 35:52 + Add competency Note keyboard_arrow_right This new i…" at bounding box center [622, 199] width 509 height 50
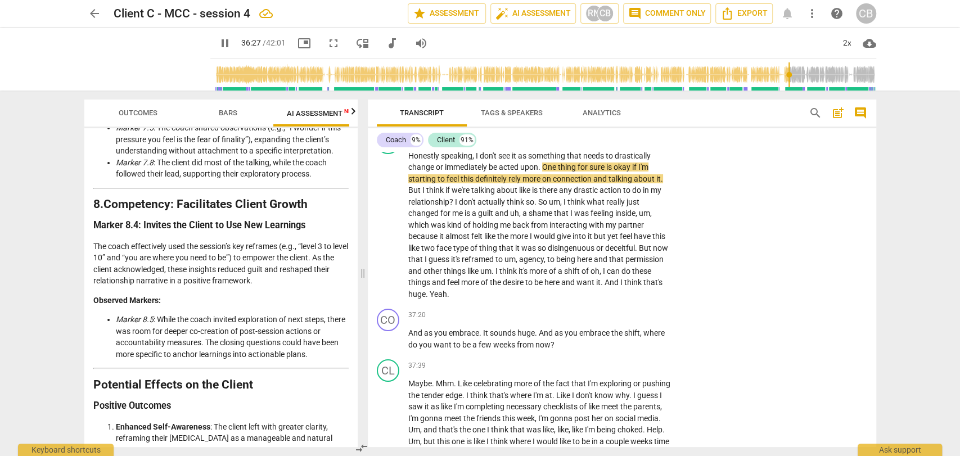
scroll to position [5794, 0]
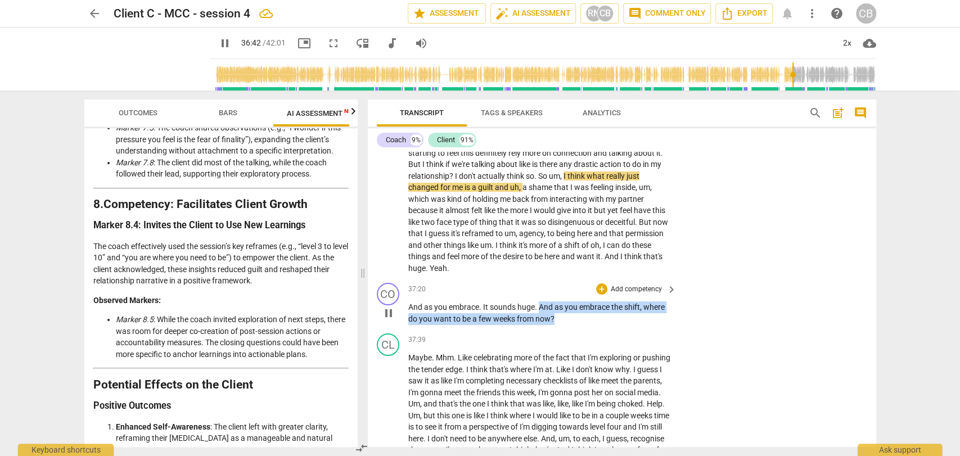
drag, startPoint x: 555, startPoint y: 361, endPoint x: 540, endPoint y: 348, distance: 19.9
click at [540, 325] on p "And as you embrace . It sounds huge . And as you embrace the shift , where do y…" at bounding box center [539, 313] width 263 height 23
click at [598, 295] on div "+" at bounding box center [601, 289] width 11 height 11
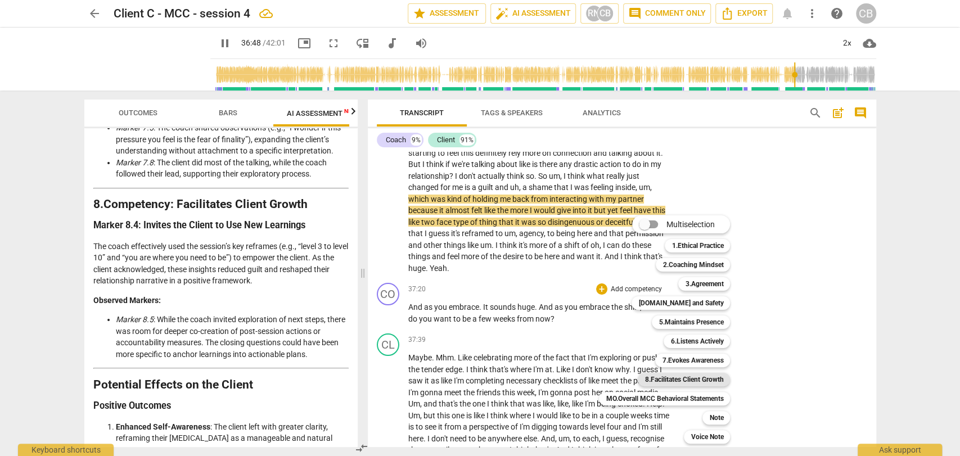
click at [667, 376] on b "8.Facilitates Client Growth" at bounding box center [684, 380] width 79 height 14
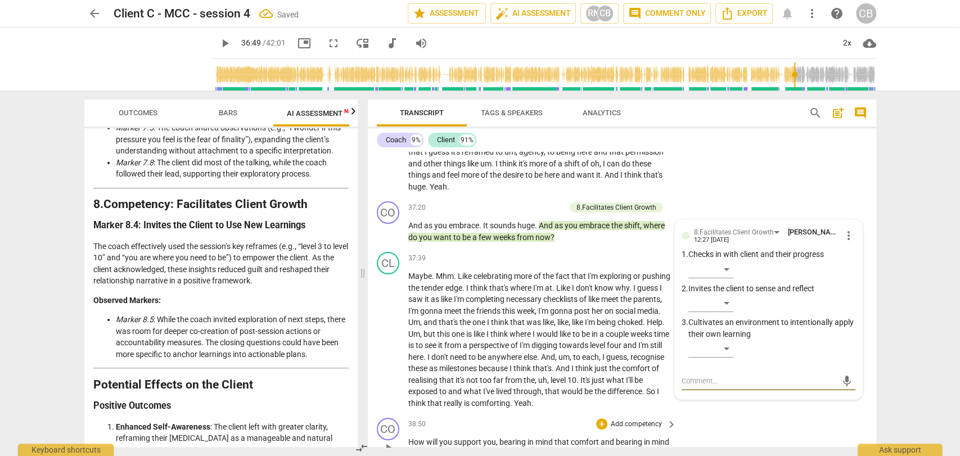
scroll to position [5875, 0]
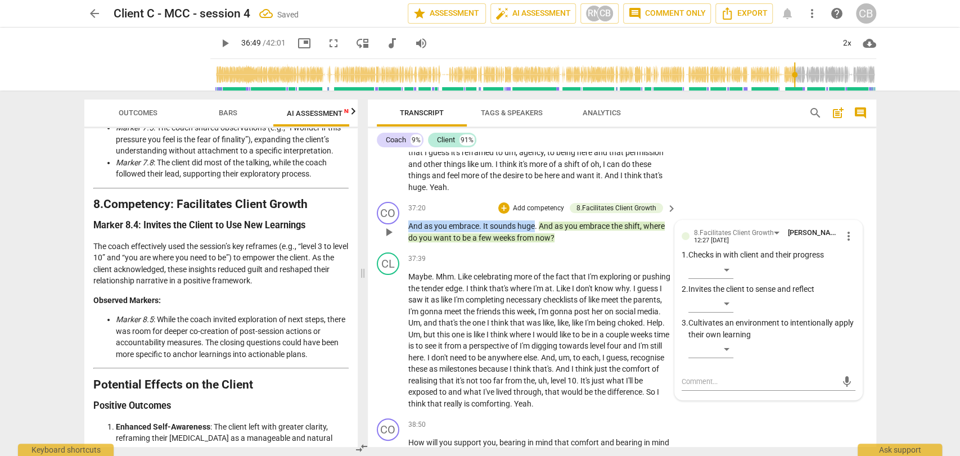
drag, startPoint x: 534, startPoint y: 267, endPoint x: 407, endPoint y: 263, distance: 126.7
click at [408, 244] on p "And as you embrace . It sounds huge . And as you embrace the shift , where do y…" at bounding box center [539, 232] width 263 height 23
click at [503, 214] on div "+" at bounding box center [503, 208] width 11 height 11
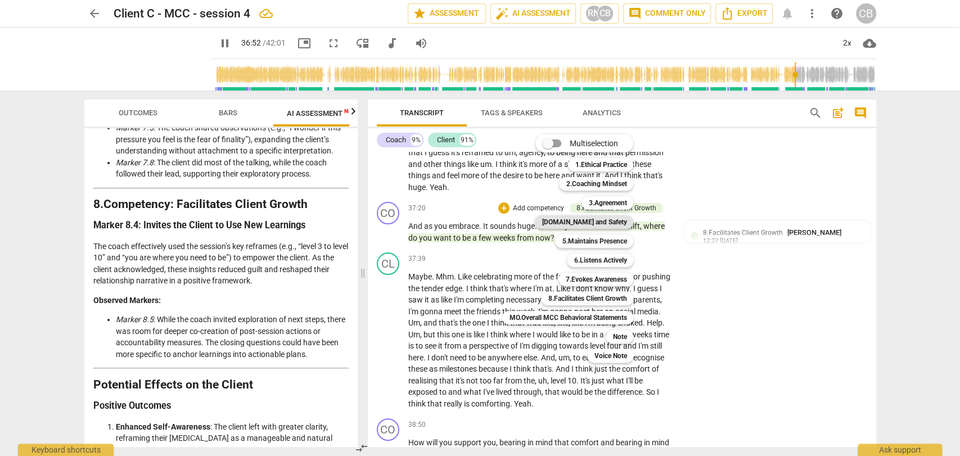
click at [604, 223] on b "[DOMAIN_NAME] and Safety" at bounding box center [584, 222] width 85 height 14
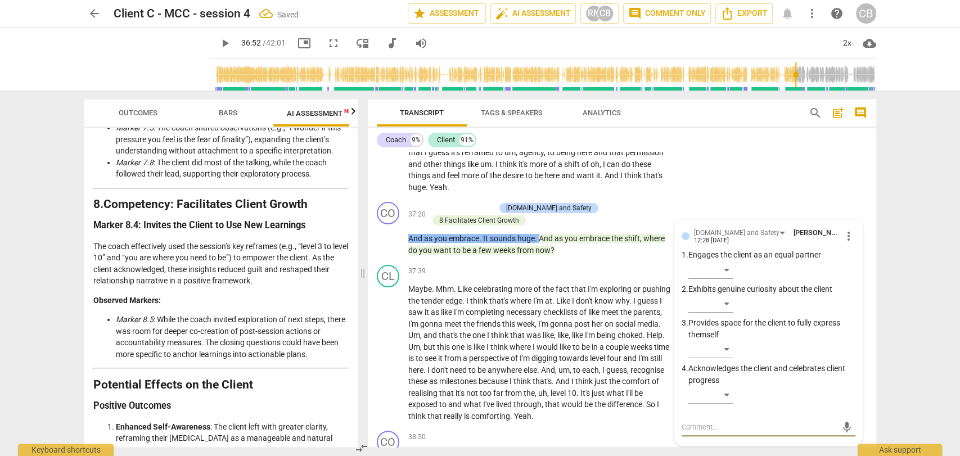
scroll to position [6044, 0]
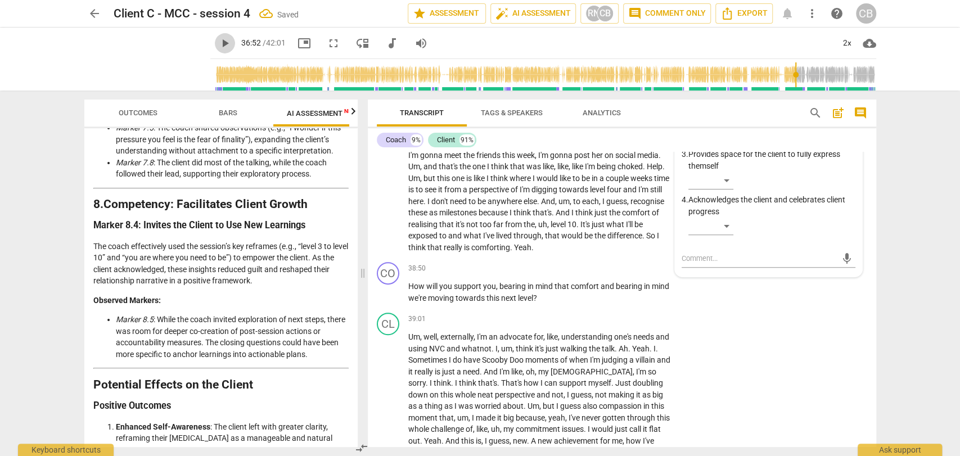
click at [218, 44] on span "play_arrow" at bounding box center [225, 44] width 14 height 14
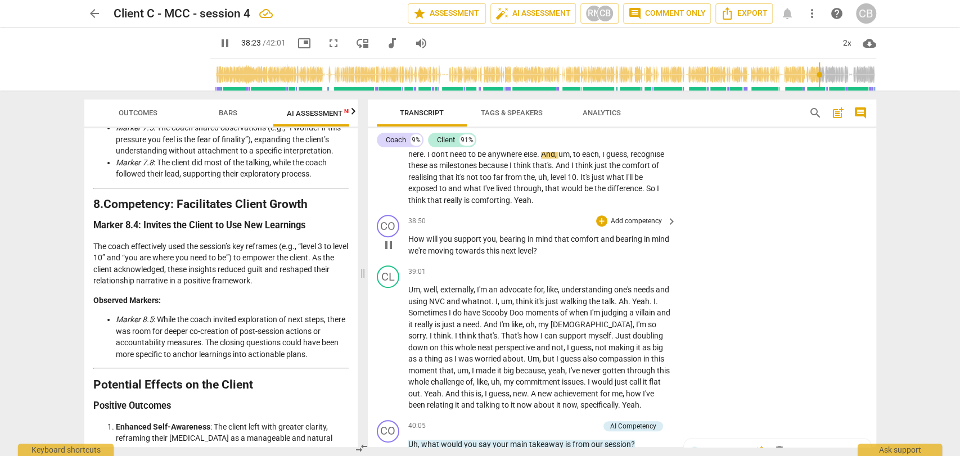
scroll to position [6092, 0]
click at [603, 226] on div "+" at bounding box center [601, 220] width 11 height 11
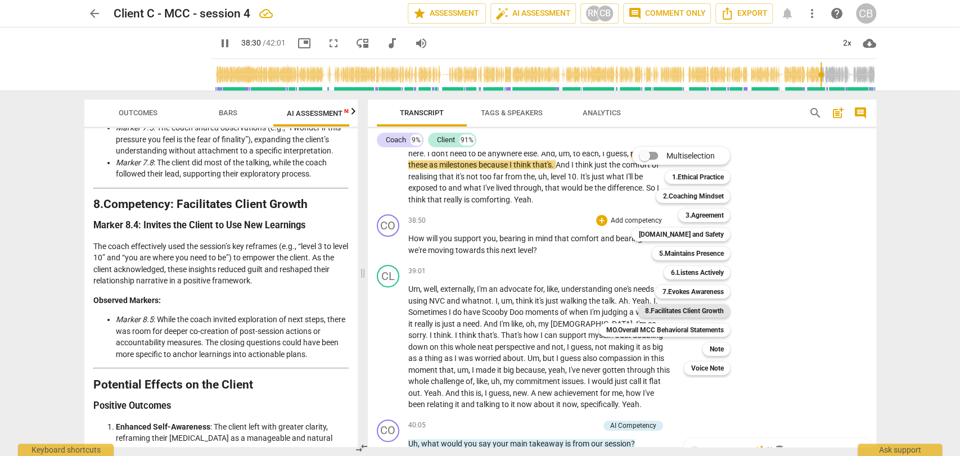
click at [666, 310] on b "8.Facilitates Client Growth" at bounding box center [684, 311] width 79 height 14
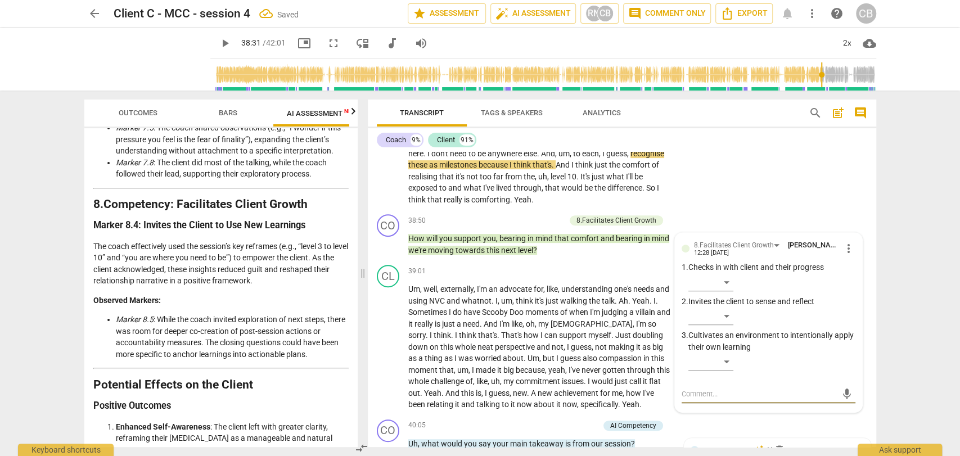
click at [218, 46] on span "play_arrow" at bounding box center [225, 44] width 14 height 14
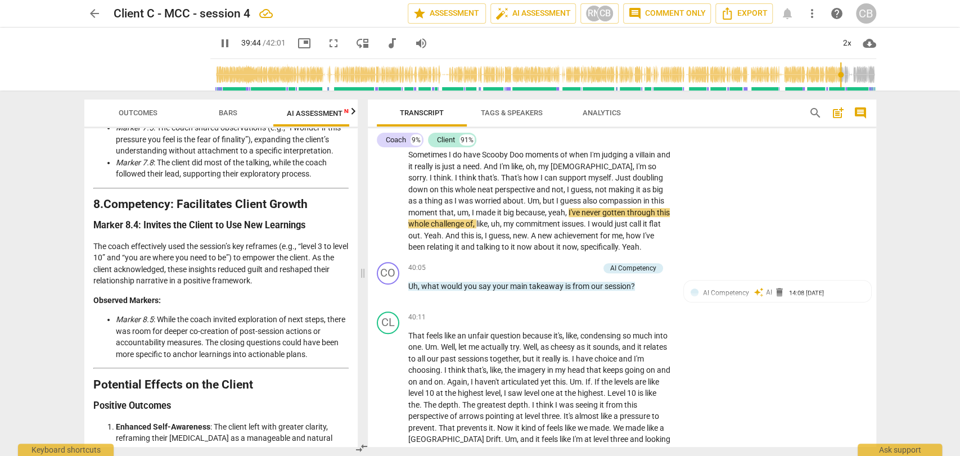
scroll to position [6253, 0]
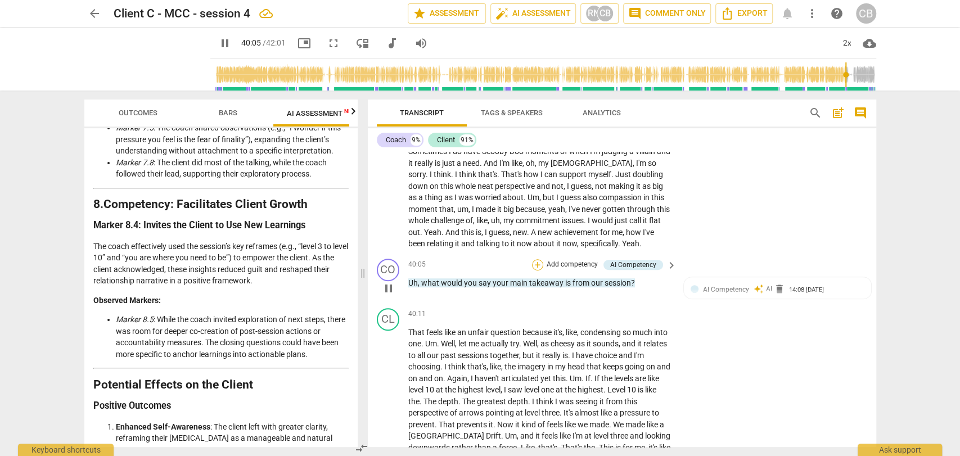
click at [533, 271] on div "+" at bounding box center [537, 264] width 11 height 11
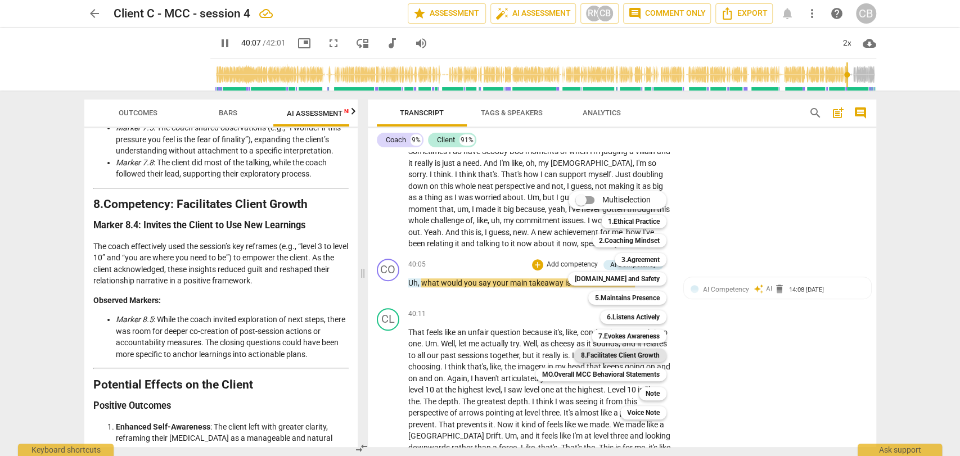
click at [612, 354] on b "8.Facilitates Client Growth" at bounding box center [620, 356] width 79 height 14
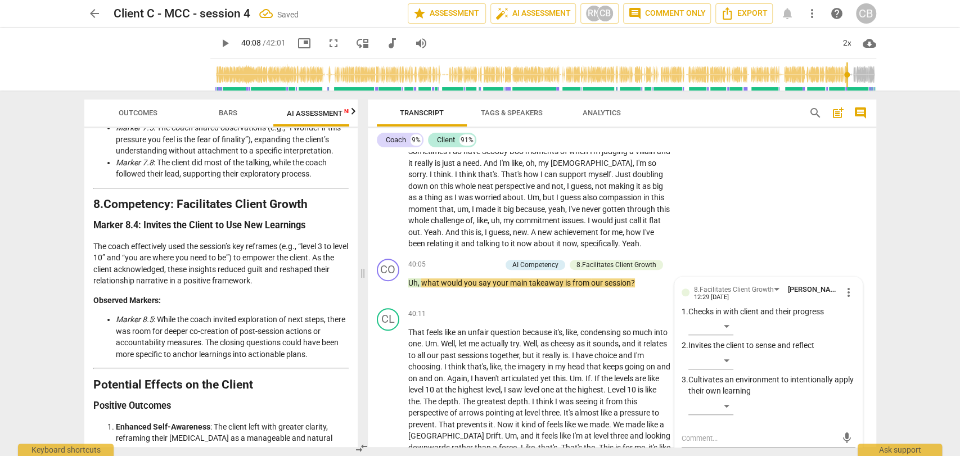
scroll to position [6432, 0]
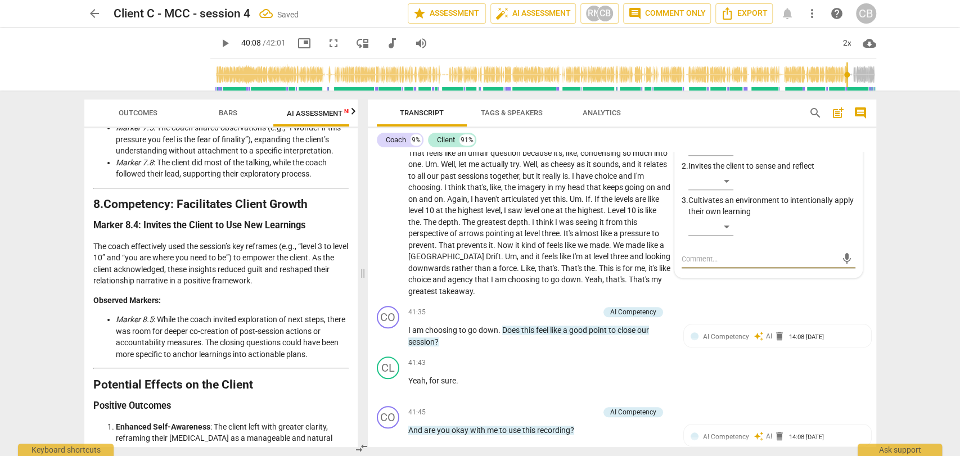
click at [218, 43] on span "play_arrow" at bounding box center [225, 44] width 14 height 14
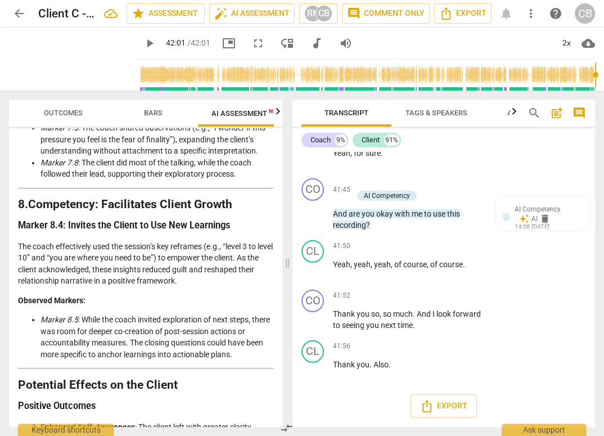
scroll to position [10292, 0]
type input "2521"
drag, startPoint x: 426, startPoint y: 198, endPoint x: 480, endPoint y: 213, distance: 56.0
click at [480, 124] on div "CO play_arrow pause 41:35 + Add competency AI Competency keyboard_arrow_right I…" at bounding box center [444, 93] width 303 height 62
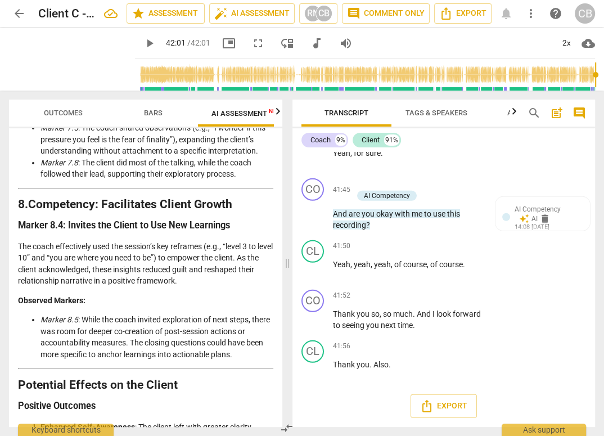
click at [358, 78] on div "+" at bounding box center [358, 72] width 11 height 11
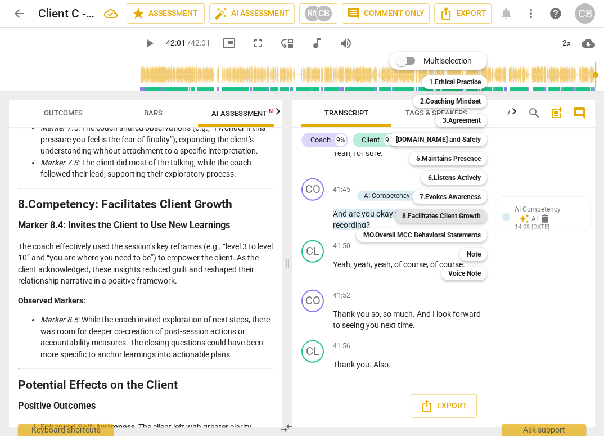
click at [453, 214] on b "8.Facilitates Client Growth" at bounding box center [441, 216] width 79 height 14
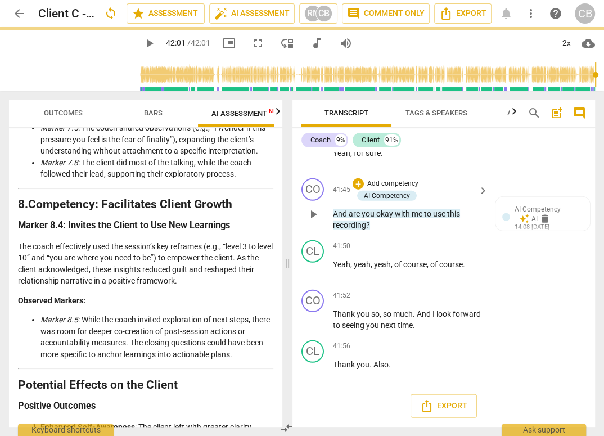
scroll to position [10325, 0]
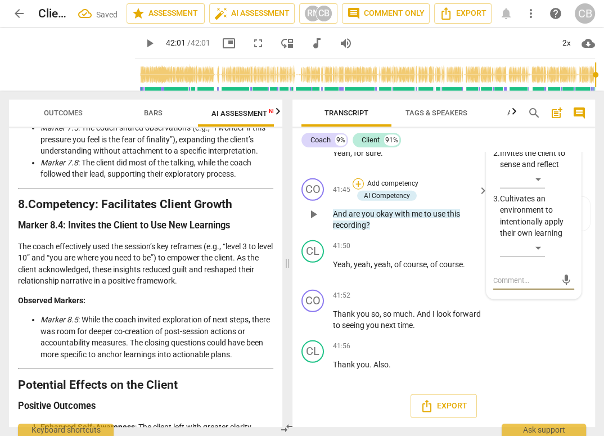
click at [357, 190] on div "+" at bounding box center [358, 183] width 11 height 11
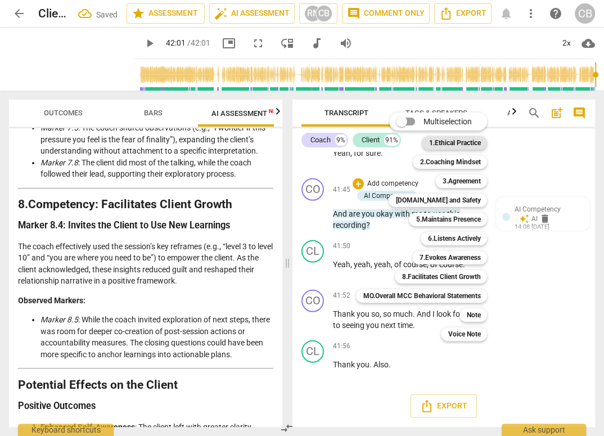
click at [454, 146] on b "1.Ethical Practice" at bounding box center [455, 143] width 52 height 14
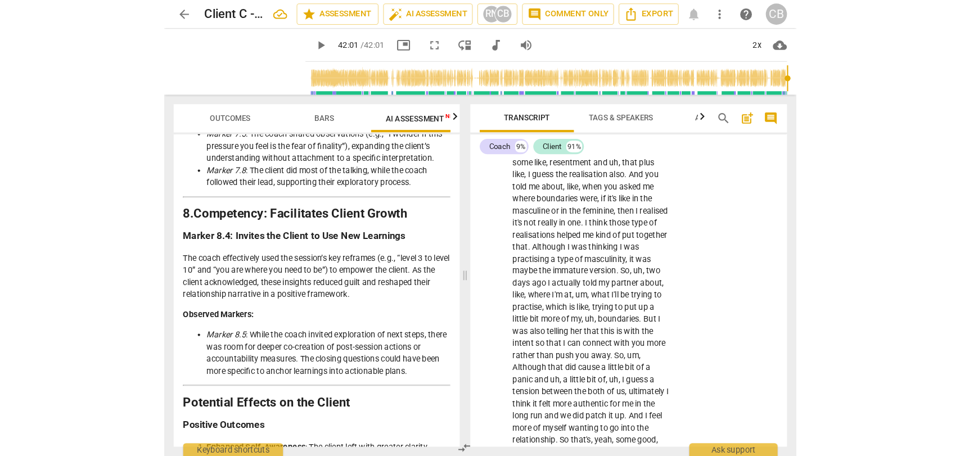
scroll to position [0, 0]
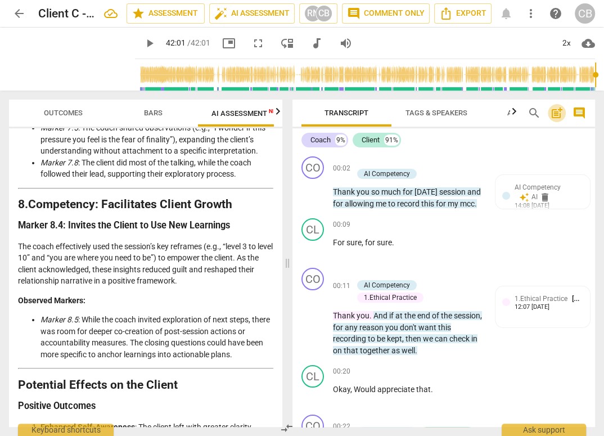
click at [556, 113] on span "post_add" at bounding box center [557, 113] width 14 height 14
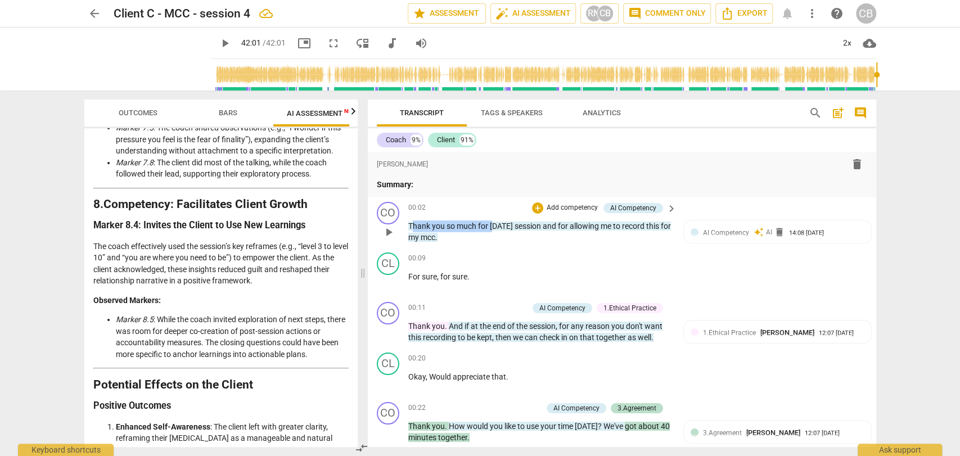
drag, startPoint x: 410, startPoint y: 224, endPoint x: 493, endPoint y: 223, distance: 82.7
click at [493, 223] on p "Thank you so much for [DATE] session and for allowing me to record this for my …" at bounding box center [539, 232] width 263 height 23
click at [535, 209] on div "+" at bounding box center [537, 208] width 11 height 11
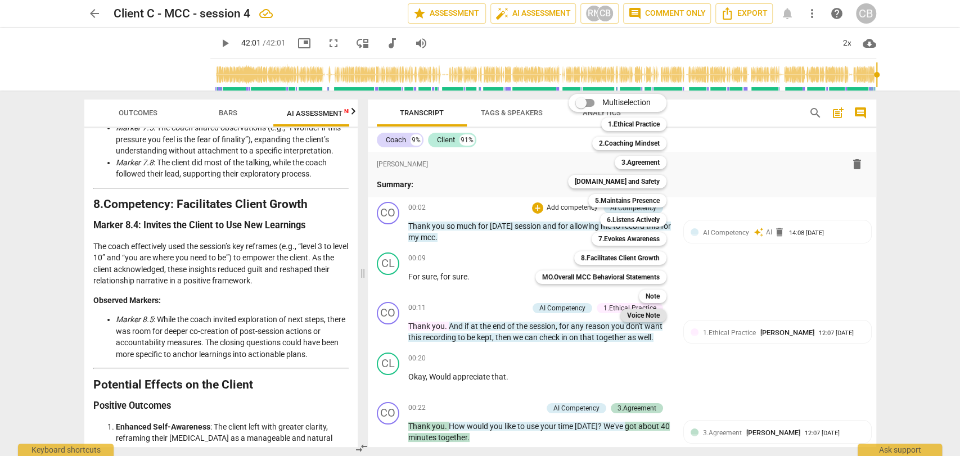
click at [644, 317] on b "Voice Note" at bounding box center [643, 316] width 33 height 14
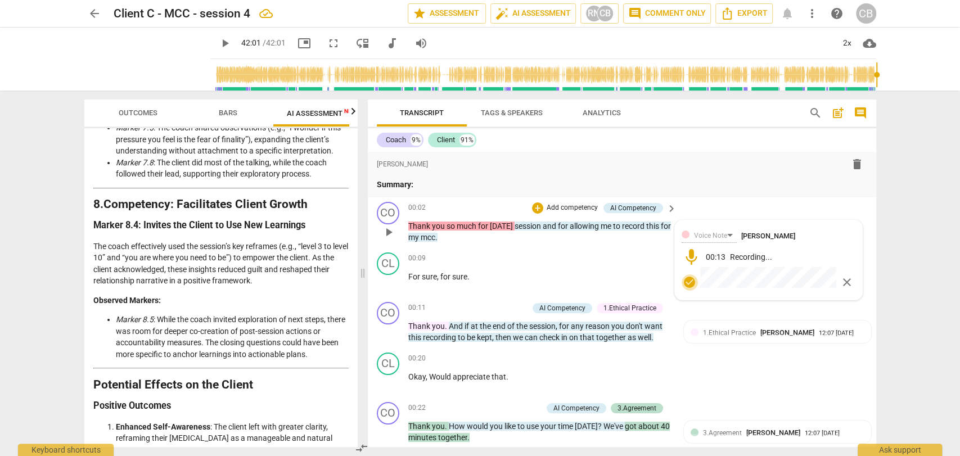
click at [689, 282] on span "check_circle" at bounding box center [690, 283] width 14 height 14
